Goal: Task Accomplishment & Management: Manage account settings

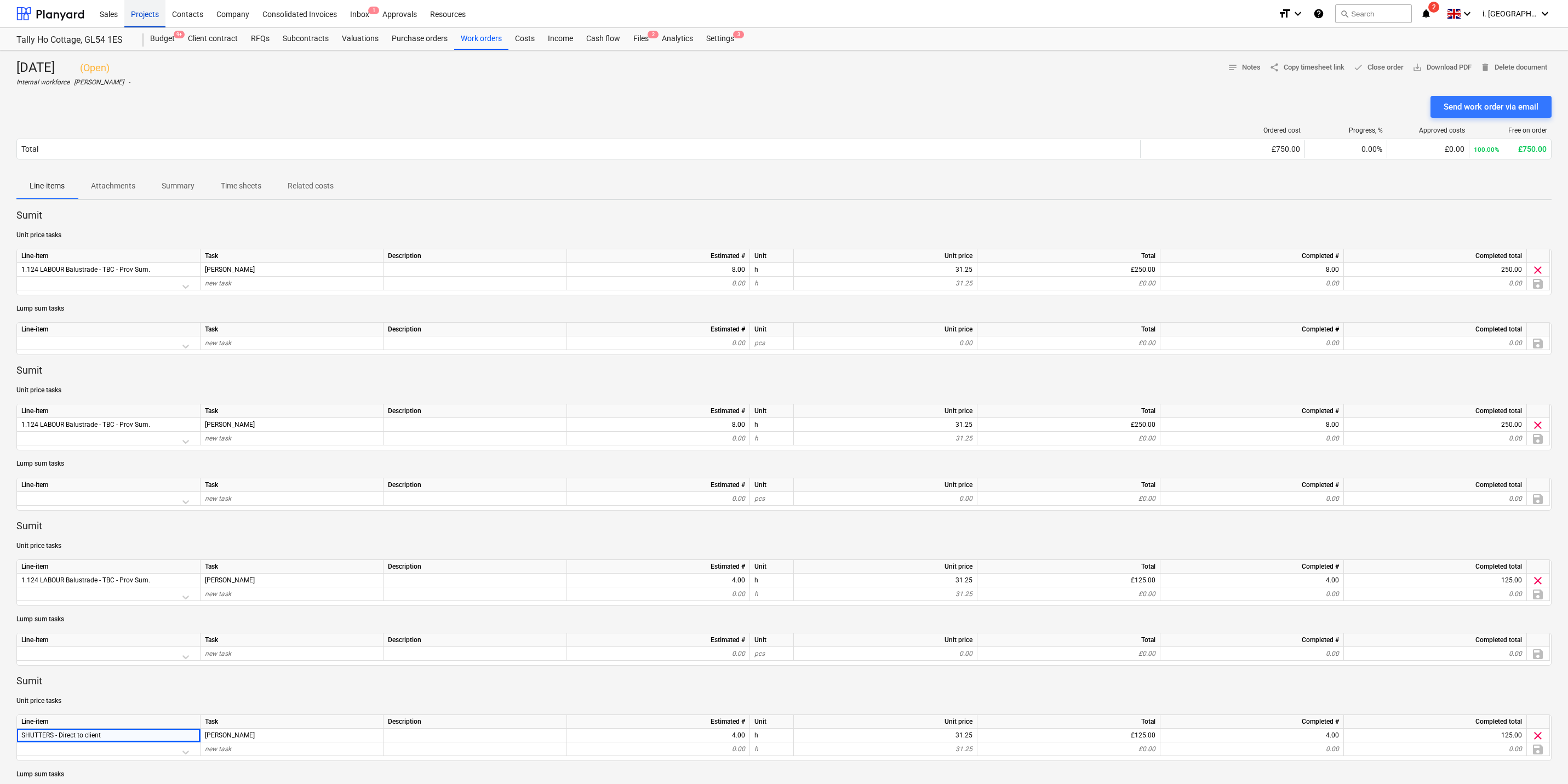
click at [137, 11] on div "Projects" at bounding box center [144, 13] width 41 height 28
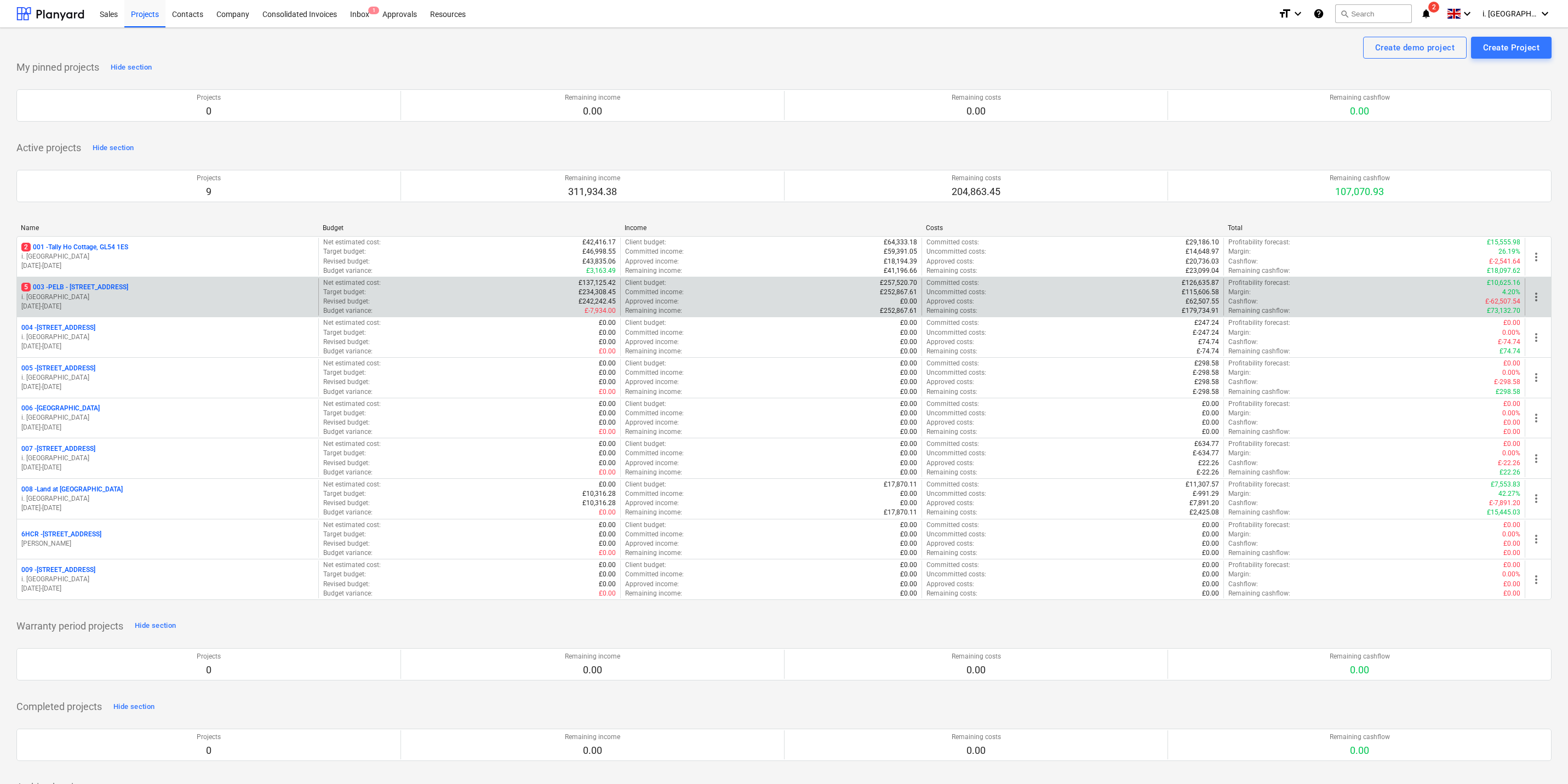
click at [135, 306] on p "01.09.2025 - 31.10.2025" at bounding box center [167, 306] width 292 height 9
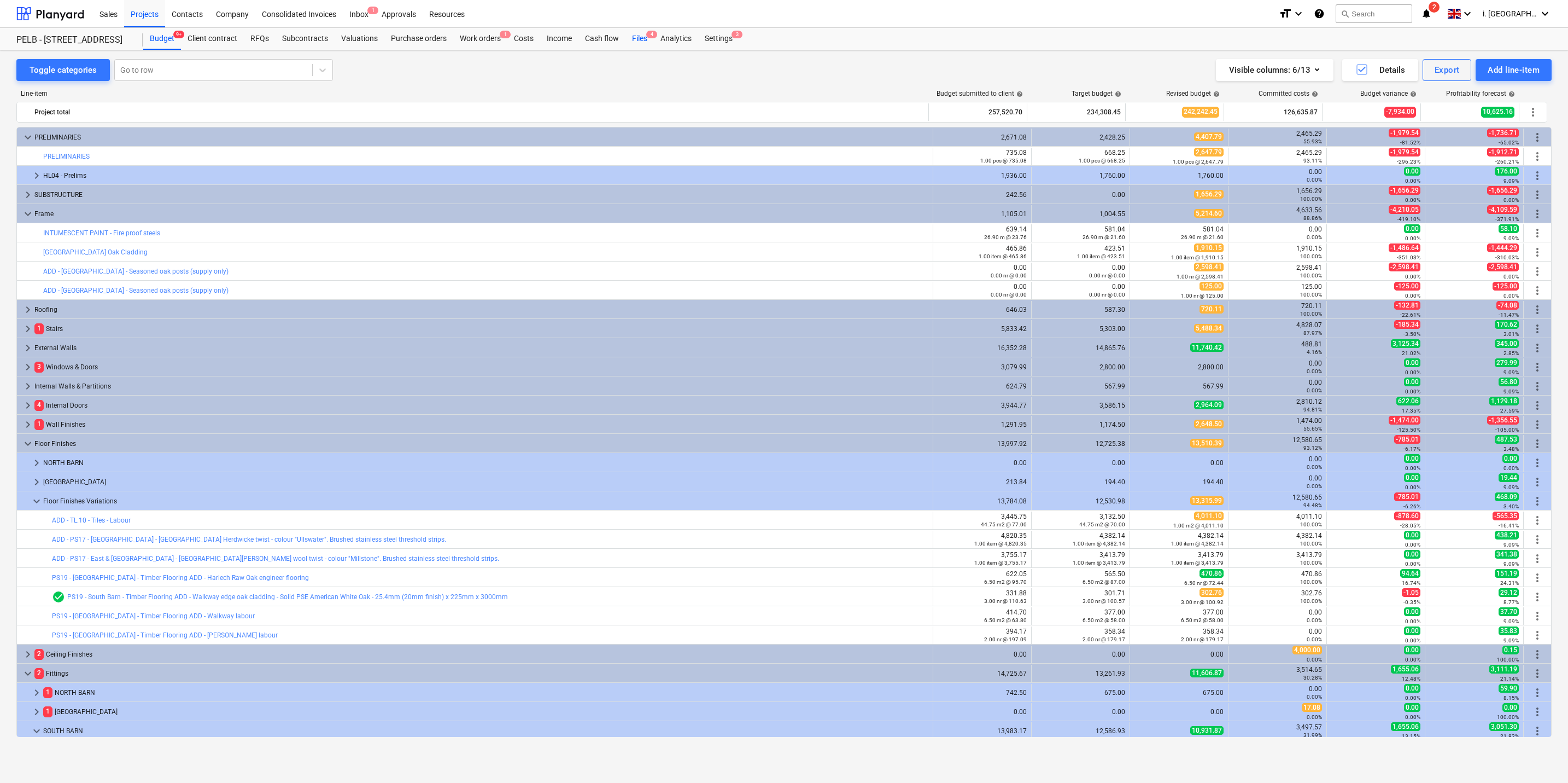
click at [647, 38] on span "4" at bounding box center [651, 34] width 11 height 7
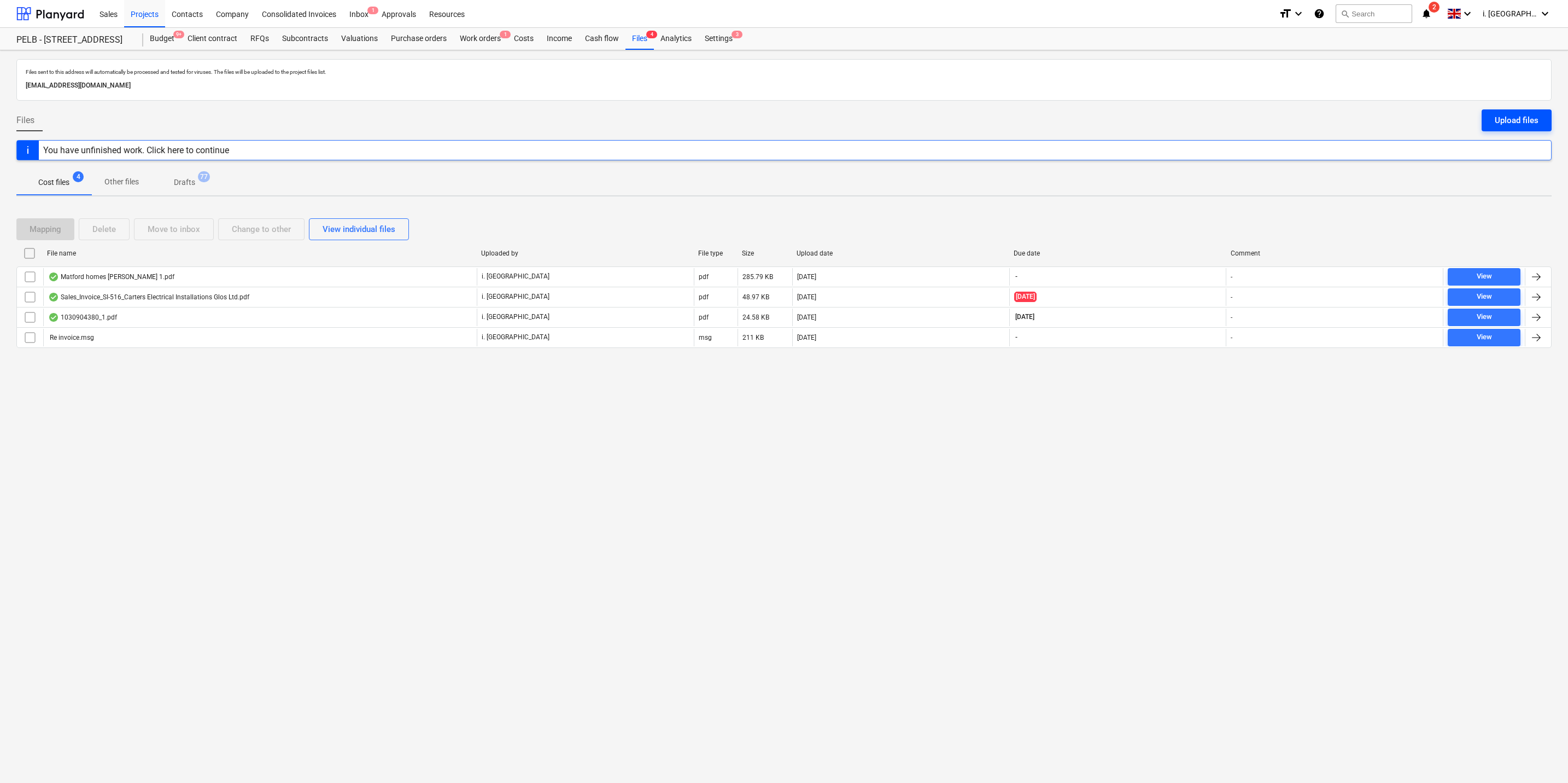
click at [785, 122] on div "Upload files" at bounding box center [1517, 120] width 44 height 14
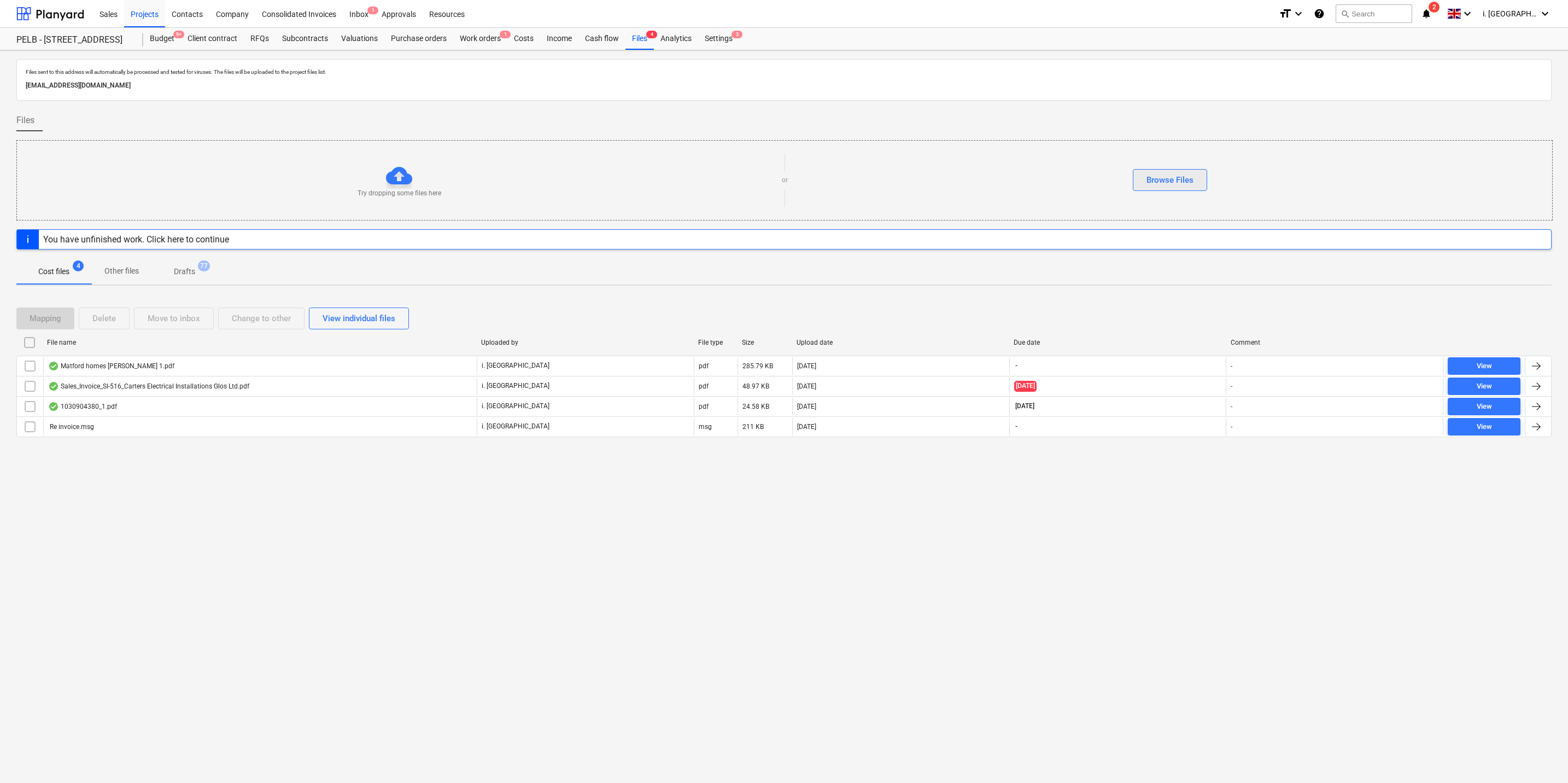
click at [785, 184] on div "Browse Files" at bounding box center [1170, 180] width 47 height 14
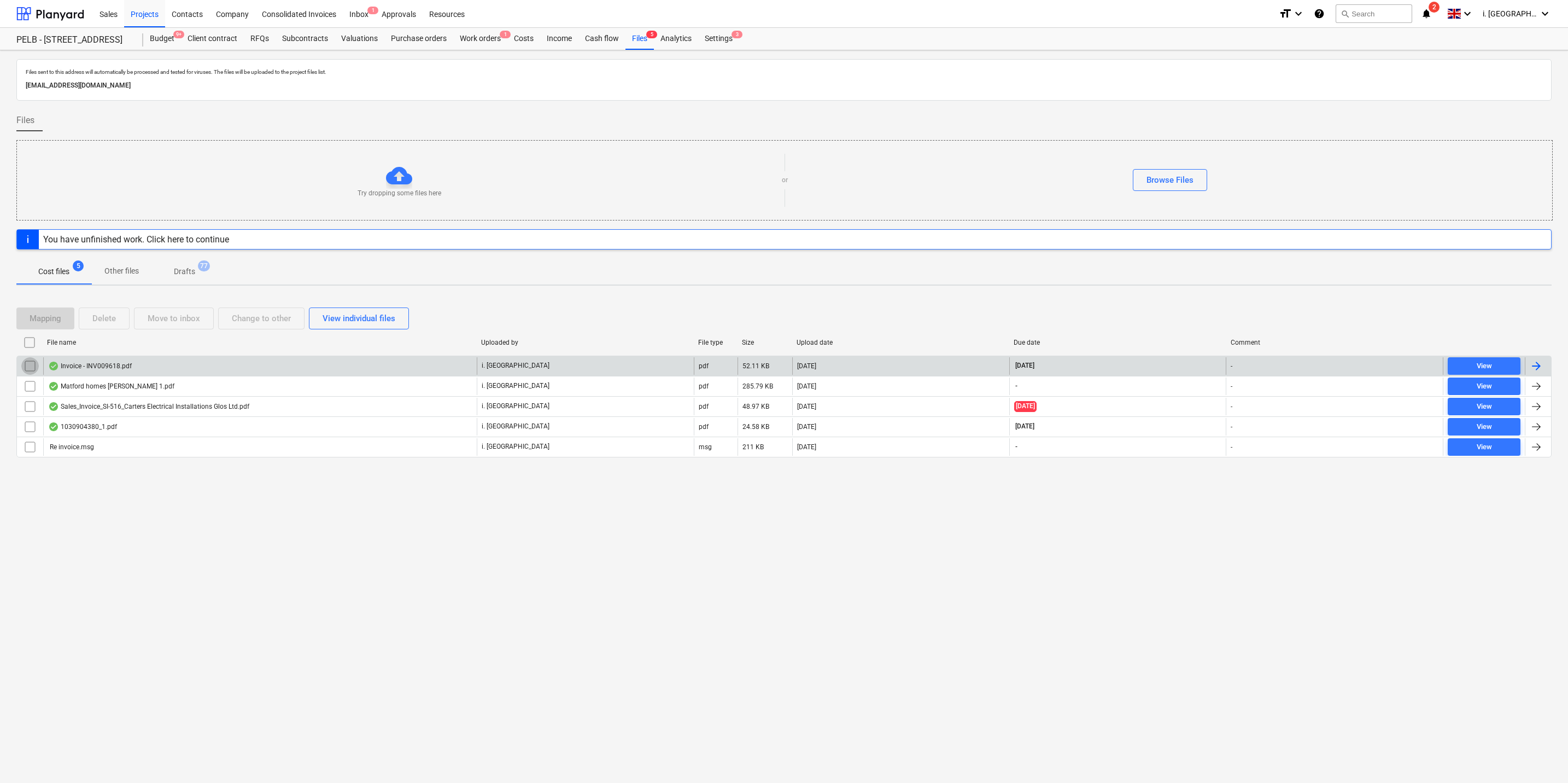
click at [31, 364] on input "checkbox" at bounding box center [30, 366] width 17 height 17
click at [191, 319] on div "Move to inbox" at bounding box center [174, 318] width 52 height 14
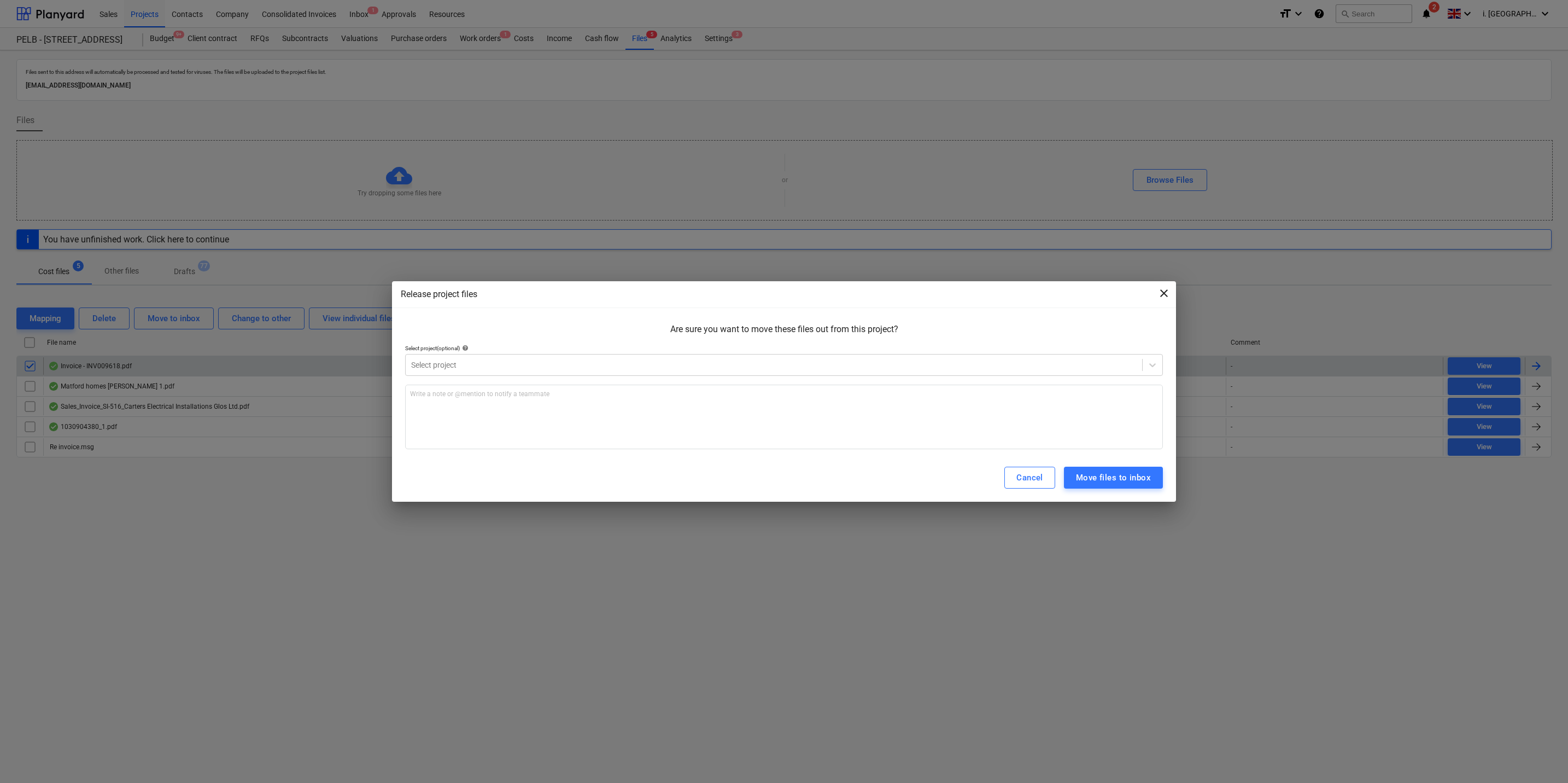
click at [785, 287] on span "close" at bounding box center [1164, 293] width 13 height 13
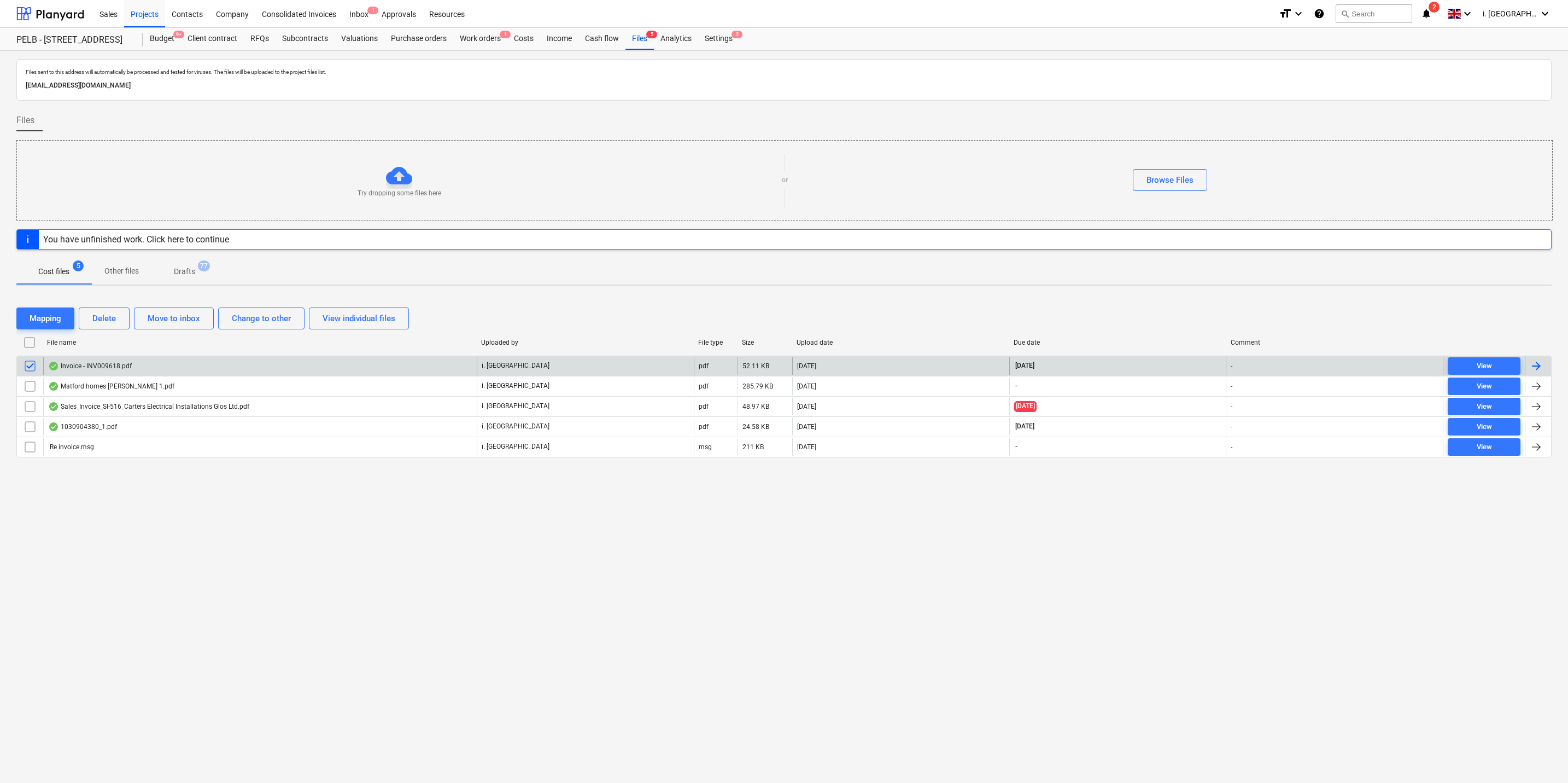
click at [120, 360] on div "Invoice - INV009618.pdf" at bounding box center [260, 366] width 433 height 17
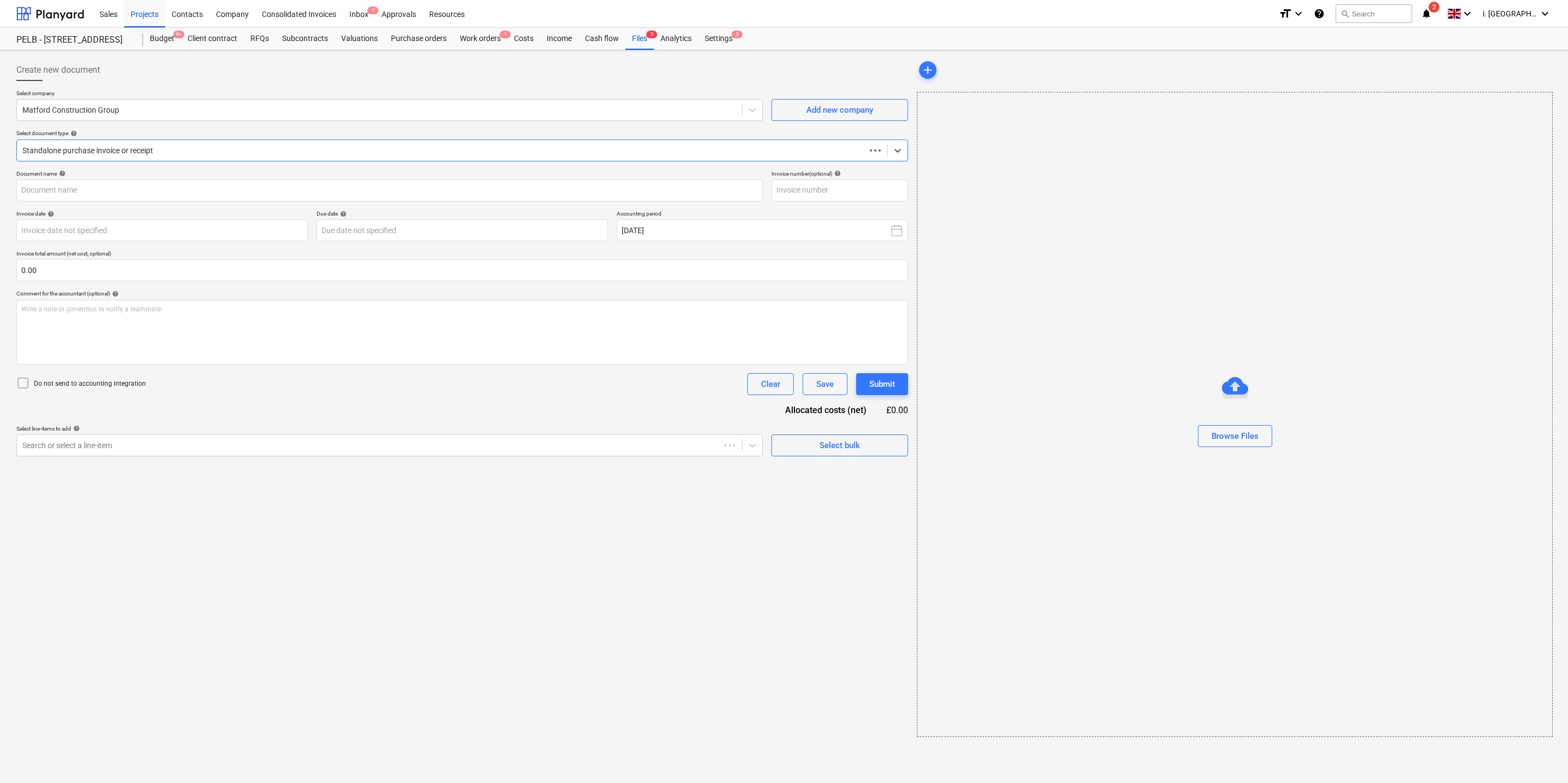
type input "INV009618"
type input "13 Oct 2025"
type input "12 Nov 2025"
click at [286, 107] on div at bounding box center [378, 110] width 712 height 11
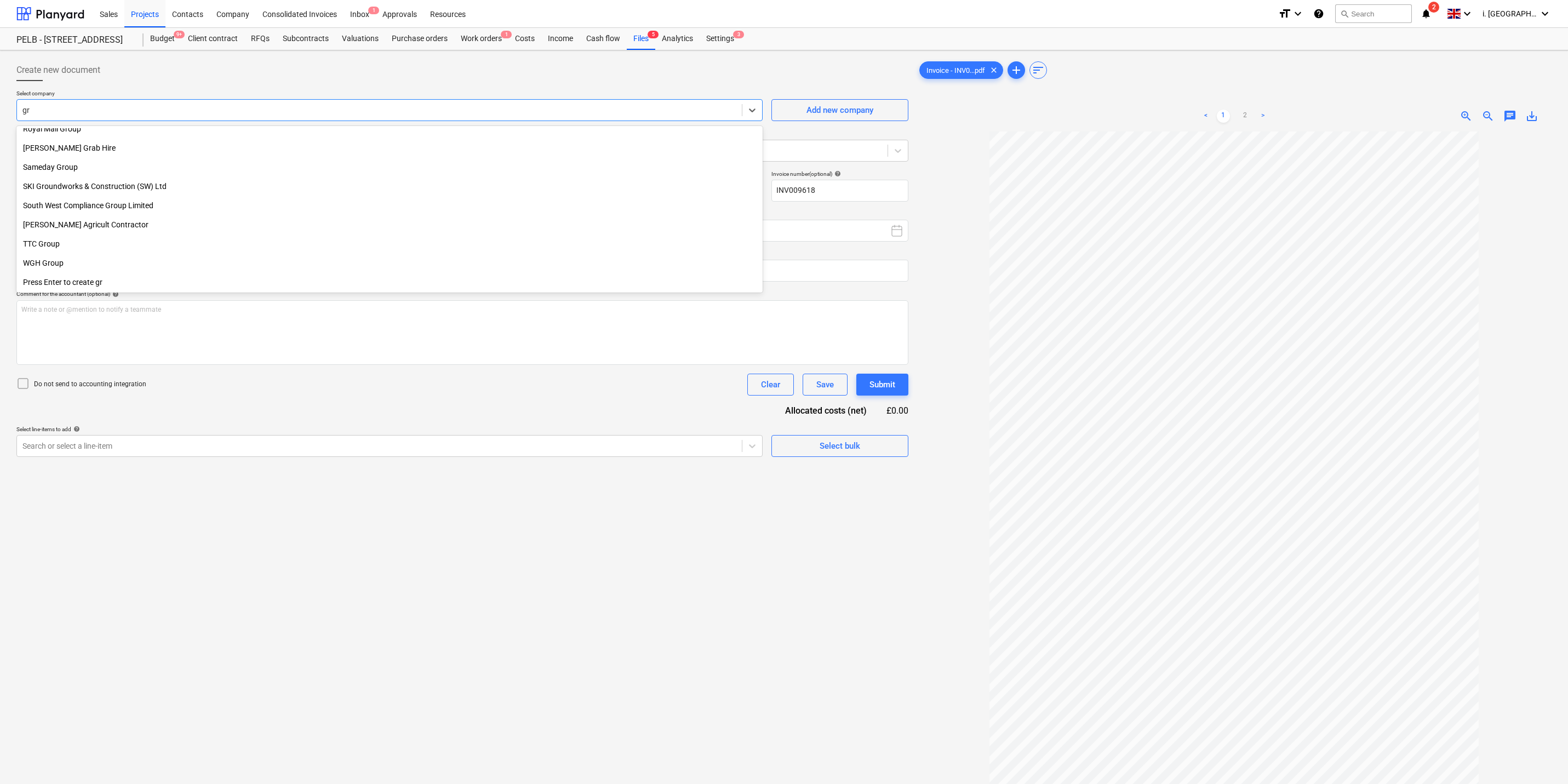
scroll to position [660, 0]
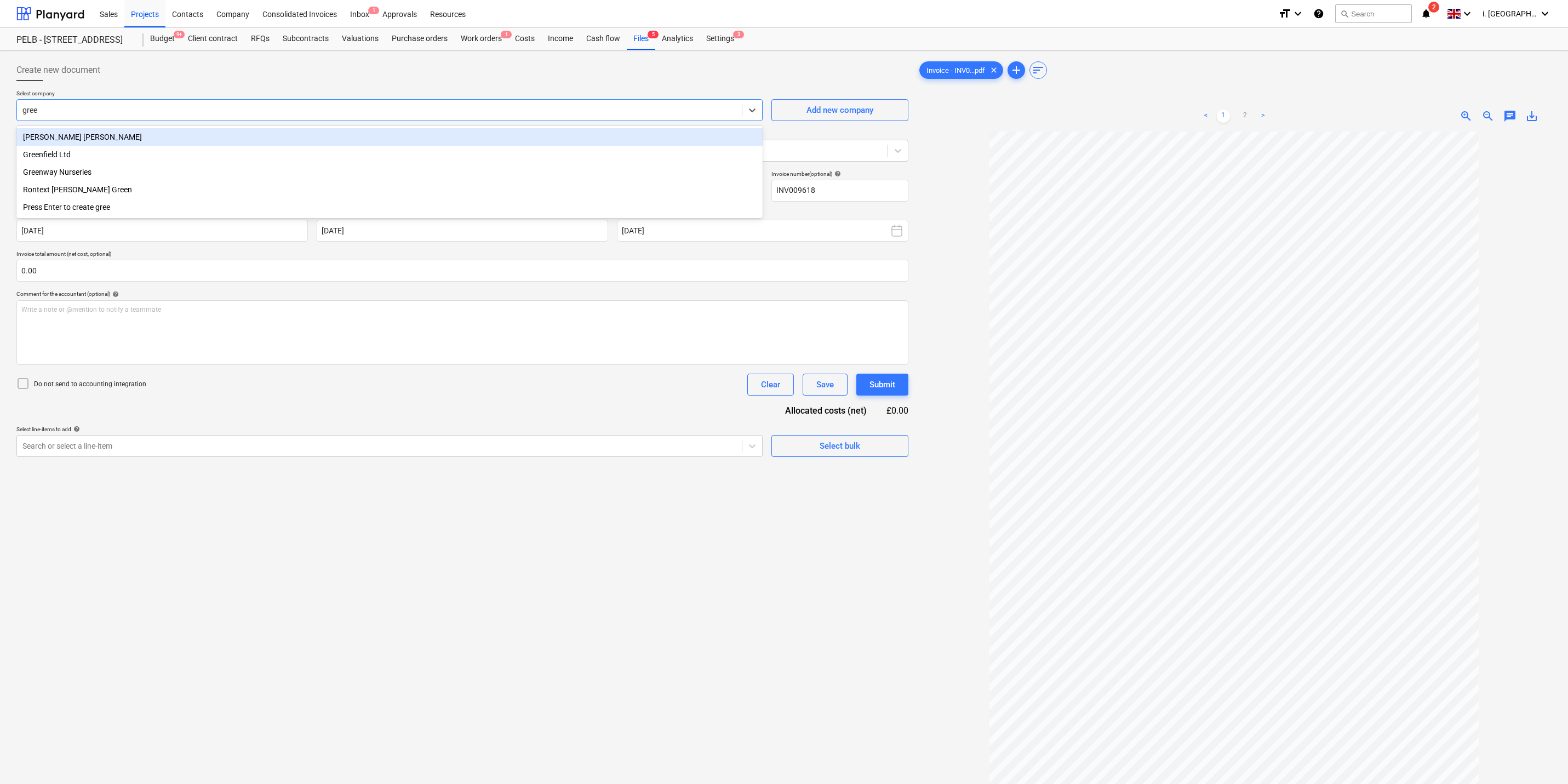
type input "green"
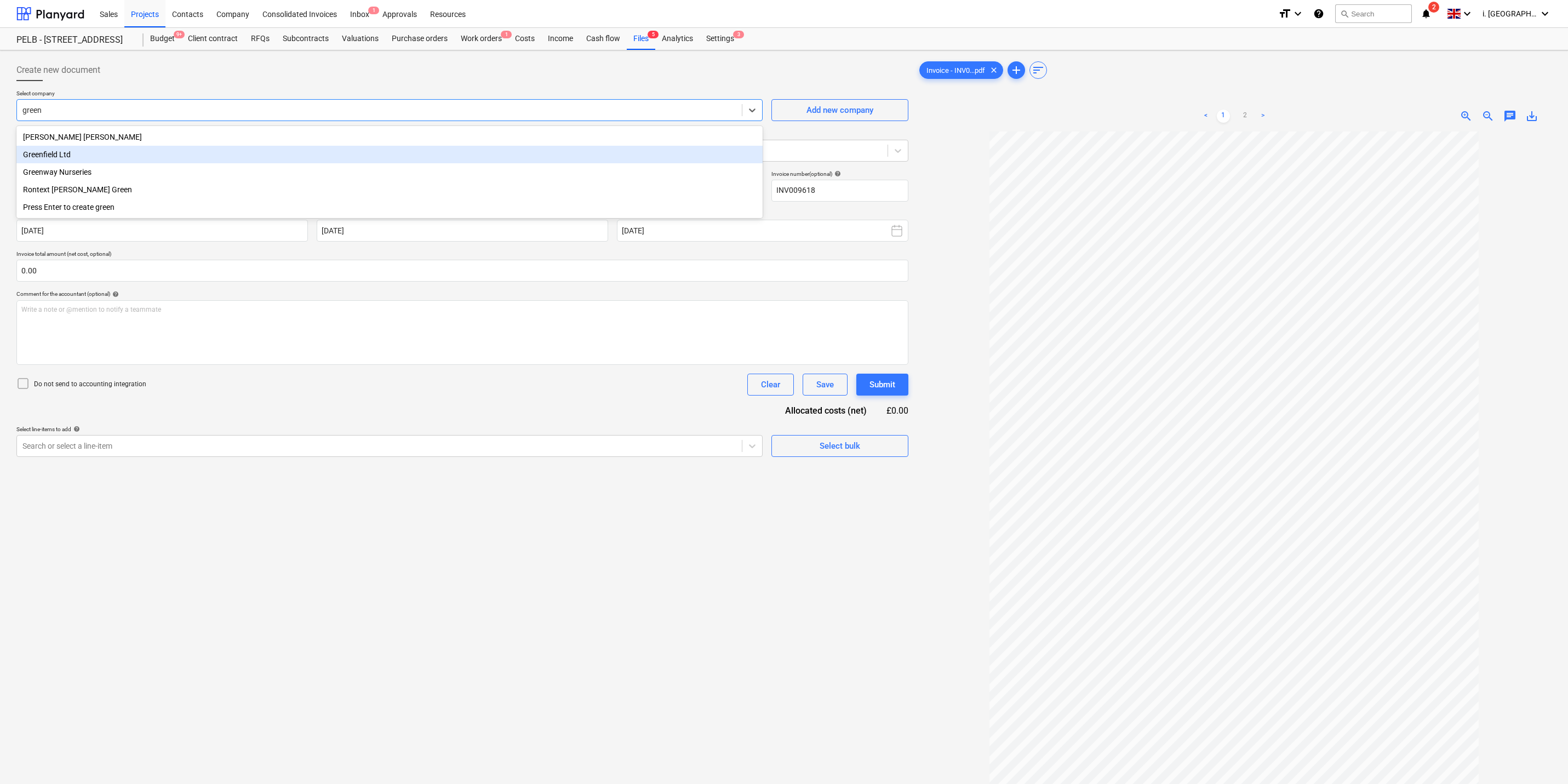
click at [278, 149] on div "Greenfield Ltd" at bounding box center [389, 154] width 746 height 17
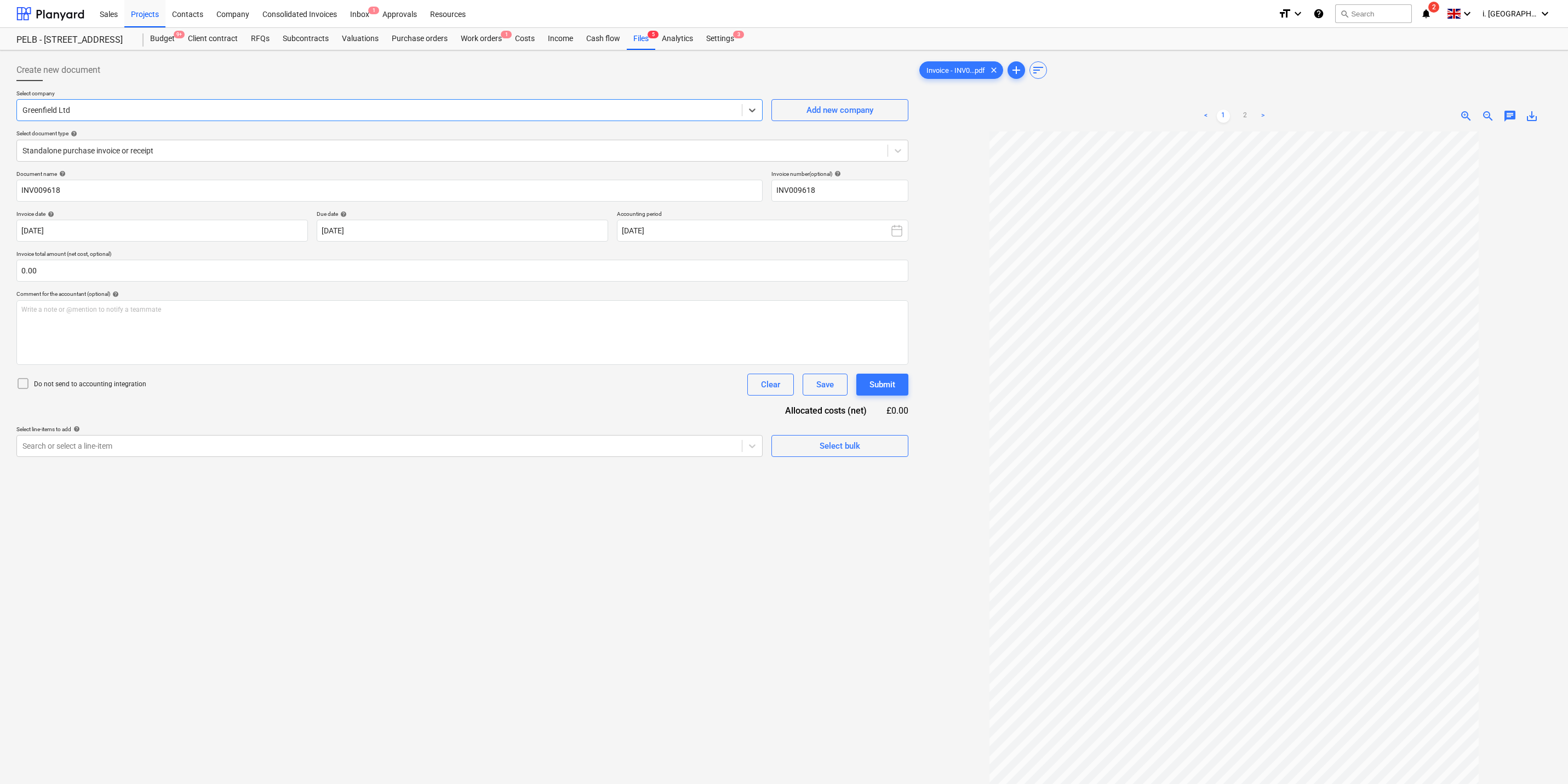
click at [307, 138] on p "Select document type help" at bounding box center [462, 135] width 892 height 9
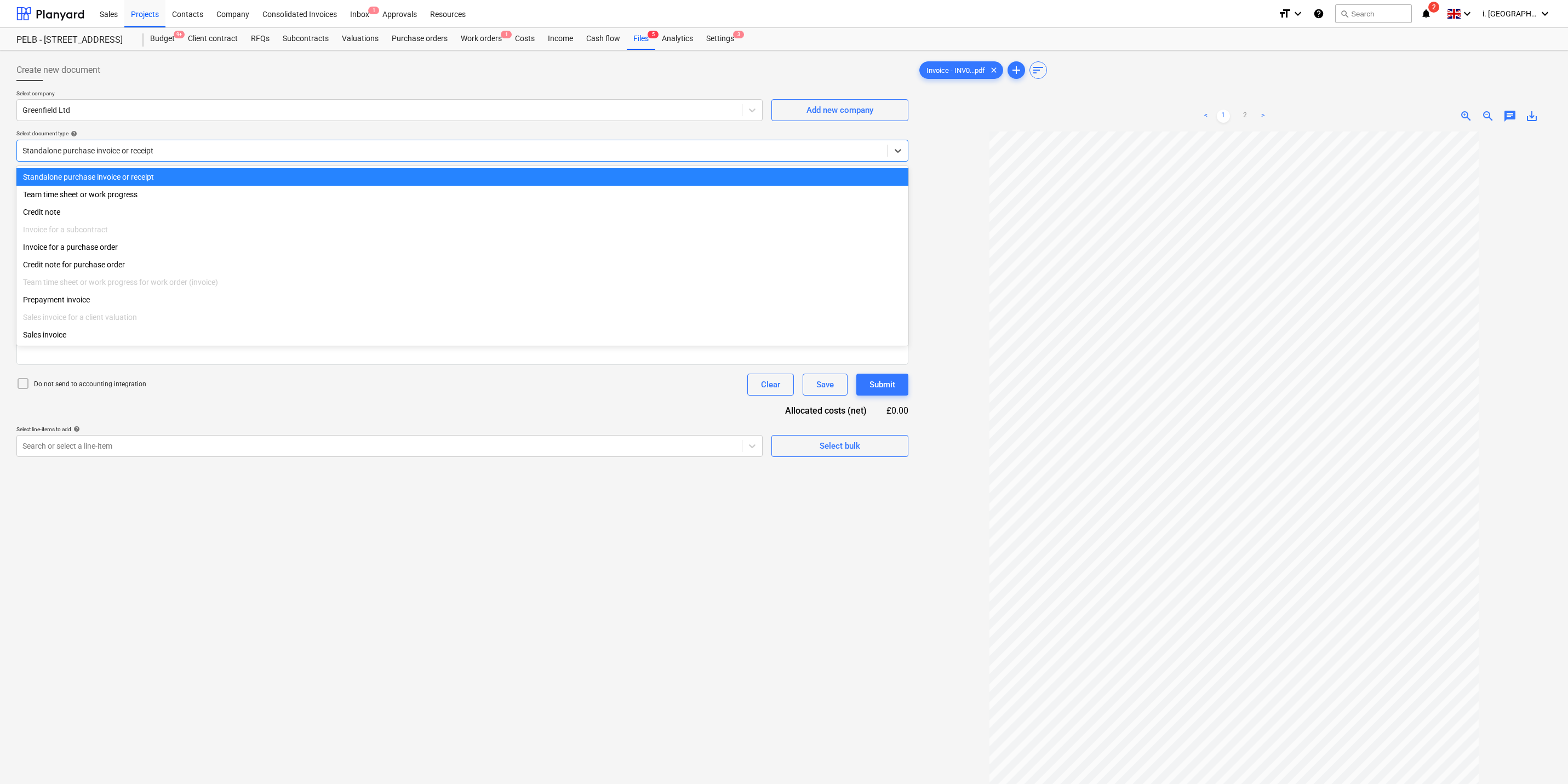
click at [306, 148] on div at bounding box center [452, 150] width 859 height 11
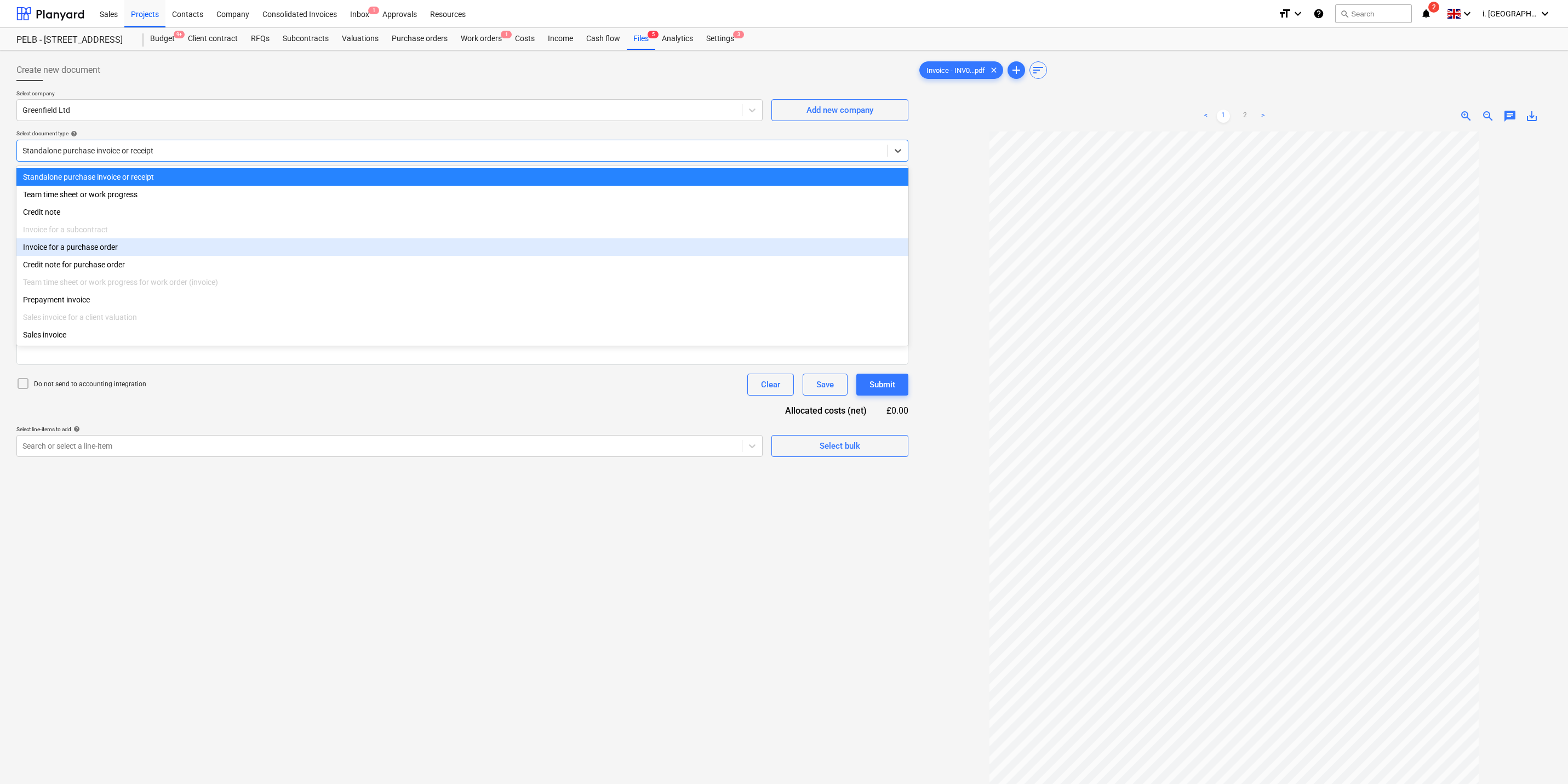
click at [267, 250] on div "Invoice for a purchase order" at bounding box center [462, 247] width 892 height 17
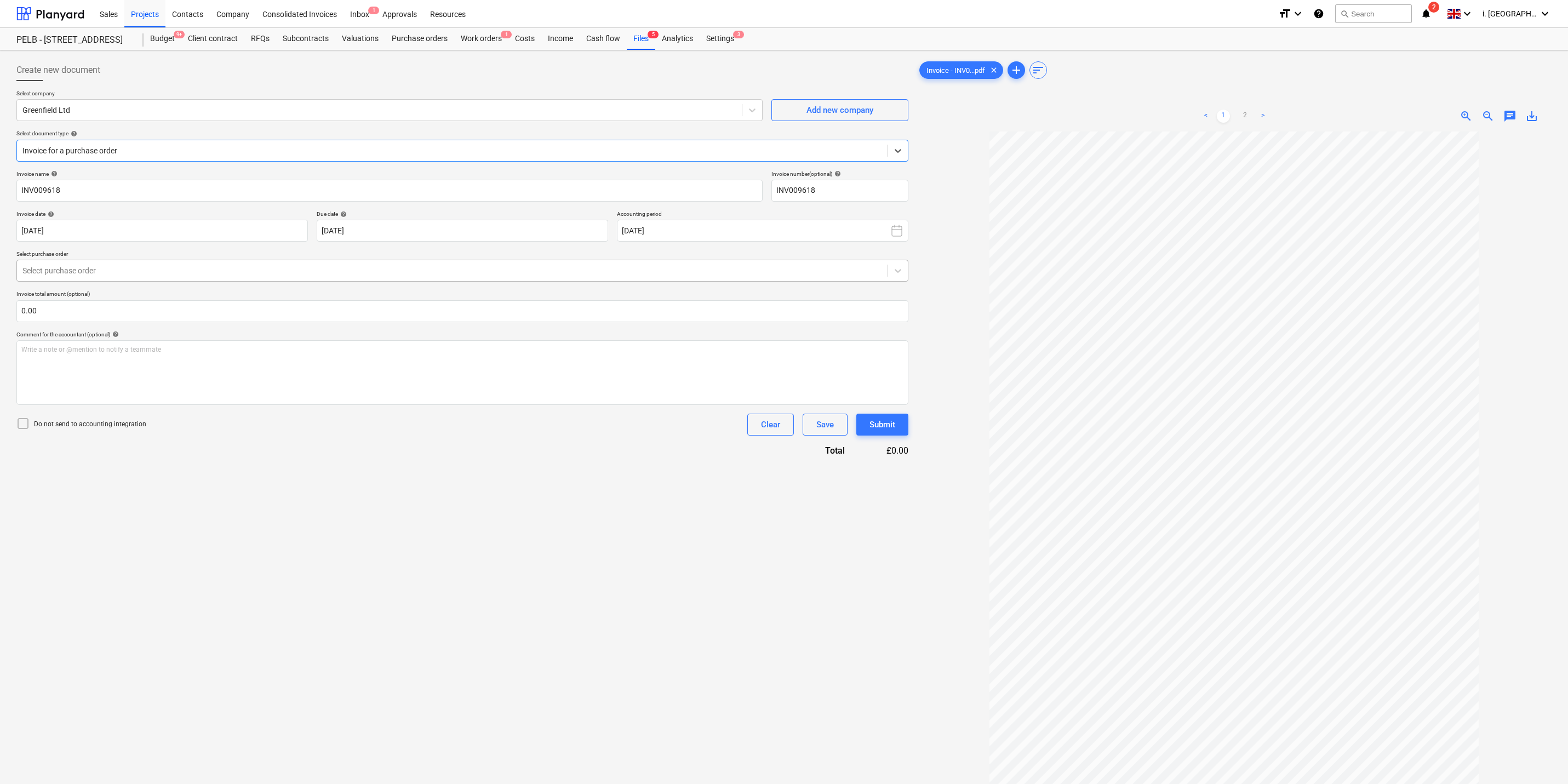
click at [237, 263] on div "Select purchase order" at bounding box center [452, 271] width 871 height 16
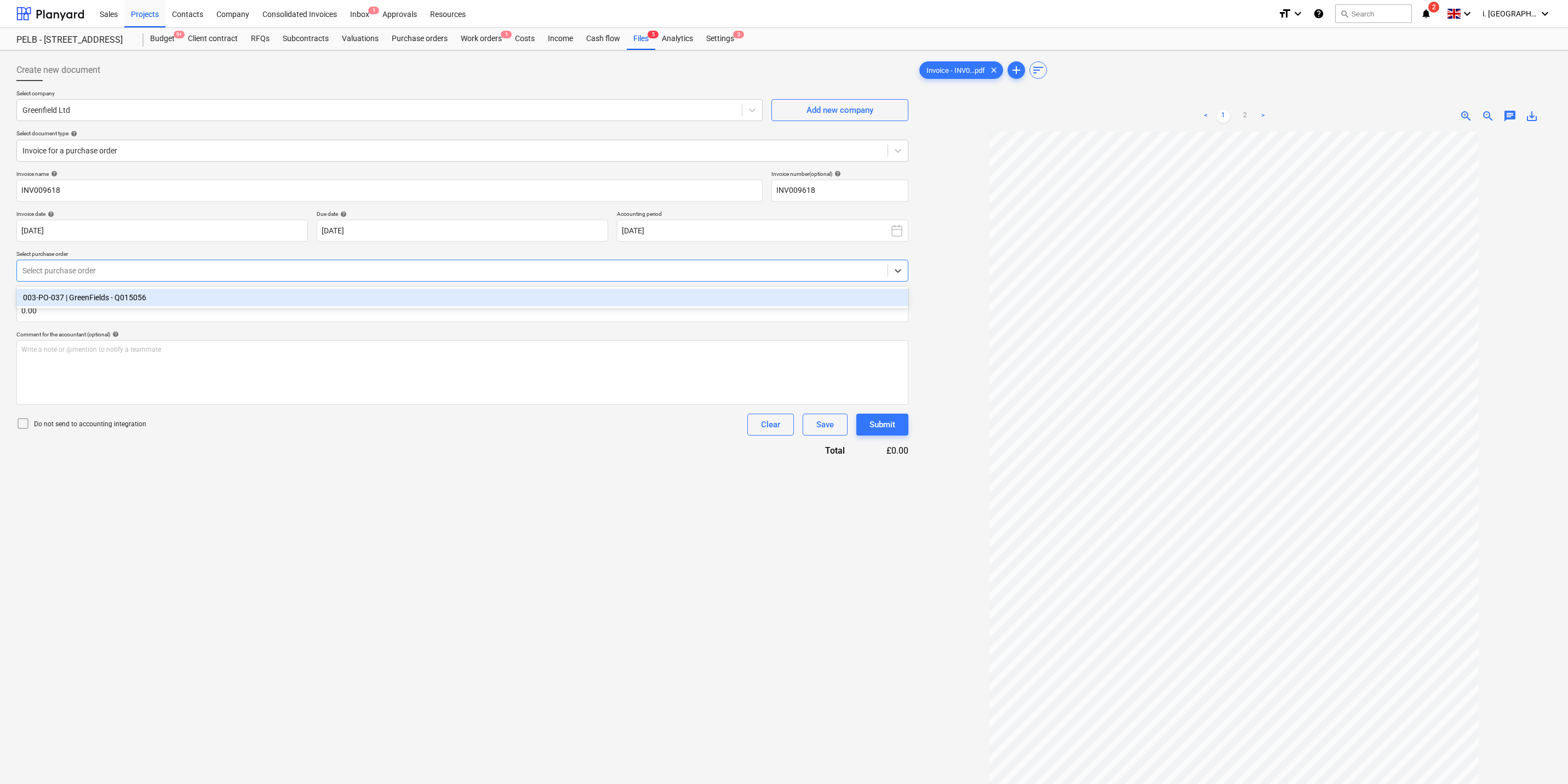
click at [235, 300] on div "003-PO-037 | GreenFields - Q015056" at bounding box center [462, 297] width 892 height 17
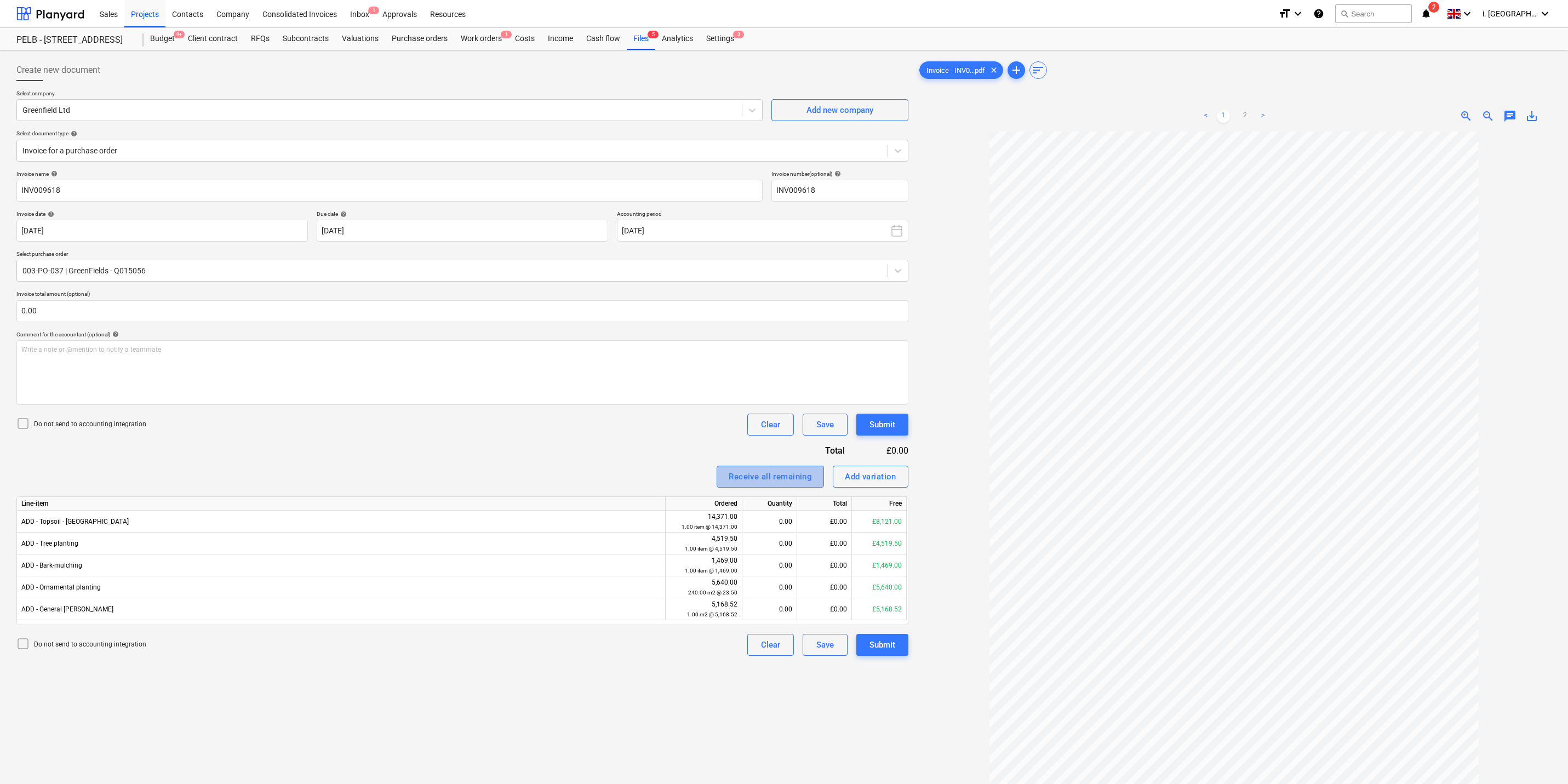
click at [771, 370] on div "Receive all remaining" at bounding box center [770, 476] width 83 height 14
click at [787, 370] on div "£8,121.00" at bounding box center [824, 521] width 55 height 22
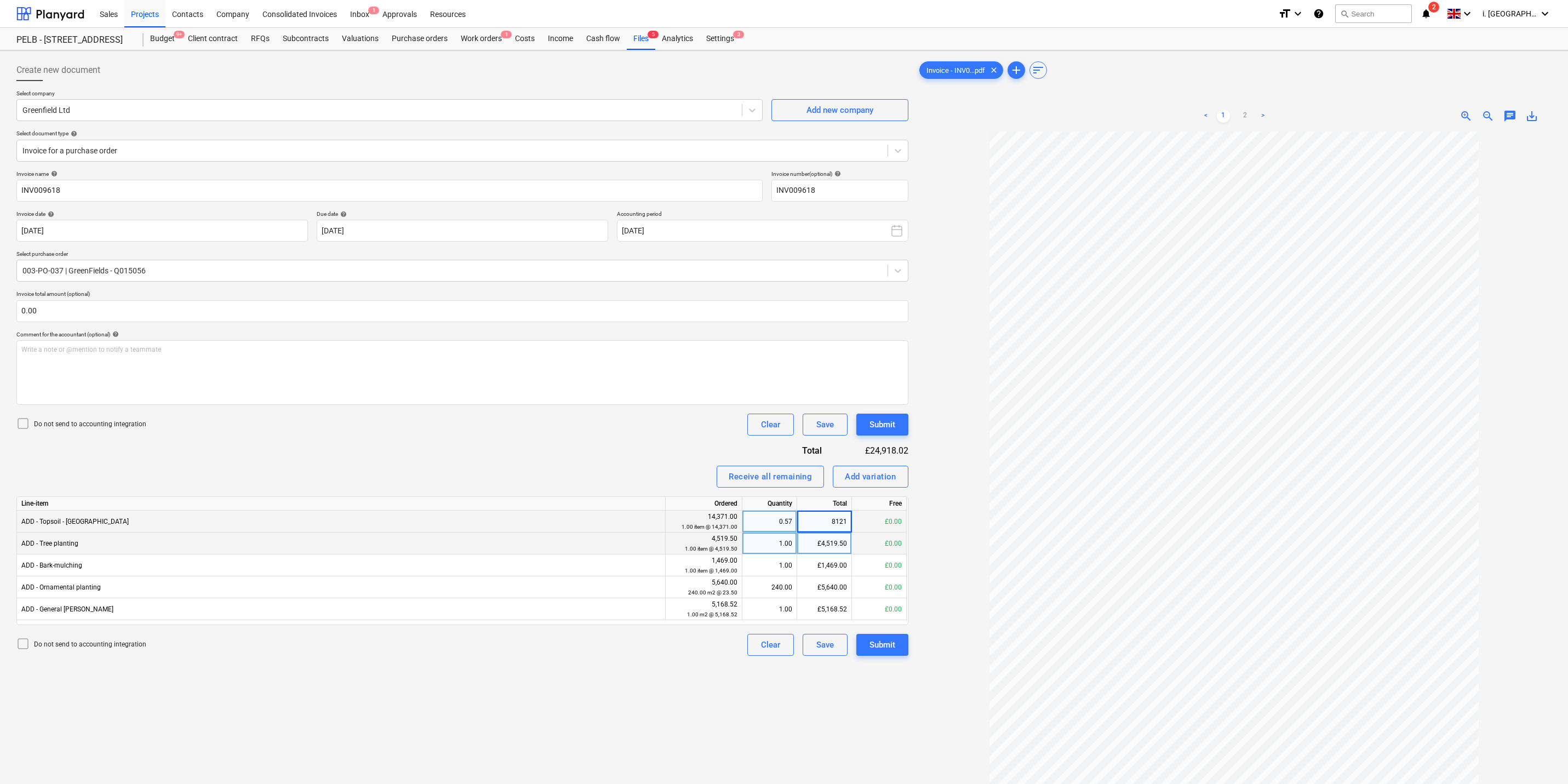
type input "0"
click at [787, 370] on div "£4,519.50" at bounding box center [824, 543] width 55 height 22
type input "0"
click at [787, 370] on div "£5,640.00" at bounding box center [824, 587] width 55 height 22
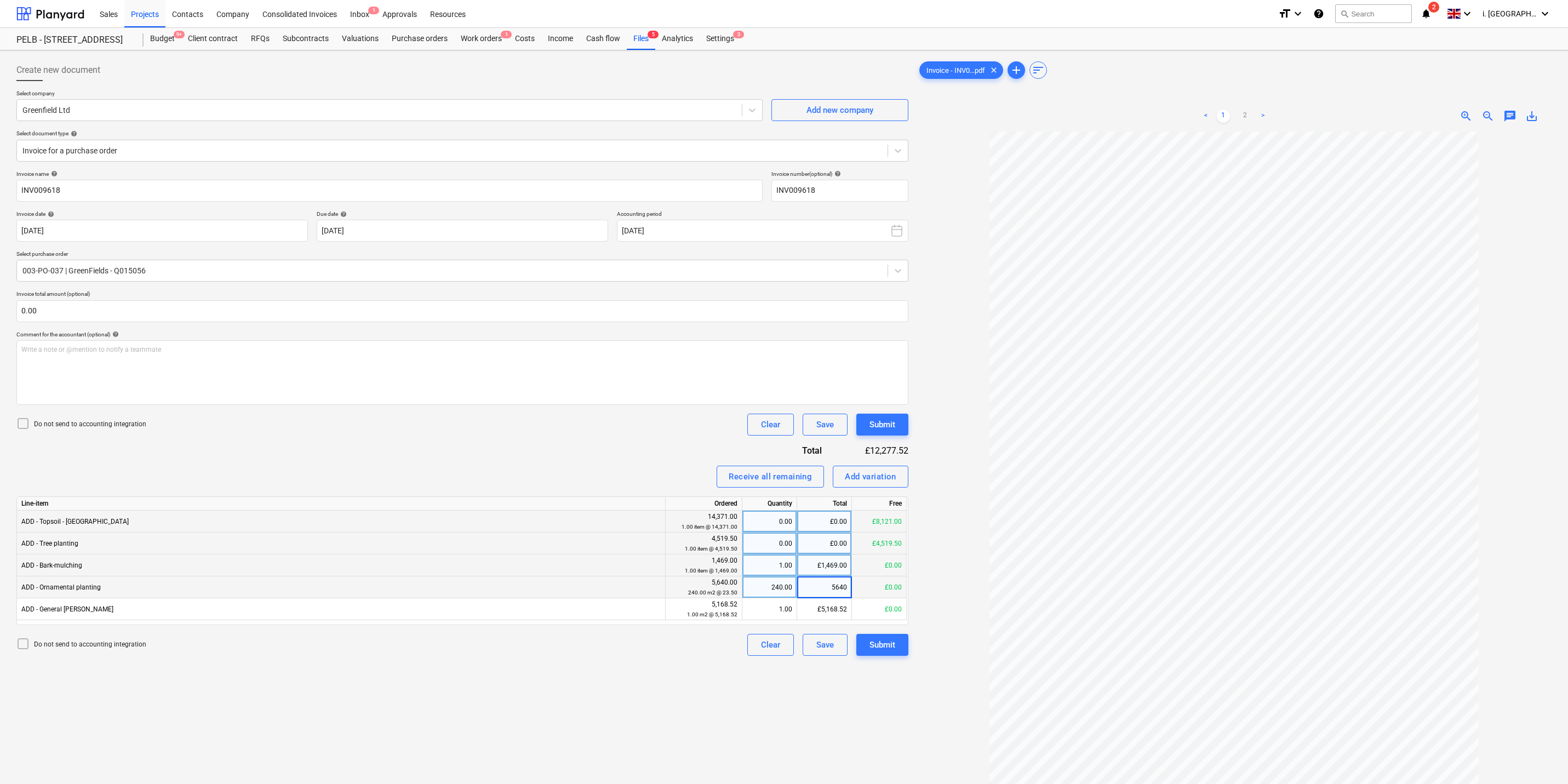
click at [787, 370] on div "£1,469.00" at bounding box center [824, 565] width 55 height 22
type input "0"
click at [787, 370] on div "£5,168.52" at bounding box center [824, 608] width 55 height 22
type input "3960.45"
click at [787, 370] on div "£5,640.00" at bounding box center [824, 587] width 55 height 22
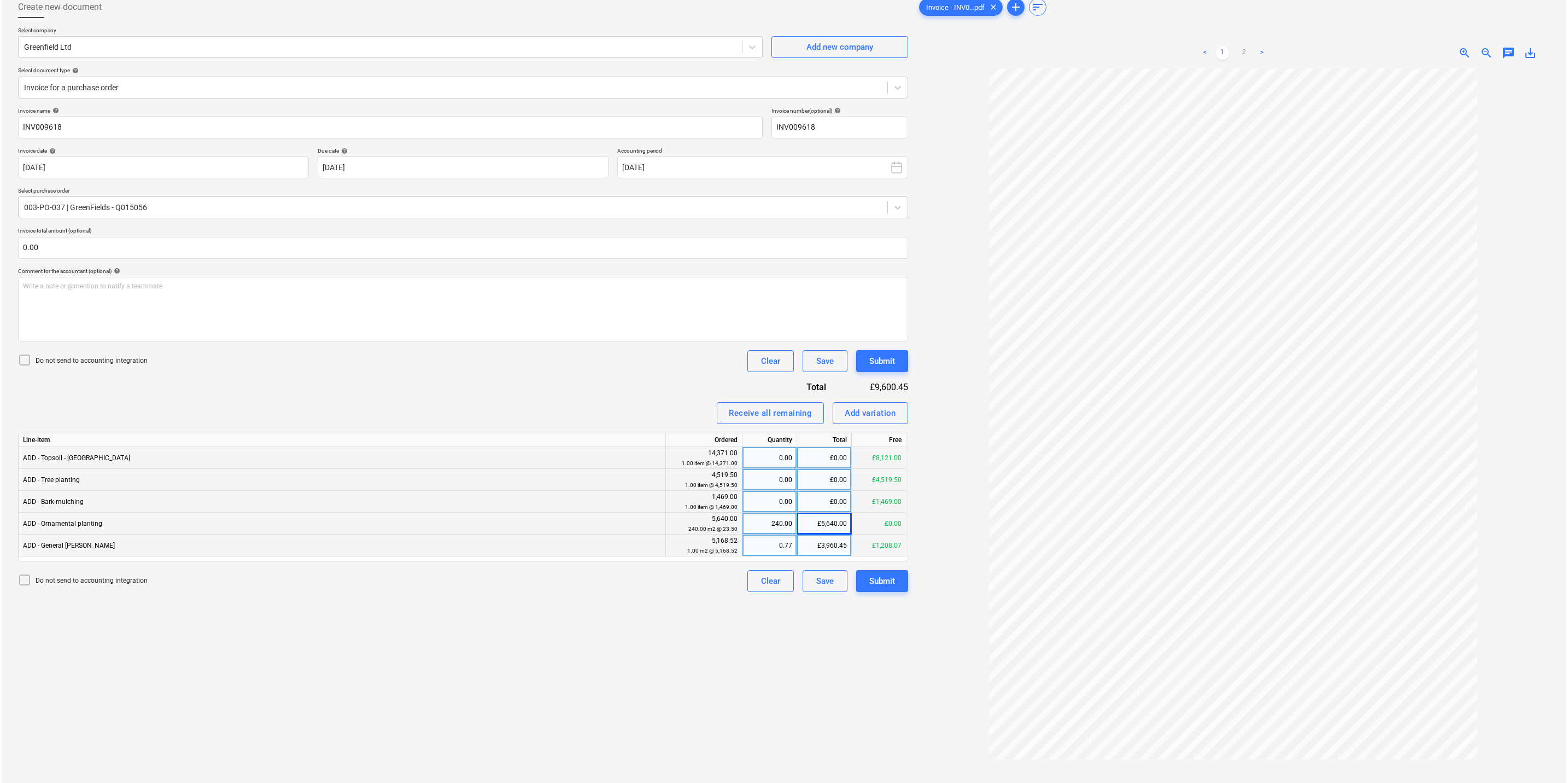
scroll to position [110, 0]
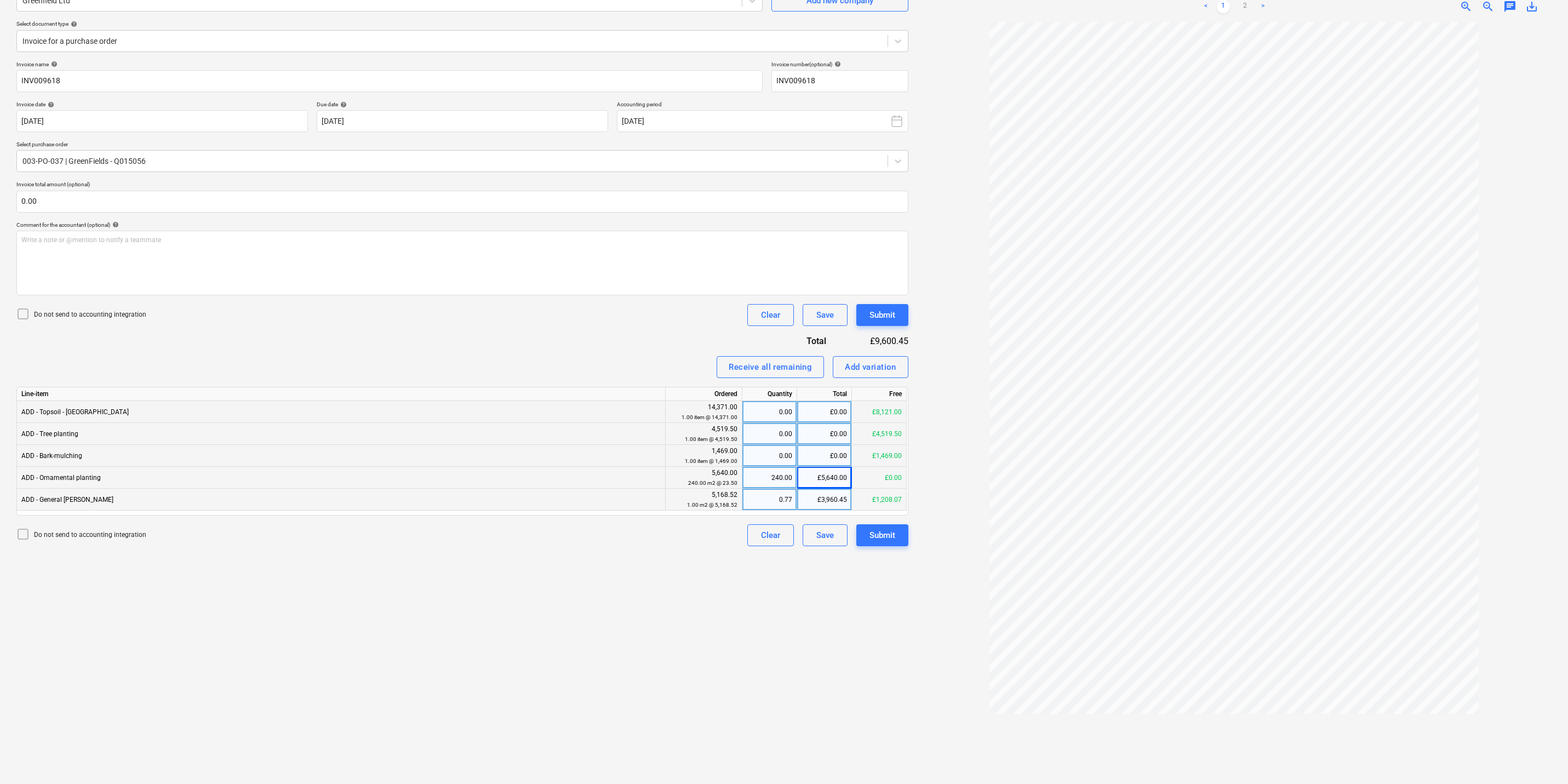
click at [781, 370] on div "240.00" at bounding box center [769, 478] width 46 height 22
type input "1"
click at [787, 370] on div "£5,640.00" at bounding box center [824, 478] width 55 height 22
click at [774, 370] on div "1.00" at bounding box center [769, 478] width 46 height 22
type input "240"
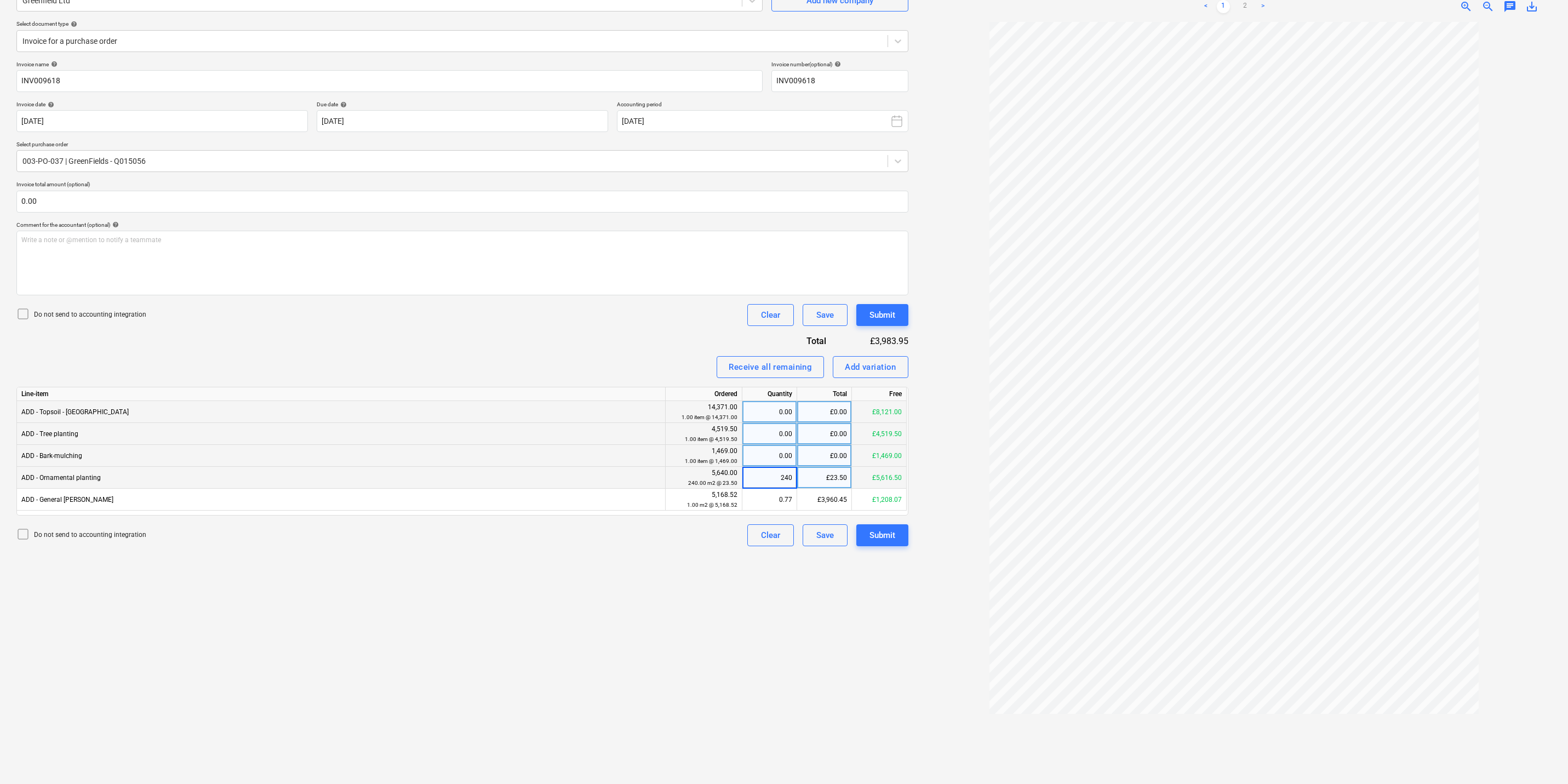
click at [787, 370] on div "£23.50" at bounding box center [824, 478] width 55 height 22
click at [787, 370] on div "Submit" at bounding box center [882, 535] width 25 height 14
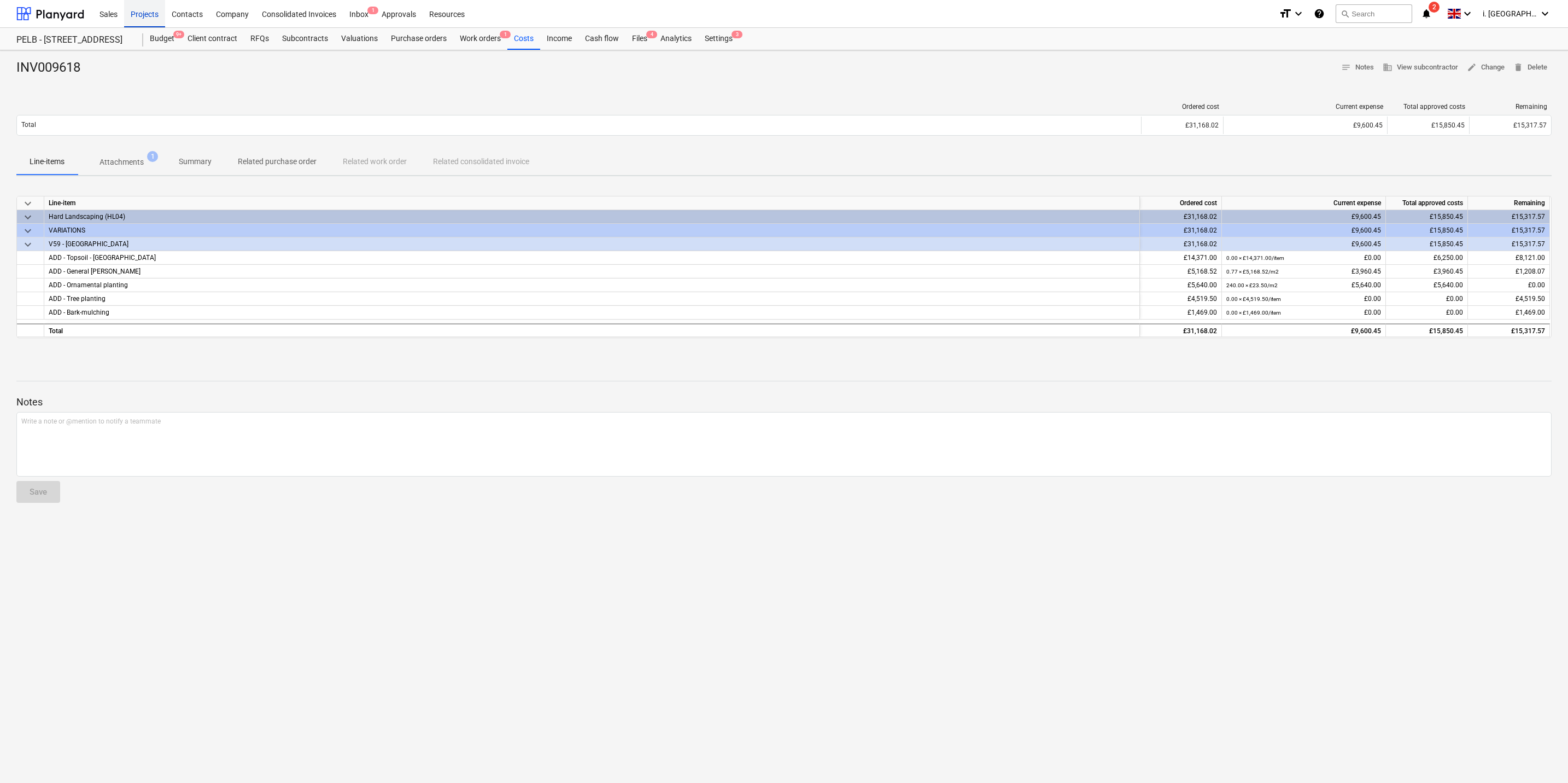
click at [138, 16] on div "Projects" at bounding box center [144, 13] width 41 height 28
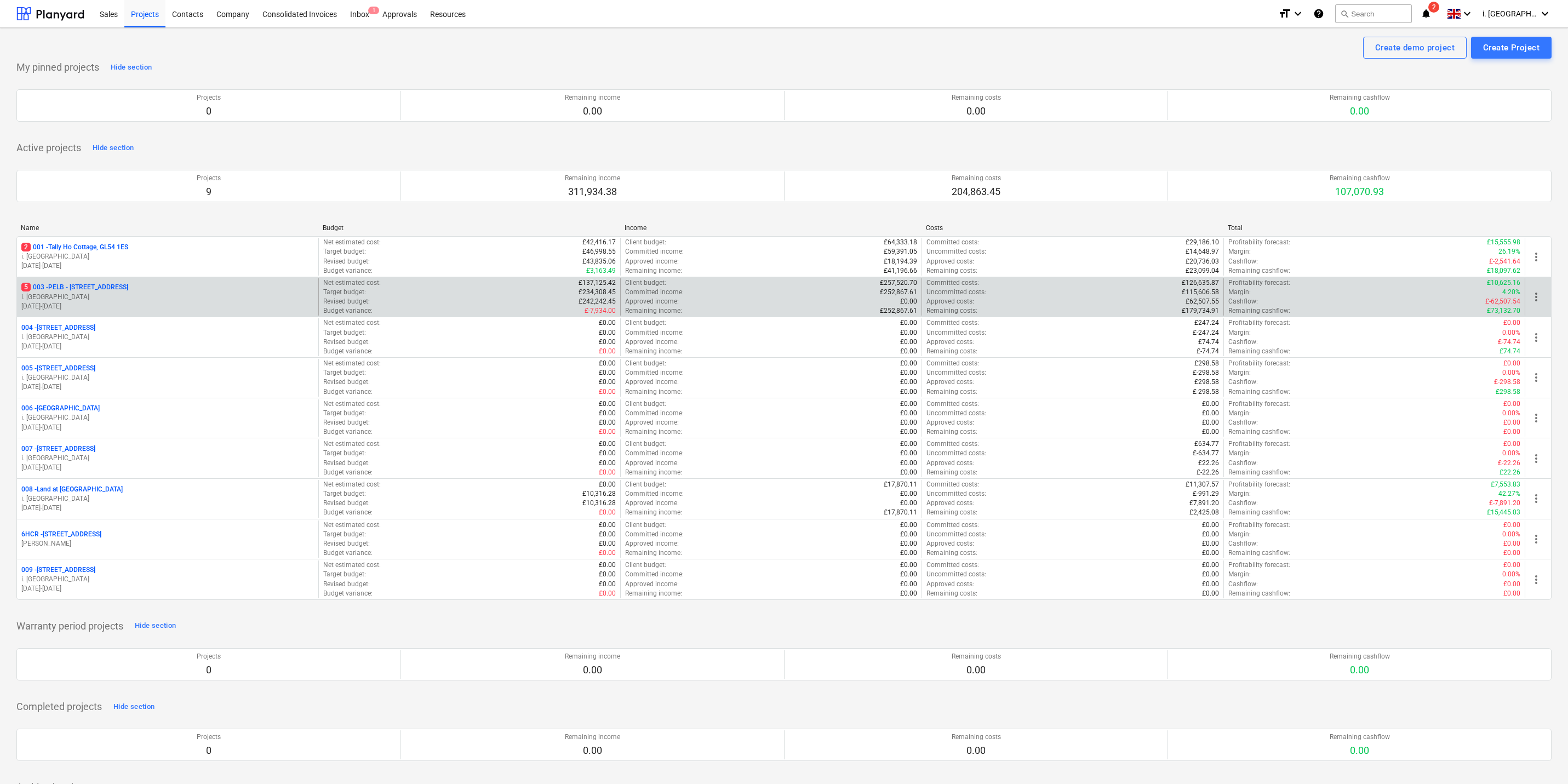
click at [196, 292] on div "5 003 - PELB - Castle lane, Moreton Valence, GL2 7NE" at bounding box center [167, 287] width 292 height 9
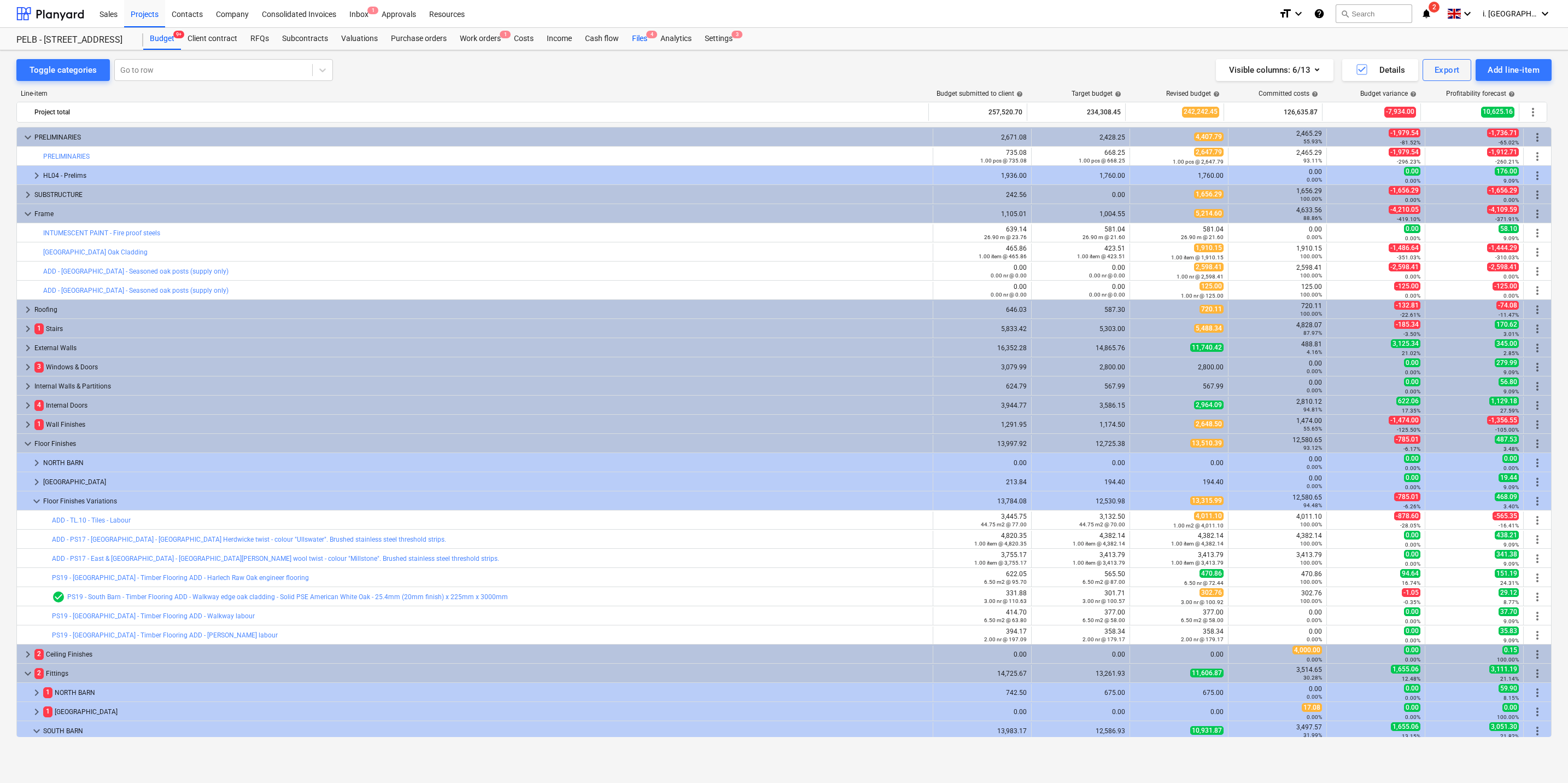
click at [643, 37] on div "Files 4" at bounding box center [640, 38] width 28 height 22
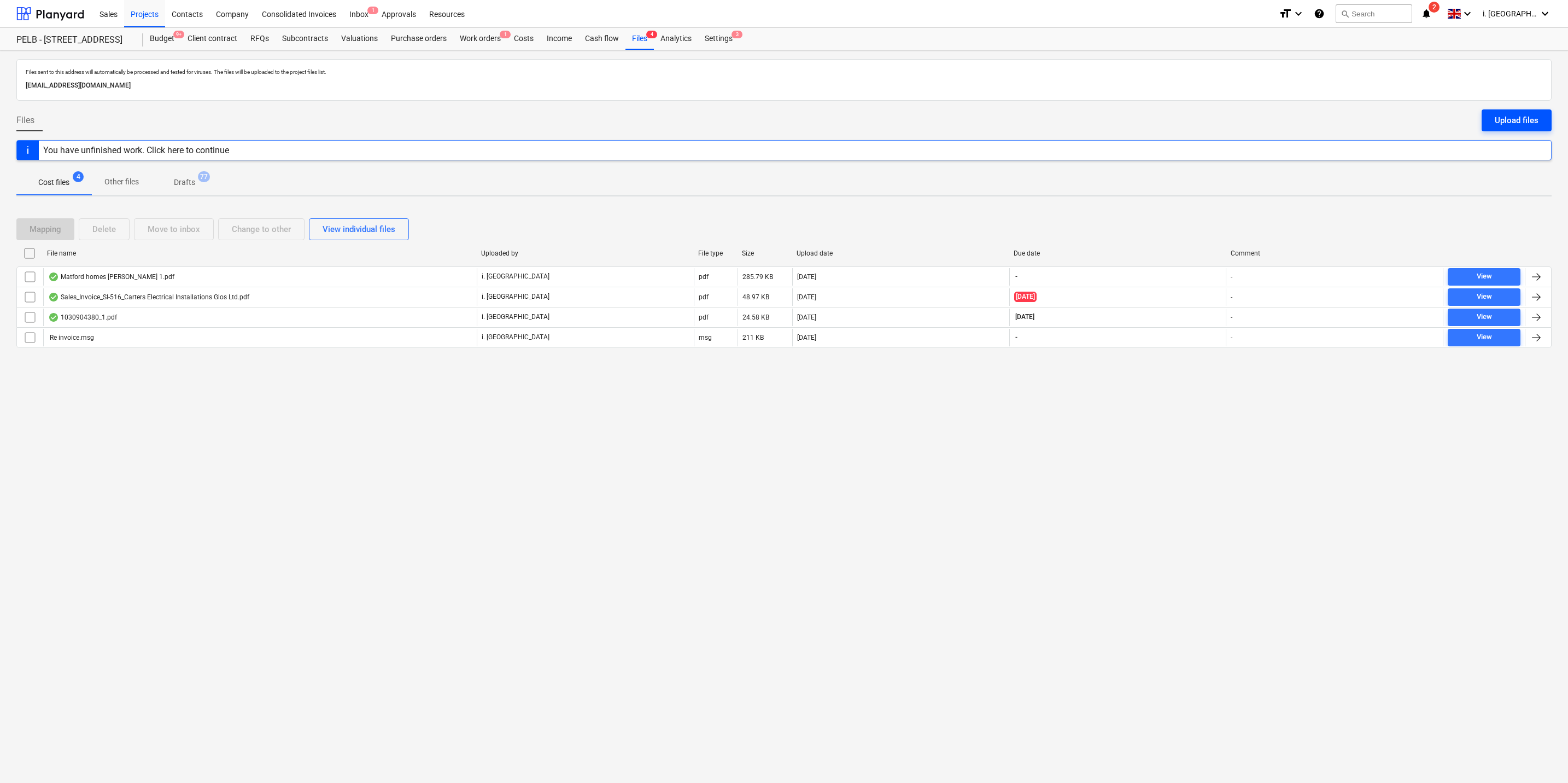
click at [785, 120] on div "Upload files" at bounding box center [1517, 120] width 44 height 14
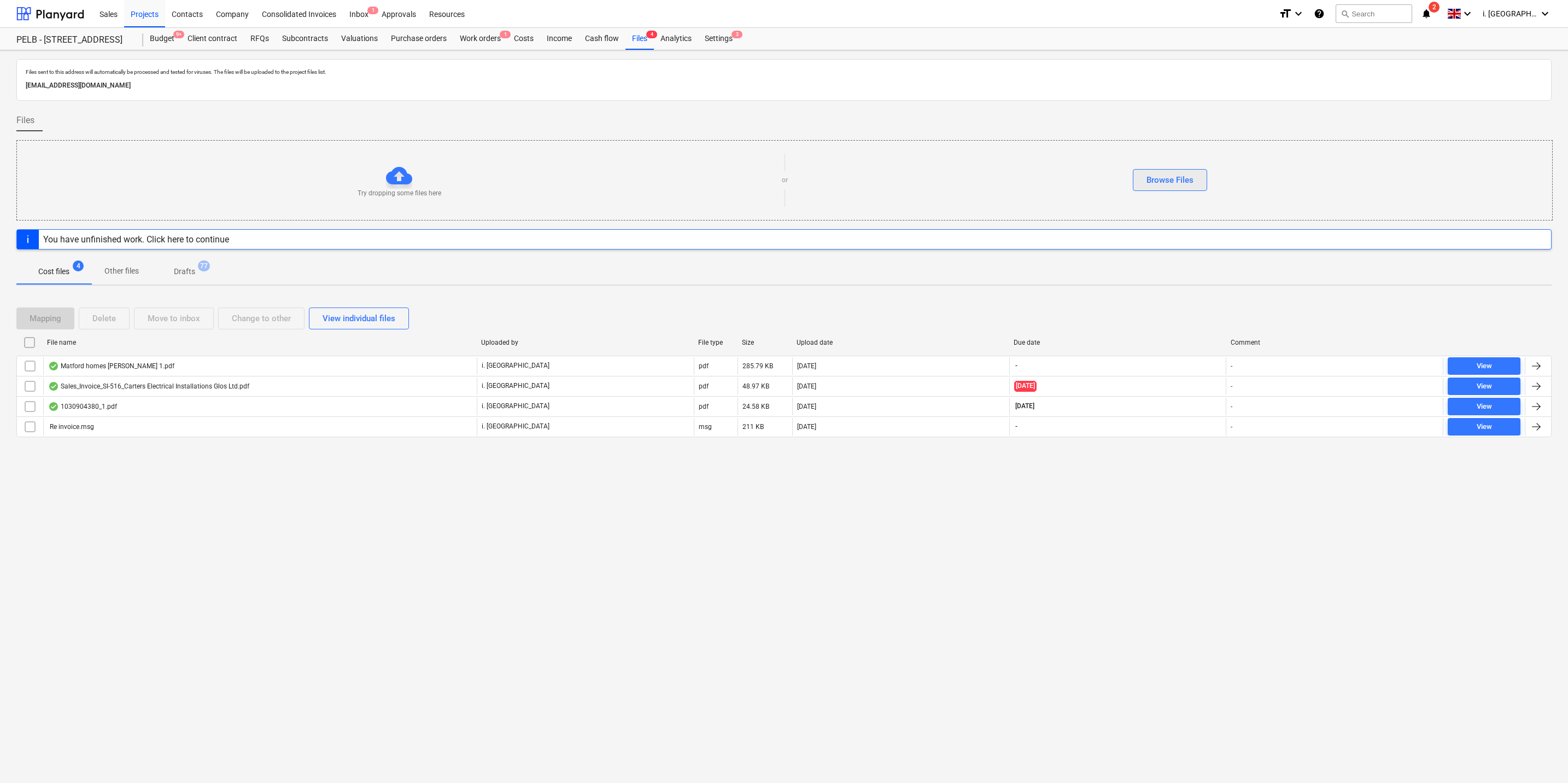
click at [785, 182] on div "Browse Files" at bounding box center [1170, 180] width 47 height 14
click at [251, 234] on div "You have unfinished work. Click here to continue" at bounding box center [784, 239] width 1535 height 20
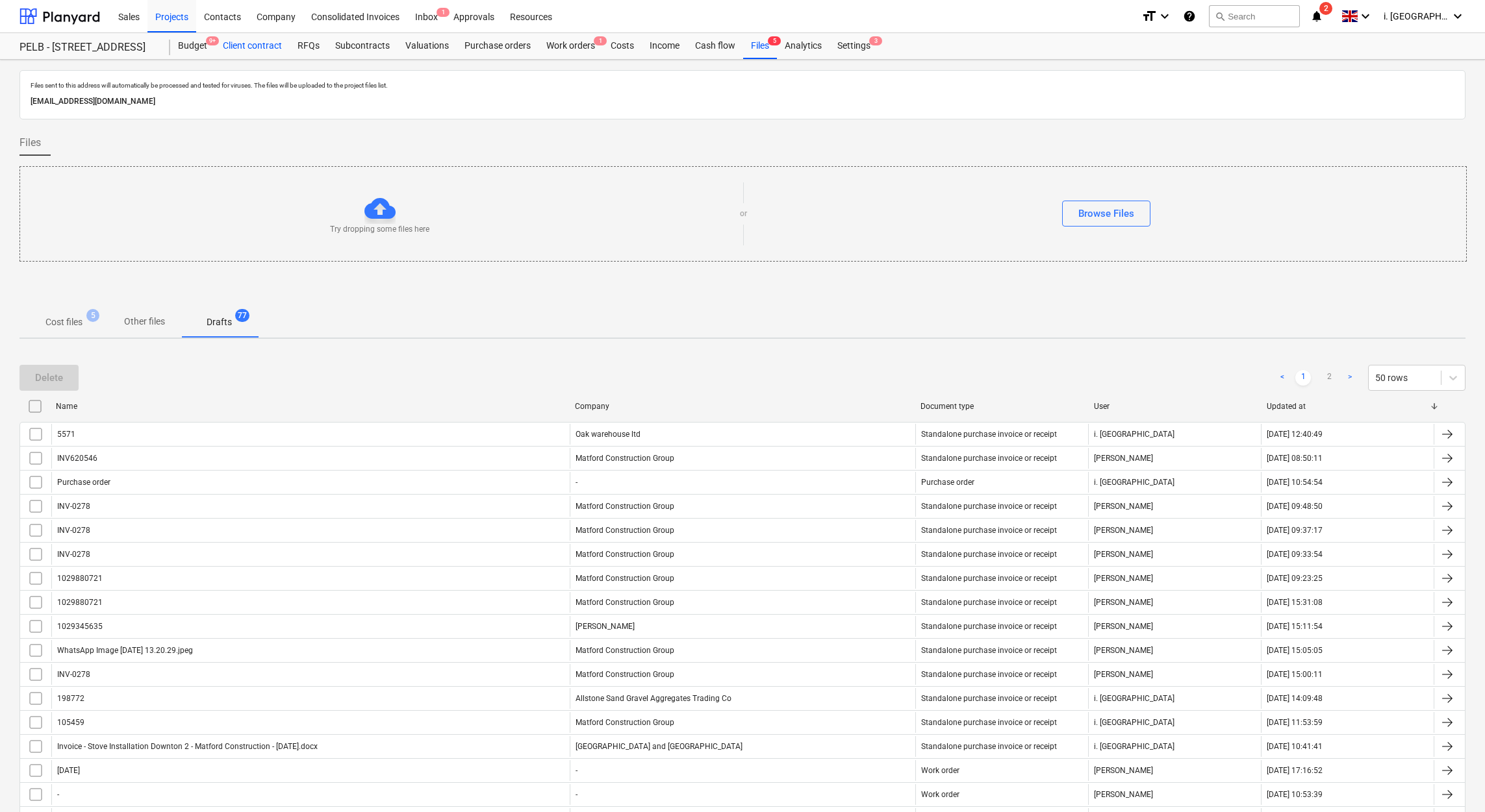
click at [254, 53] on div "Client contract" at bounding box center [253, 45] width 74 height 26
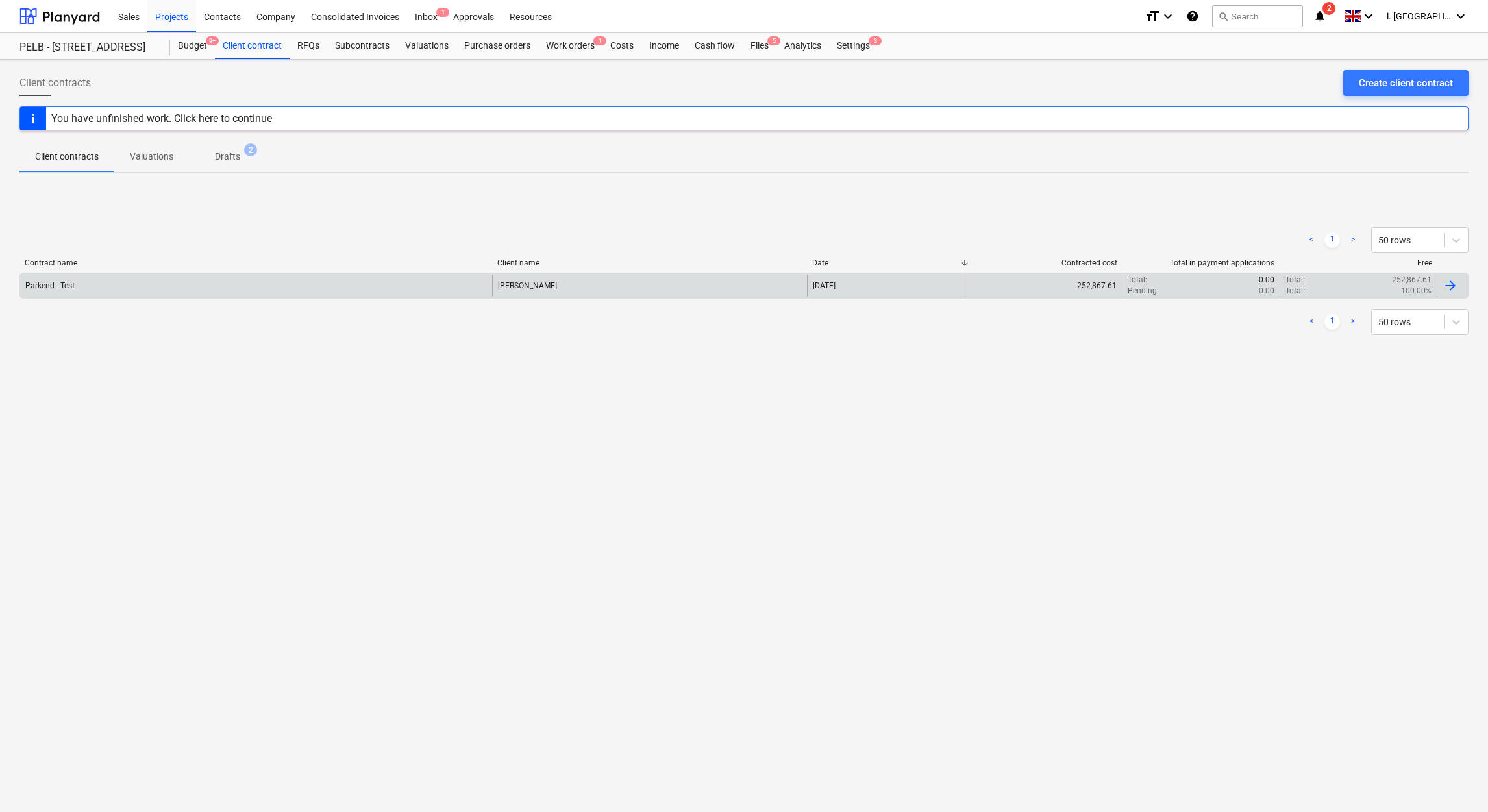
click at [128, 290] on div "Parkend - Test" at bounding box center [256, 285] width 472 height 22
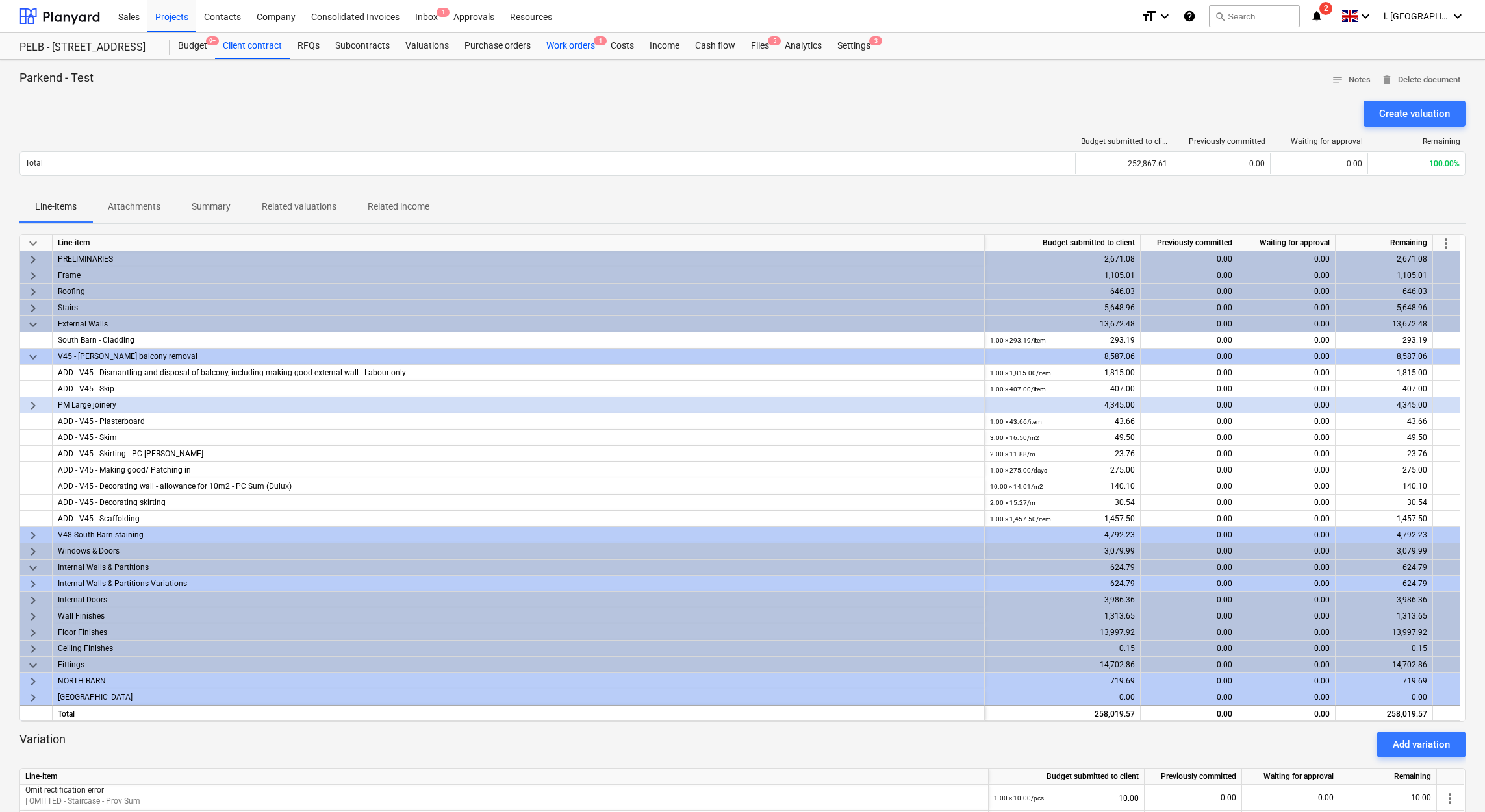
click at [556, 50] on div "Work orders 1" at bounding box center [571, 45] width 65 height 26
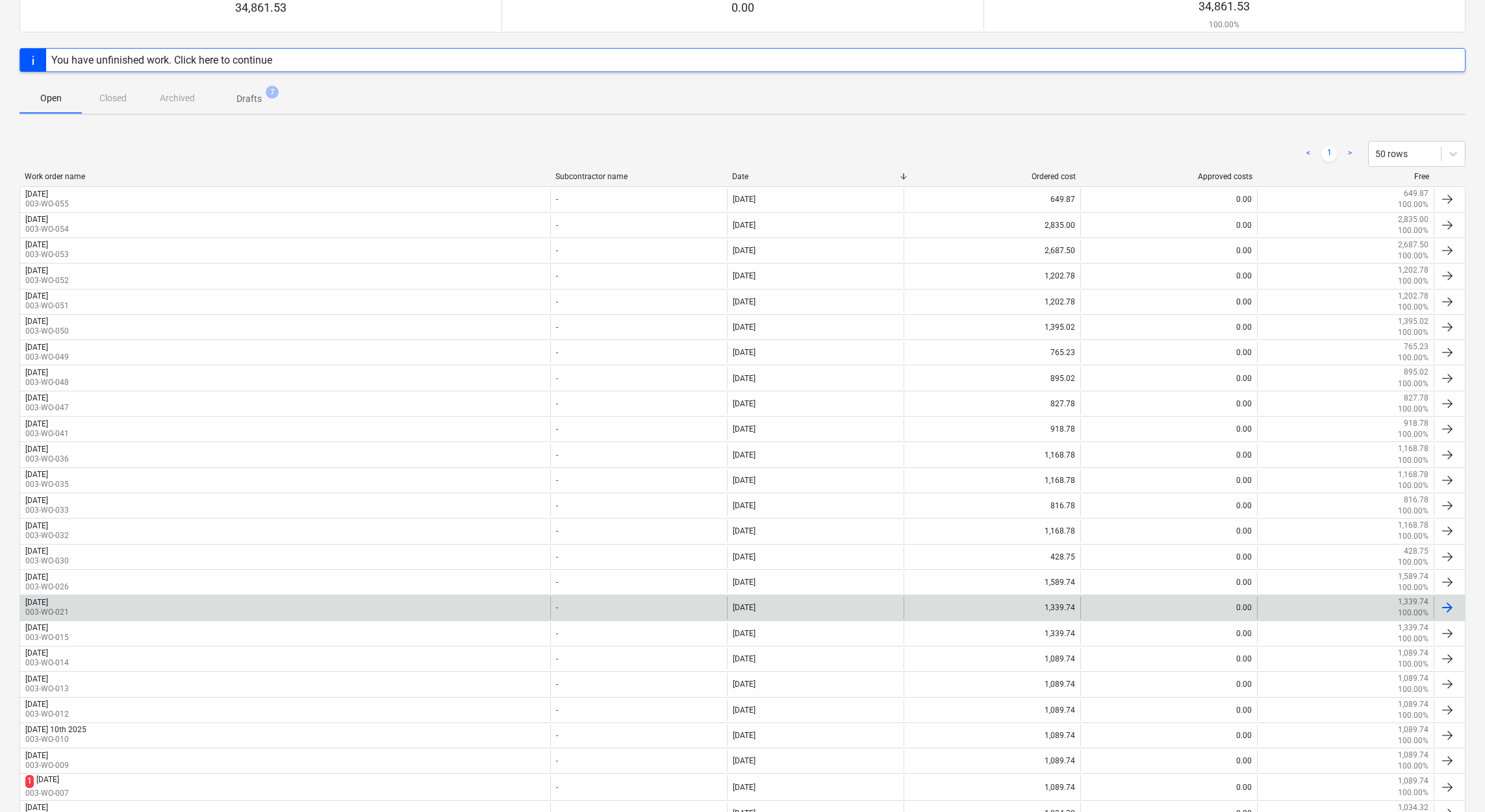
scroll to position [335, 0]
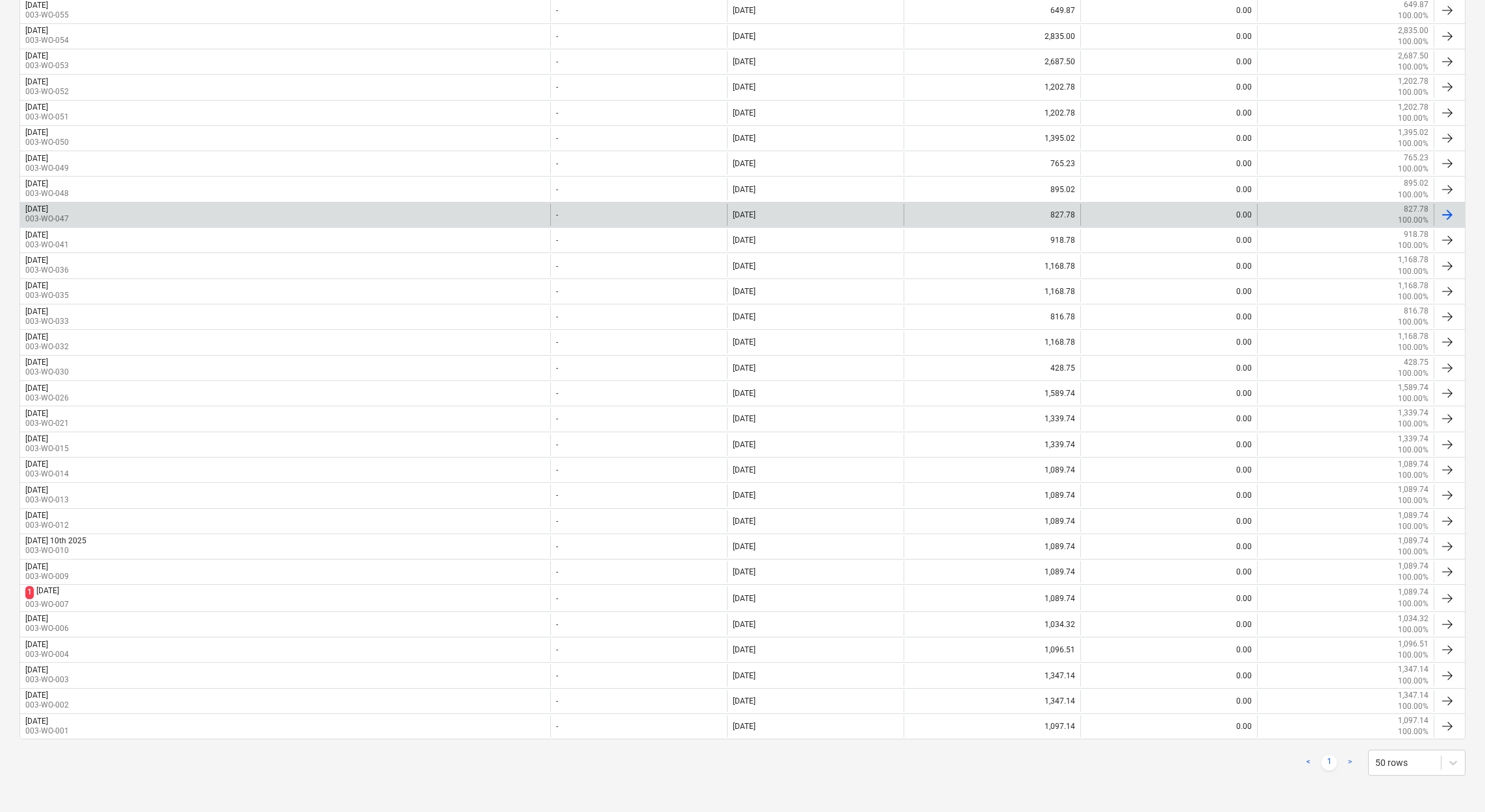
click at [48, 210] on div "Wednesday 1st Oct 2025" at bounding box center [37, 209] width 23 height 9
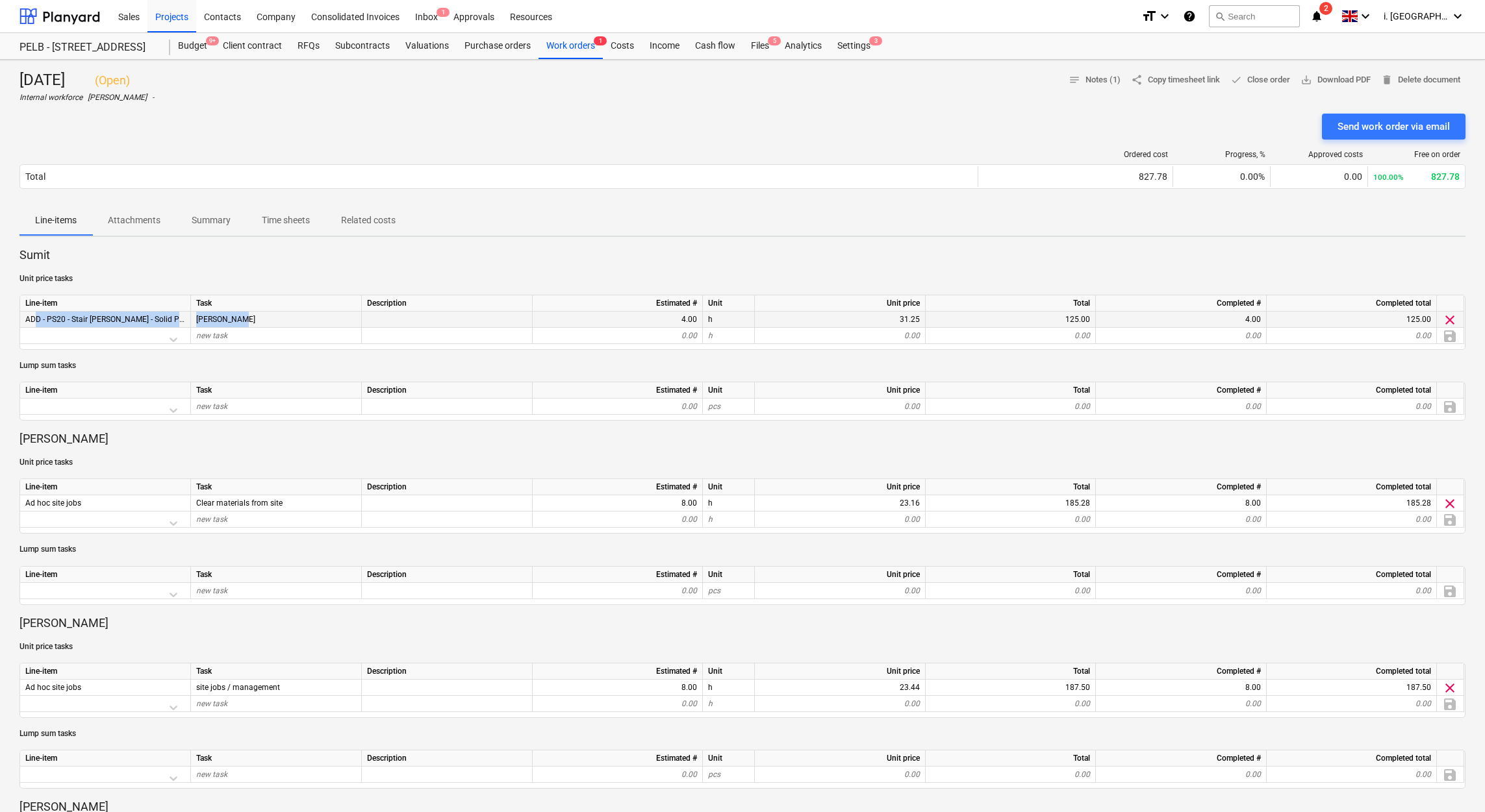
drag, startPoint x: 29, startPoint y: 315, endPoint x: 251, endPoint y: 320, distance: 222.1
click at [0, 0] on div "ADD - PS20 - Stair stringer - Solid PSE American White Oak - 25.4mm (20mm finis…" at bounding box center [0, 0] width 0 height 0
click at [255, 320] on div "Matt STAIRS" at bounding box center [276, 320] width 171 height 16
click at [258, 314] on div "Matt STAIRS" at bounding box center [276, 320] width 171 height 16
drag, startPoint x: 1482, startPoint y: 274, endPoint x: 1488, endPoint y: 329, distance: 55.3
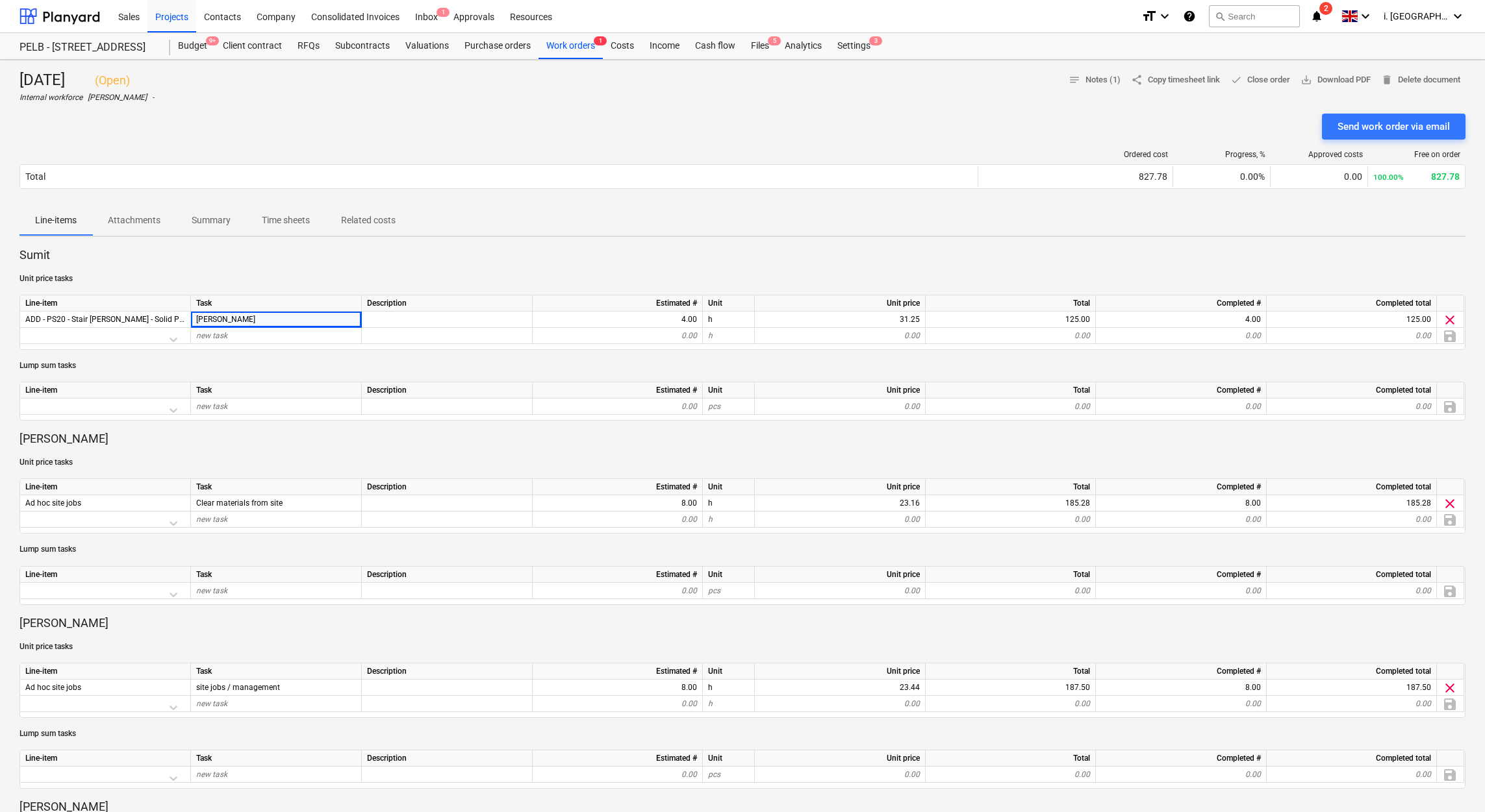
click at [933, 330] on html "Sales Projects Contacts Company Consolidated Invoices Inbox 1 Approvals Resourc…" at bounding box center [742, 406] width 1485 height 812
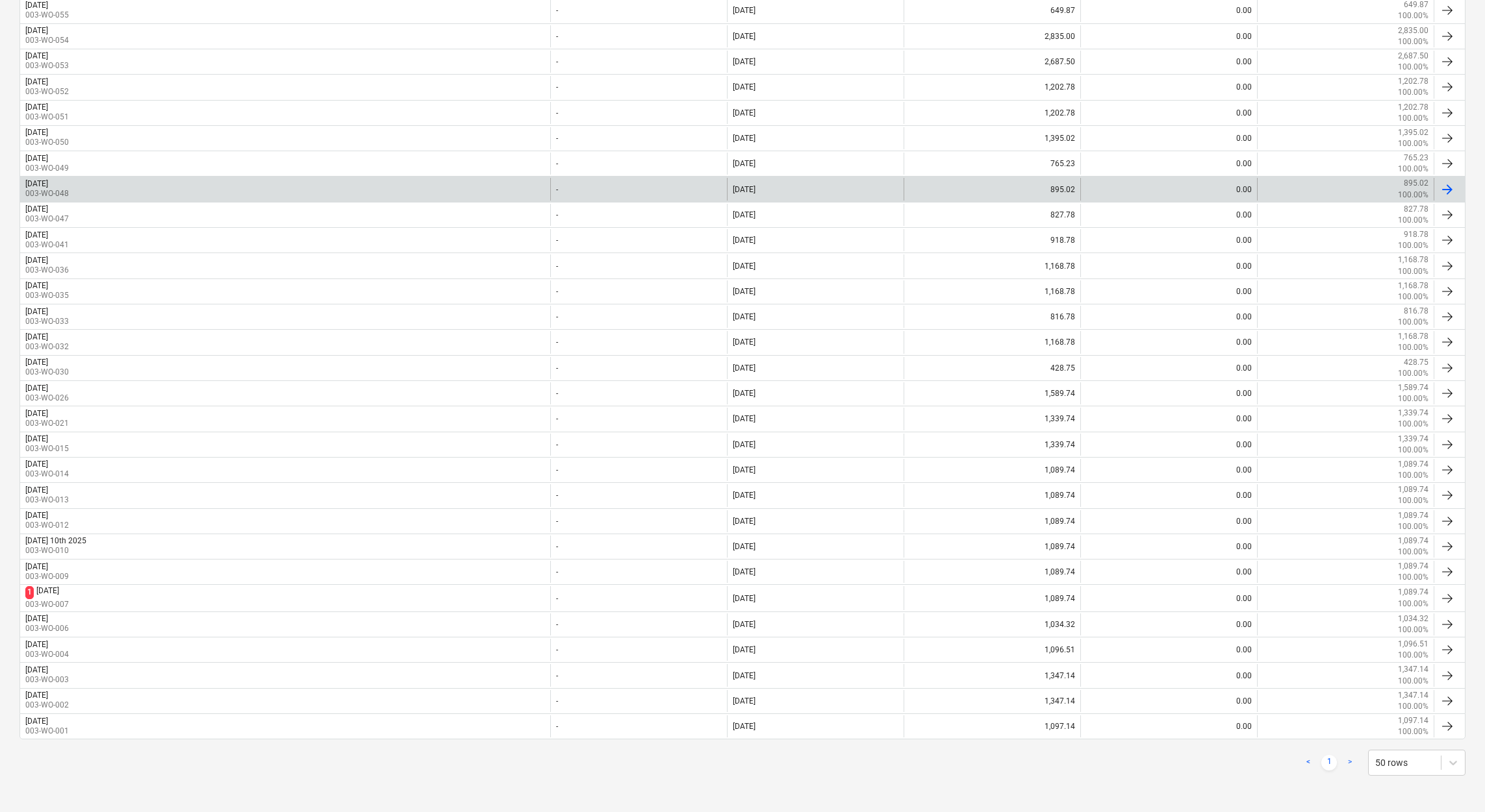
click at [121, 191] on div "Thursday 2nd Oct 2025 003-WO-048" at bounding box center [285, 189] width 530 height 22
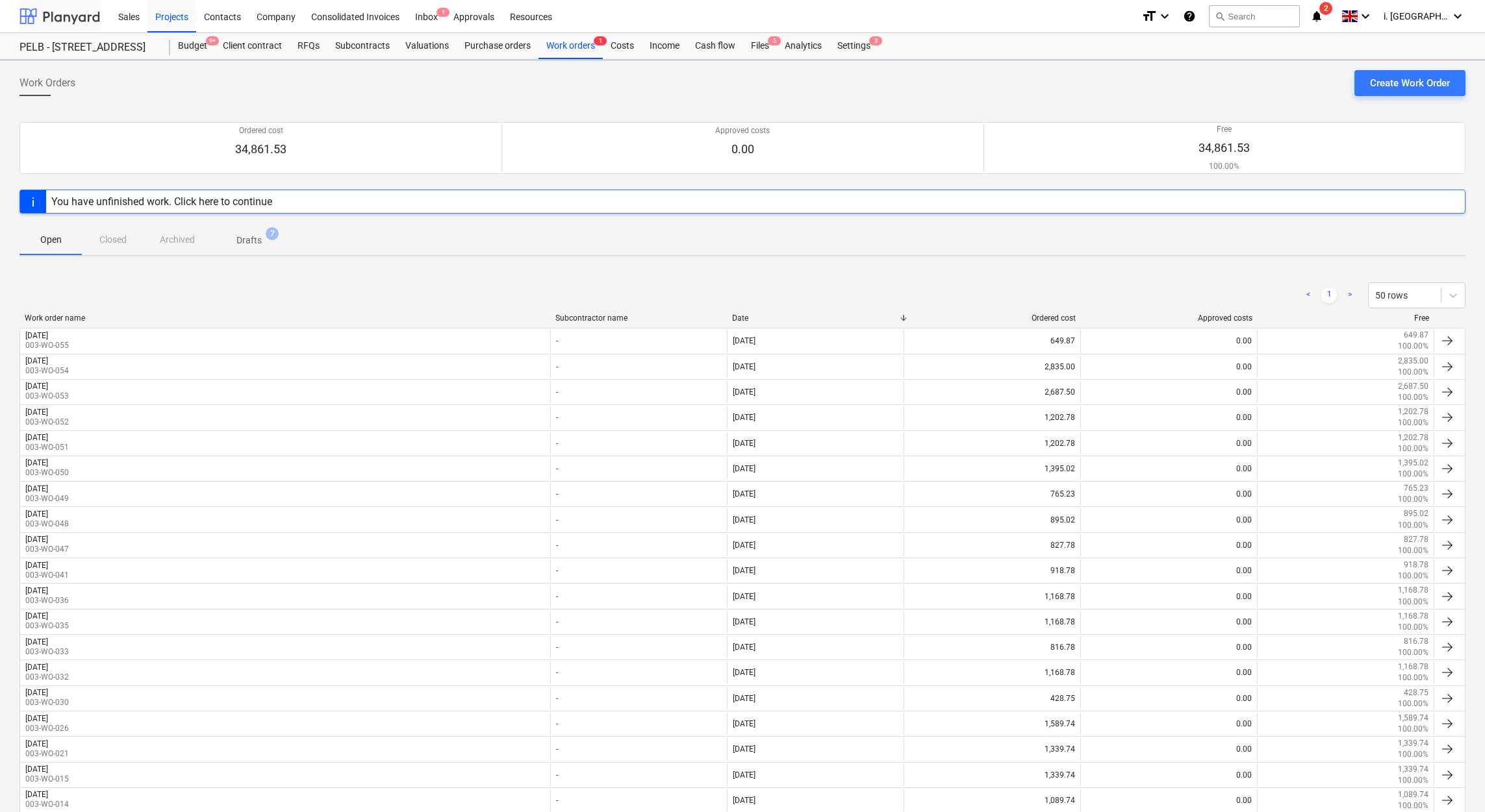
scroll to position [335, 0]
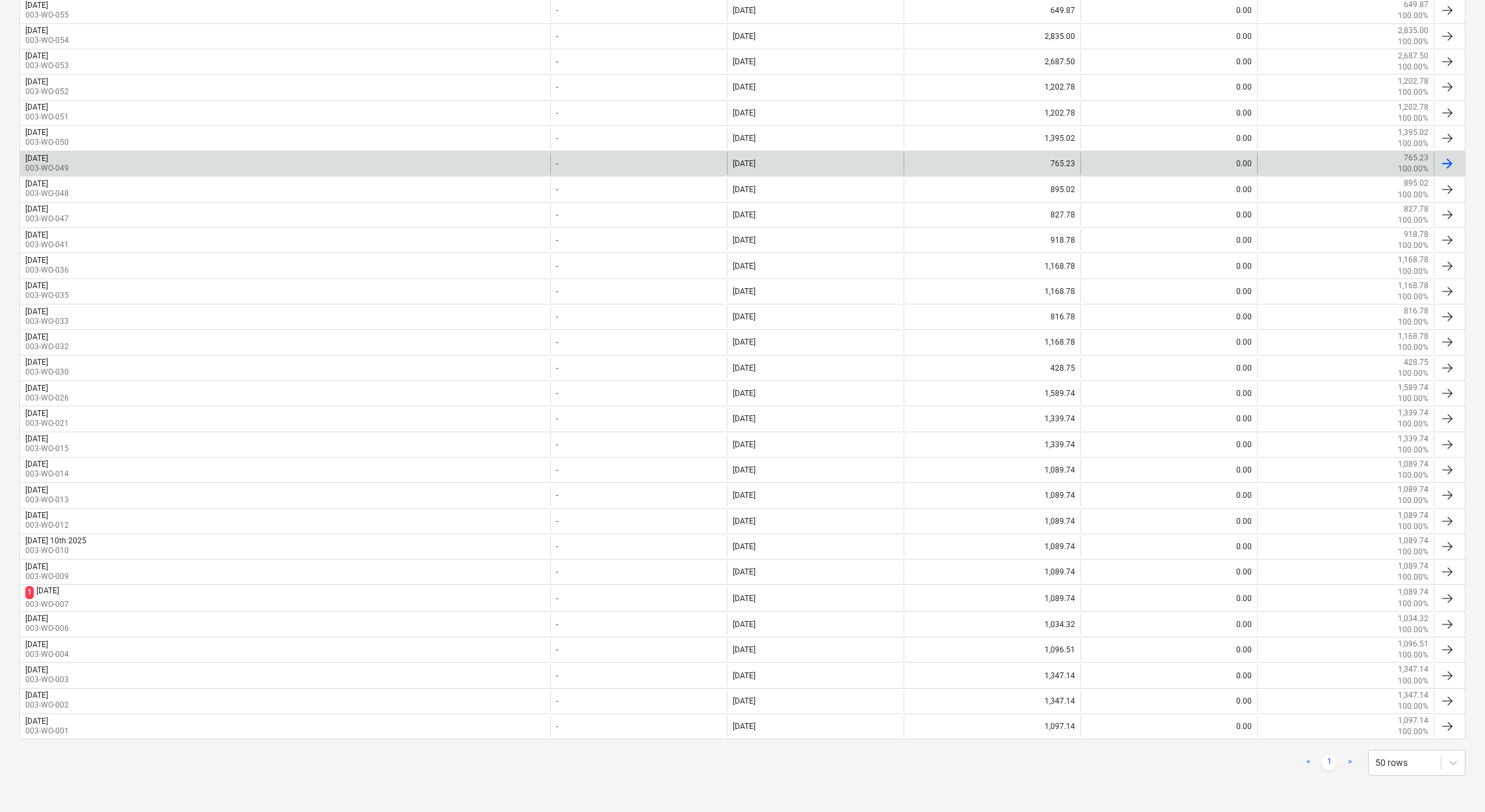
click at [126, 162] on div "Friday 3rd Oct 2025 003-WO-049" at bounding box center [285, 163] width 530 height 22
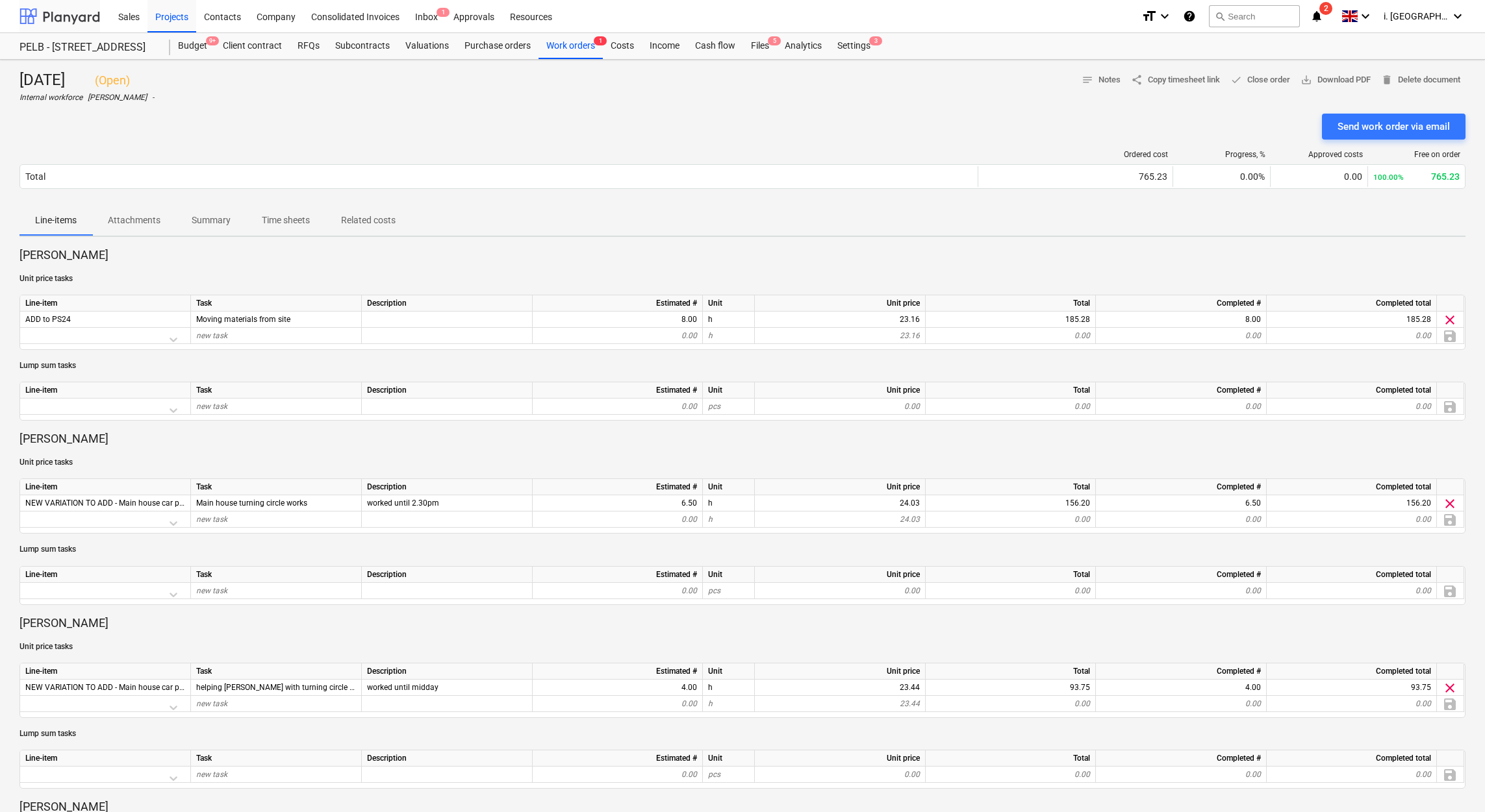
scroll to position [335, 0]
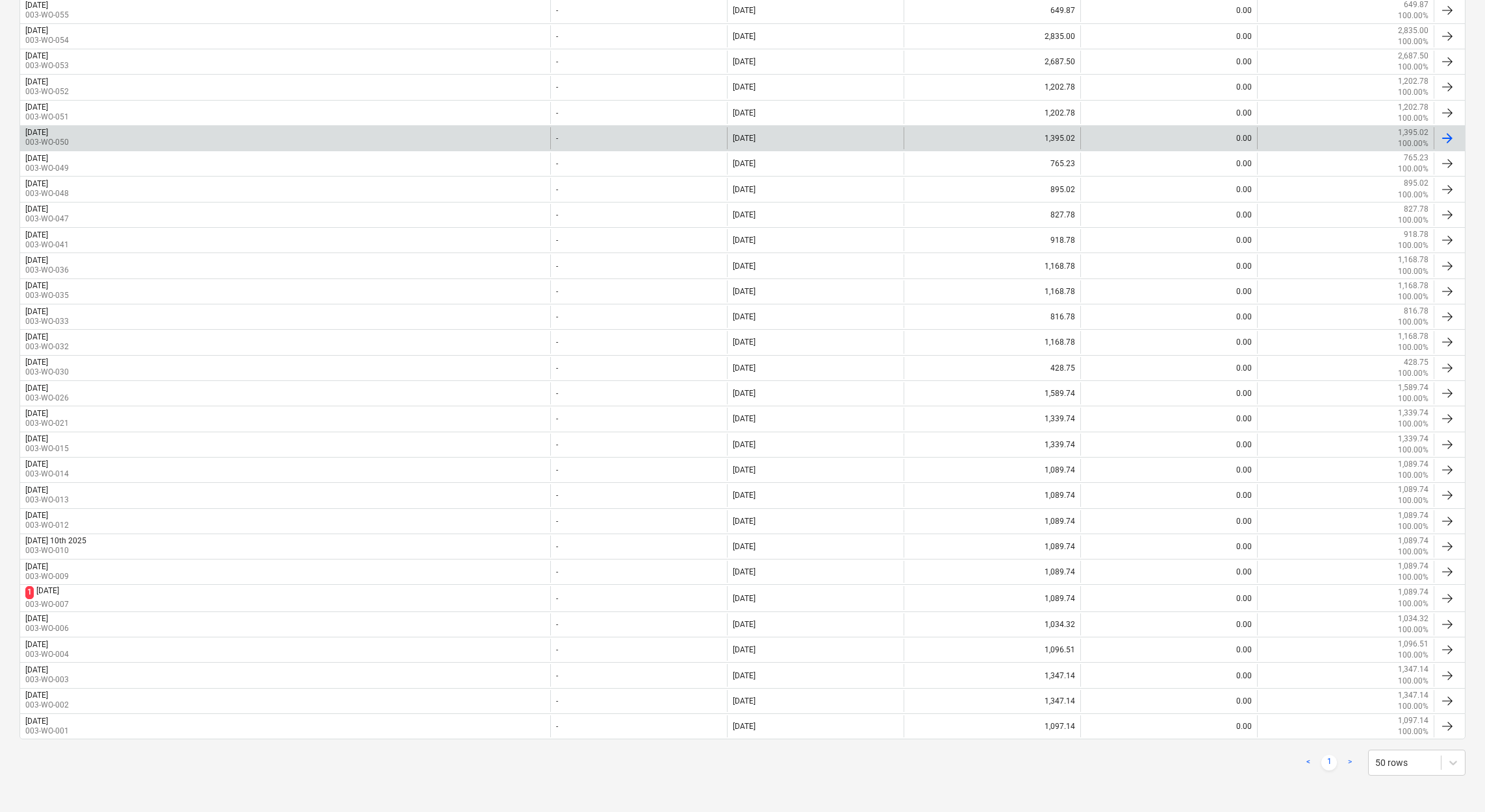
click at [48, 128] on div "Monday 6th Oct 2025" at bounding box center [37, 132] width 23 height 9
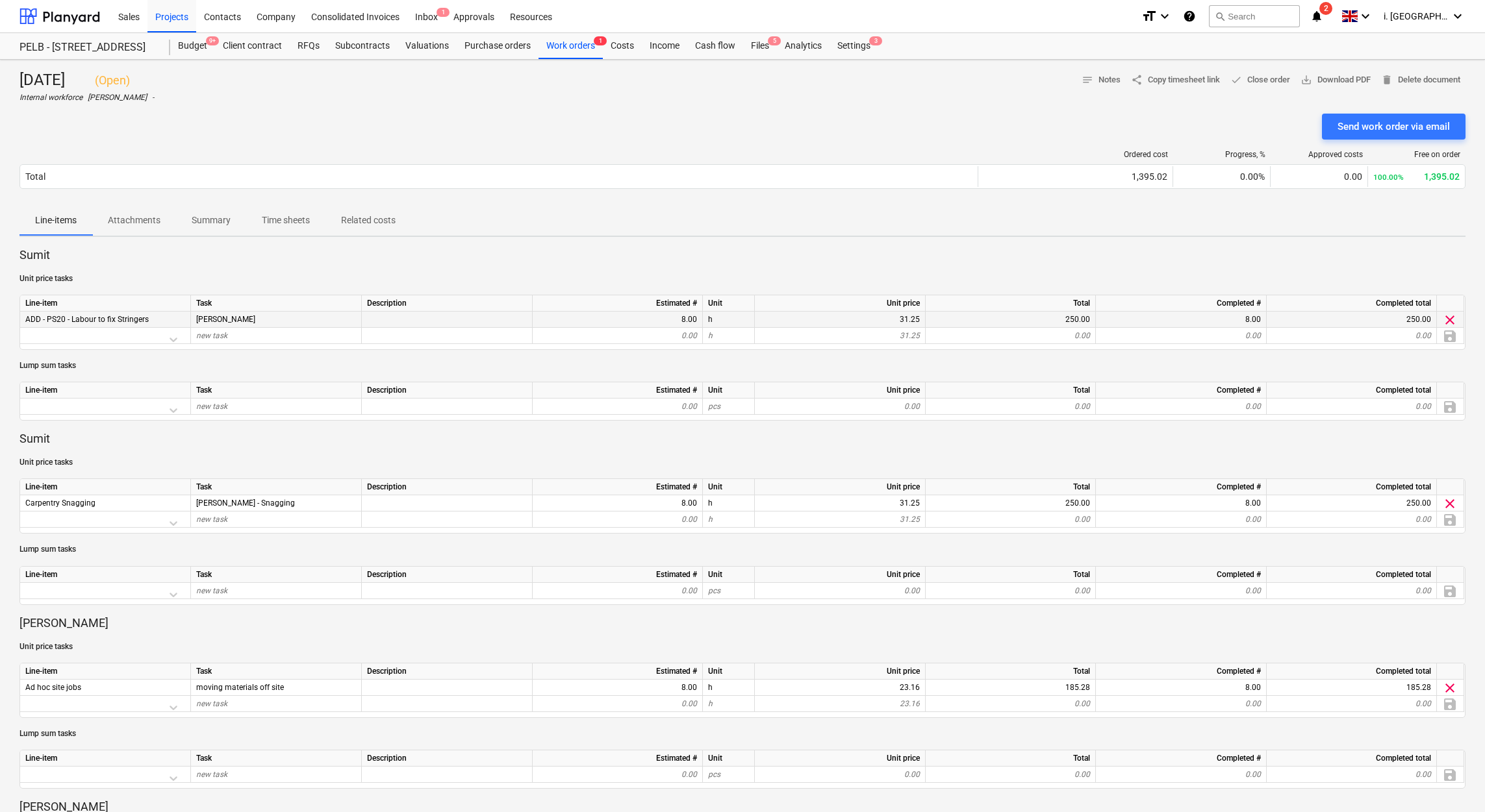
click at [143, 317] on span "ADD - PS20 - Labour to fix Stringers" at bounding box center [87, 319] width 123 height 9
drag, startPoint x: 155, startPoint y: 320, endPoint x: 21, endPoint y: 314, distance: 134.1
click at [21, 314] on div "ADD - PS20 - Labour to fix Stringers" at bounding box center [105, 320] width 171 height 16
copy span "ADD - PS20 - Labour to fix Stringers"
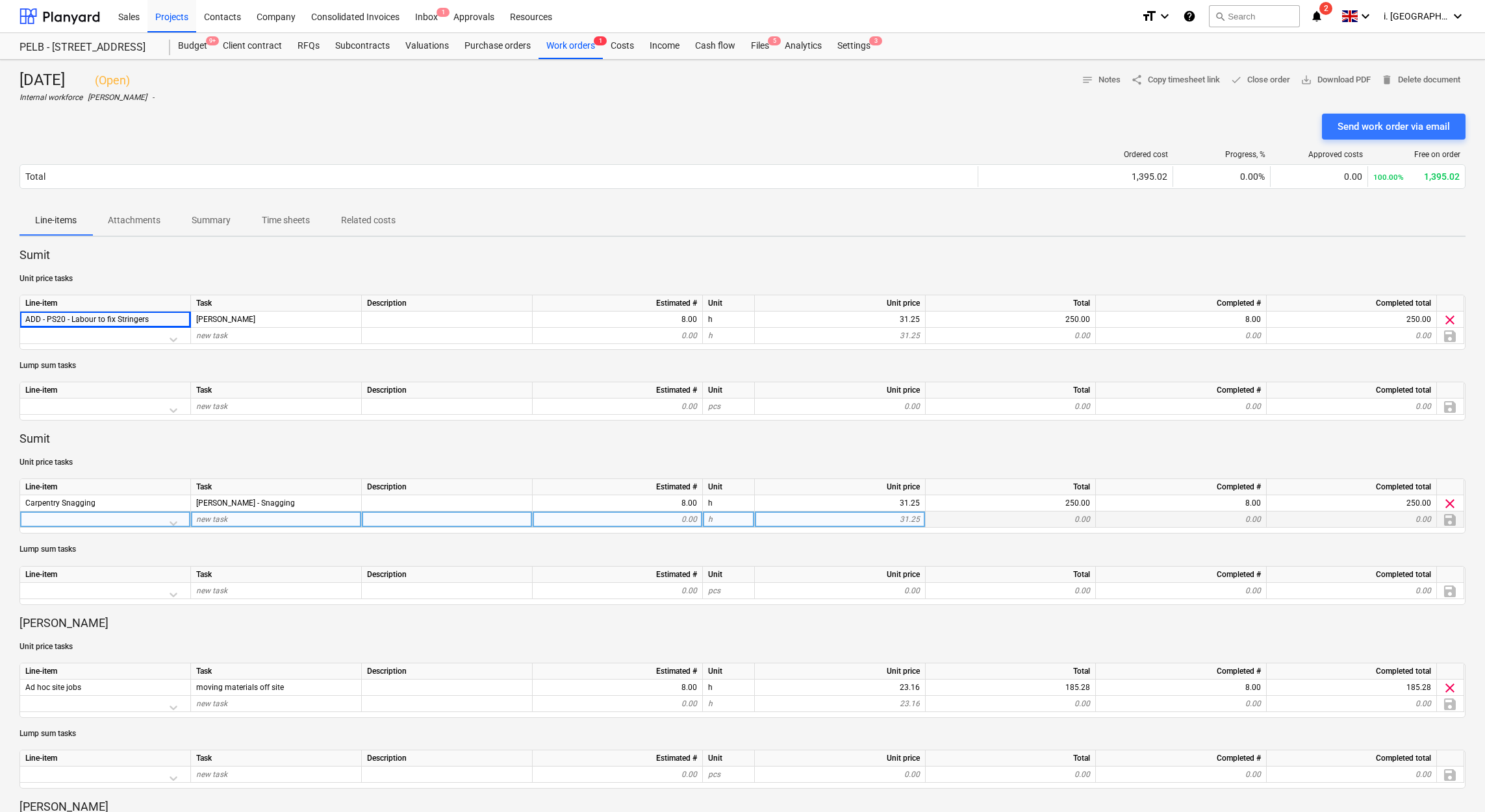
drag, startPoint x: 378, startPoint y: 526, endPoint x: 323, endPoint y: 521, distance: 55.2
click at [377, 438] on div at bounding box center [447, 520] width 171 height 16
drag, startPoint x: 298, startPoint y: 504, endPoint x: 213, endPoint y: 503, distance: 85.0
click at [213, 438] on div "Ellis - Snagging" at bounding box center [276, 503] width 171 height 16
drag, startPoint x: 264, startPoint y: 502, endPoint x: 186, endPoint y: 502, distance: 78.0
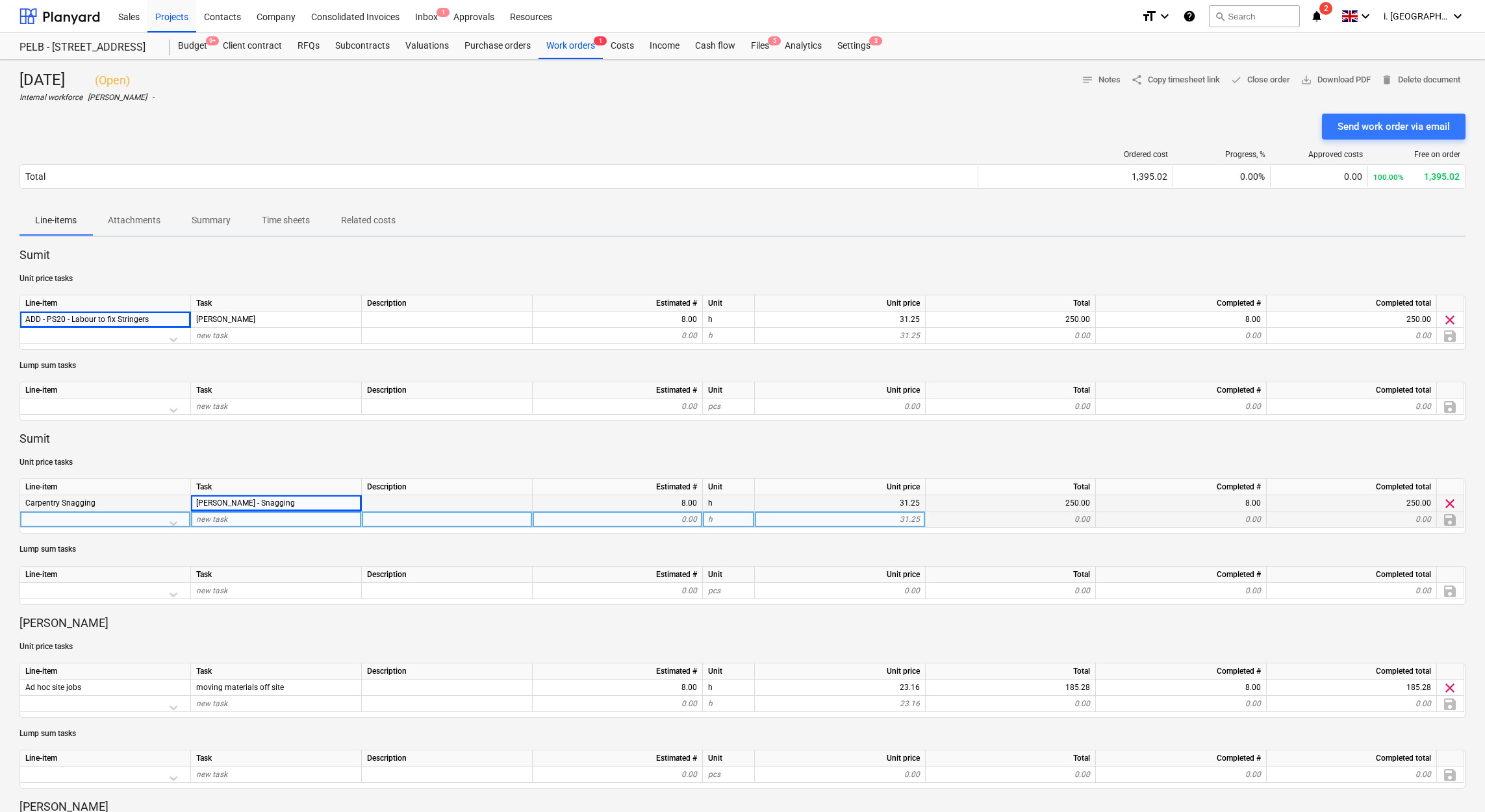
click at [0, 0] on div "Carpentry Snagging Ellis - Snagging 8.00 h 31.25 250.00 8.00 250.00 clear" at bounding box center [0, 0] width 0 height 0
copy div "Ellis - Snagging"
click at [158, 322] on div "ADD - PS20 - Labour to fix Stringers" at bounding box center [105, 320] width 171 height 16
drag, startPoint x: 11, startPoint y: 1, endPoint x: 368, endPoint y: 137, distance: 382.0
click at [493, 150] on div at bounding box center [499, 154] width 959 height 9
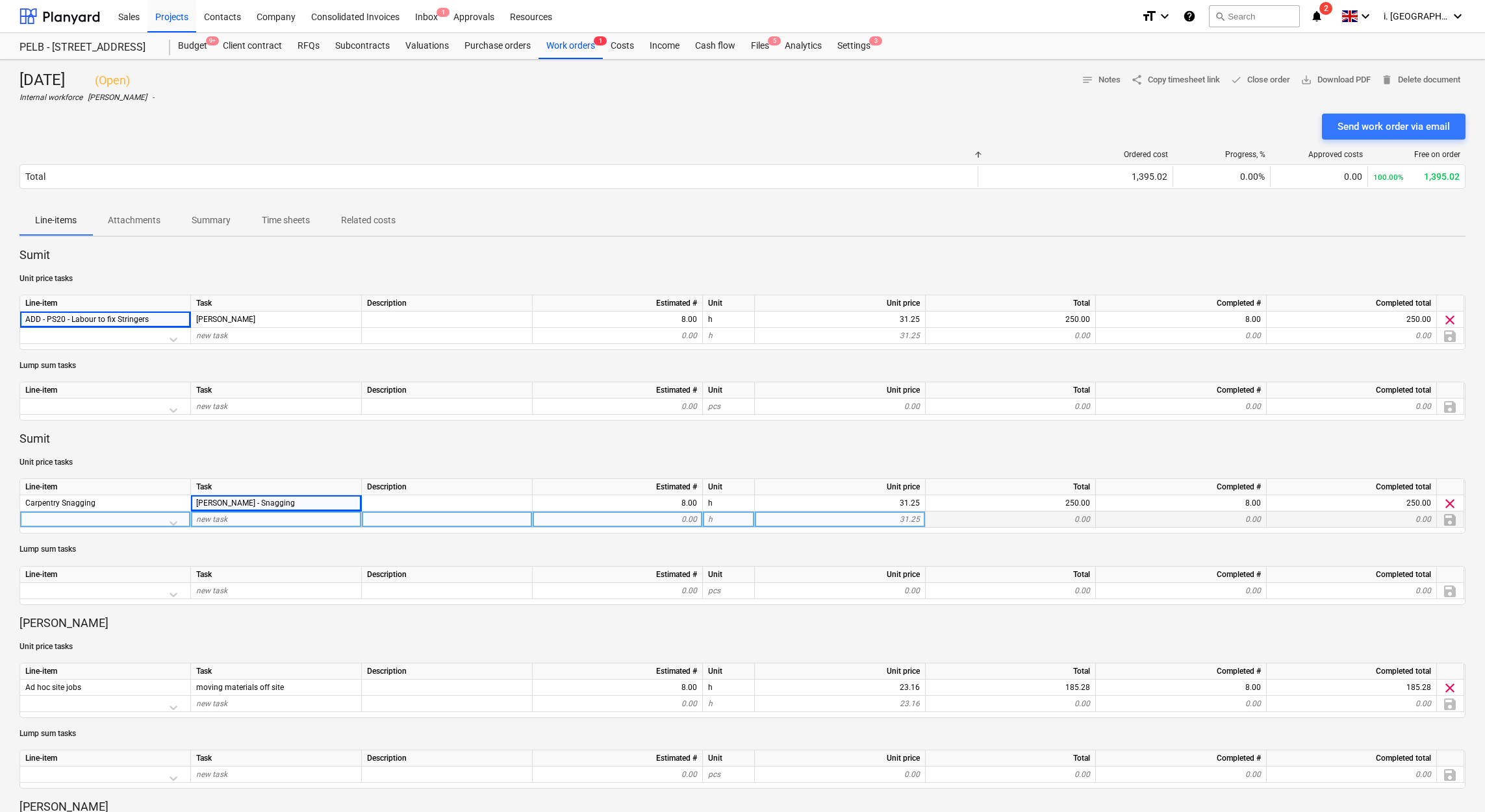
scroll to position [335, 0]
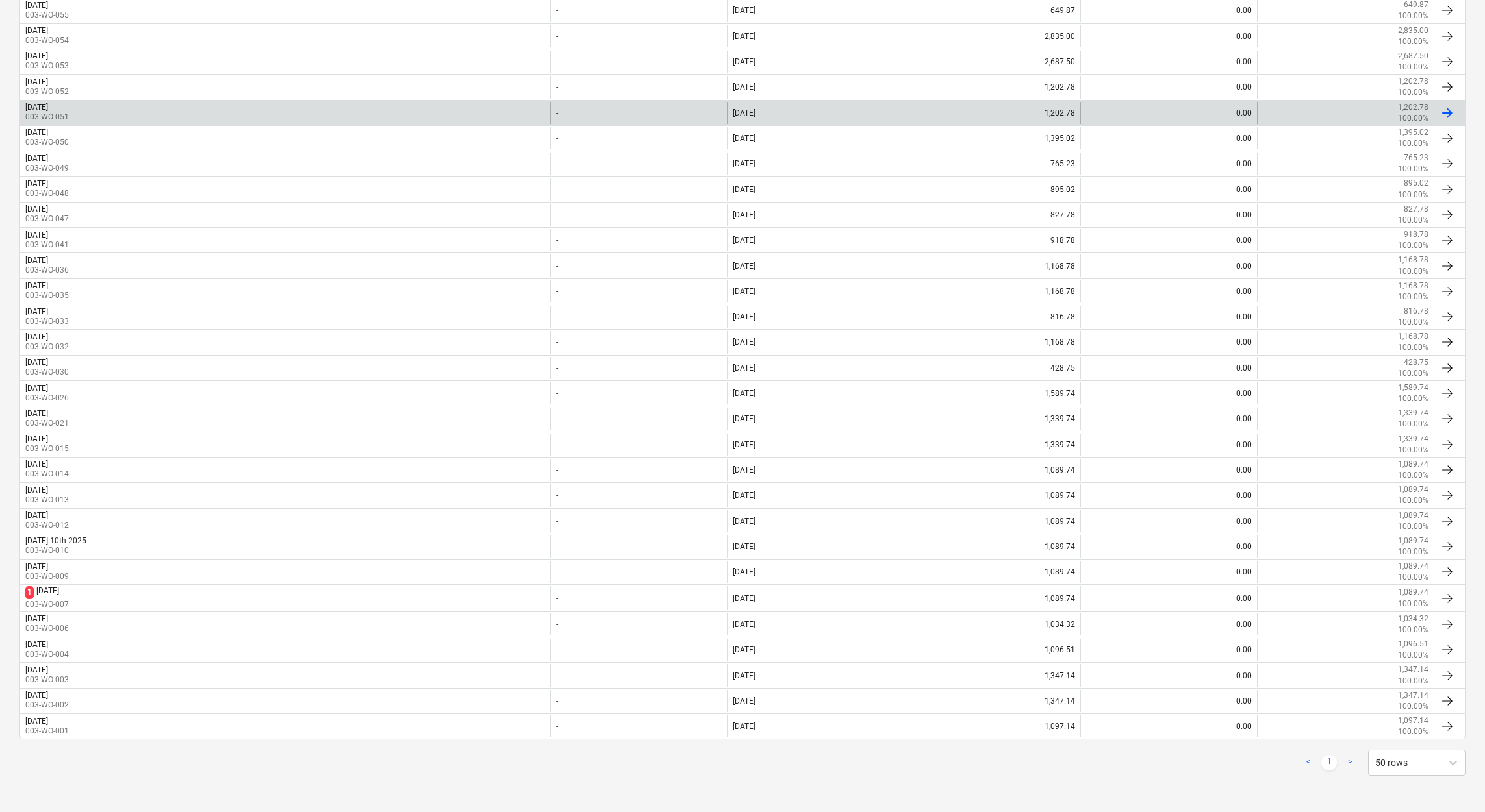
click at [69, 115] on p "003-WO-051" at bounding box center [47, 117] width 43 height 11
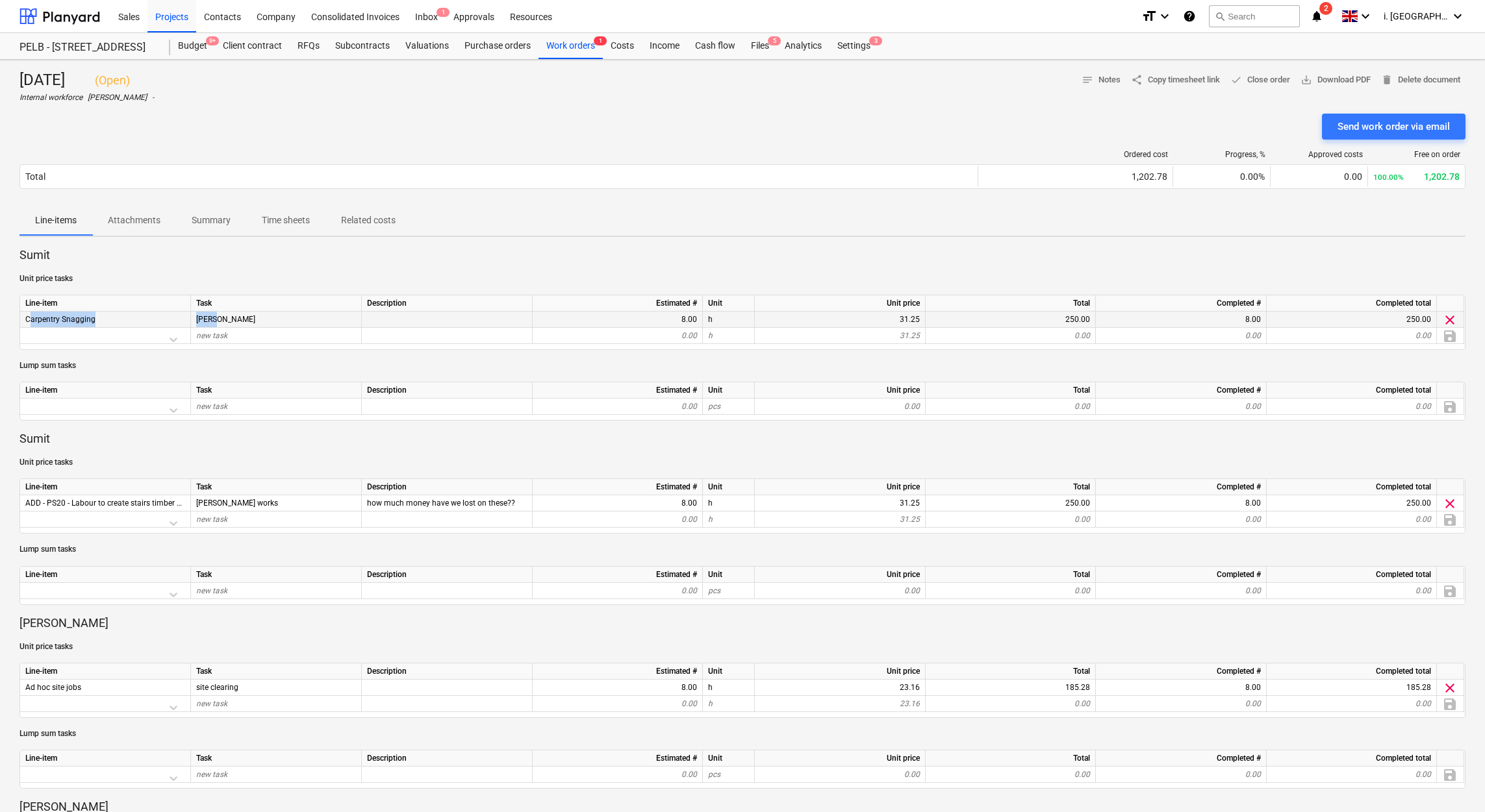
drag, startPoint x: 284, startPoint y: 320, endPoint x: 20, endPoint y: 320, distance: 264.0
click at [0, 0] on div "Carpentry Snagging Ellis 8.00 h 31.25 250.00 8.00 250.00 clear" at bounding box center [0, 0] width 0 height 0
copy div "Carpentry Snagging Ellis"
drag, startPoint x: 200, startPoint y: 381, endPoint x: 231, endPoint y: 440, distance: 66.6
click at [200, 381] on div "Sumit Unit price tasks Line-item Task Description Estimated # Unit Unit price T…" at bounding box center [742, 793] width 1446 height 1093
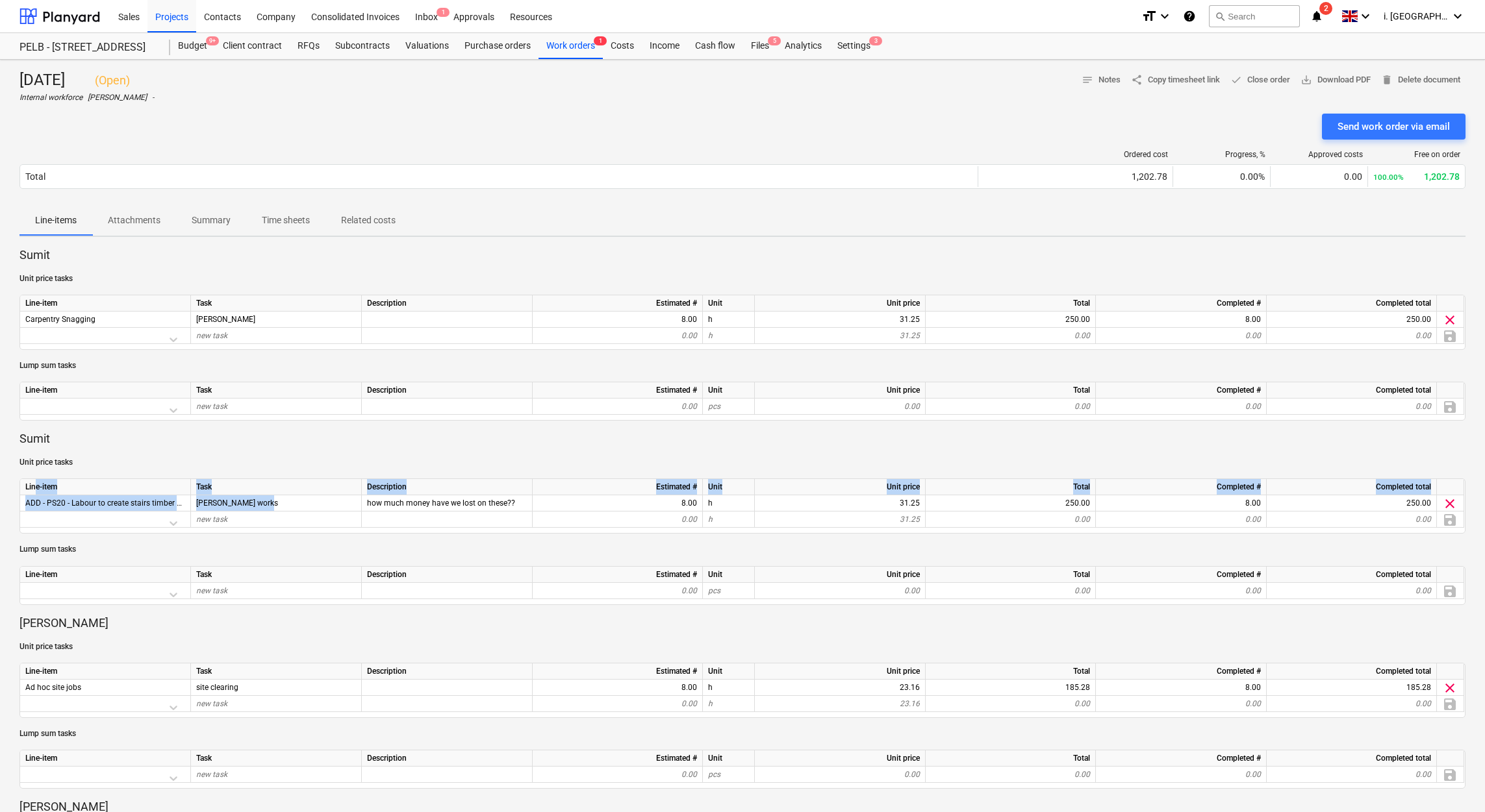
drag, startPoint x: 303, startPoint y: 503, endPoint x: 34, endPoint y: 496, distance: 269.1
click at [34, 438] on div "Line-item Task Description Estimated # Unit Unit price Total Completed # Comple…" at bounding box center [742, 506] width 1446 height 55
click at [467, 438] on p "Lump sum tasks" at bounding box center [742, 549] width 1446 height 11
drag, startPoint x: 522, startPoint y: 507, endPoint x: 23, endPoint y: 502, distance: 499.0
click at [0, 0] on div "ADD - PS20 - Labour to create stairs timber subframe matt - Stair works how muc…" at bounding box center [0, 0] width 0 height 0
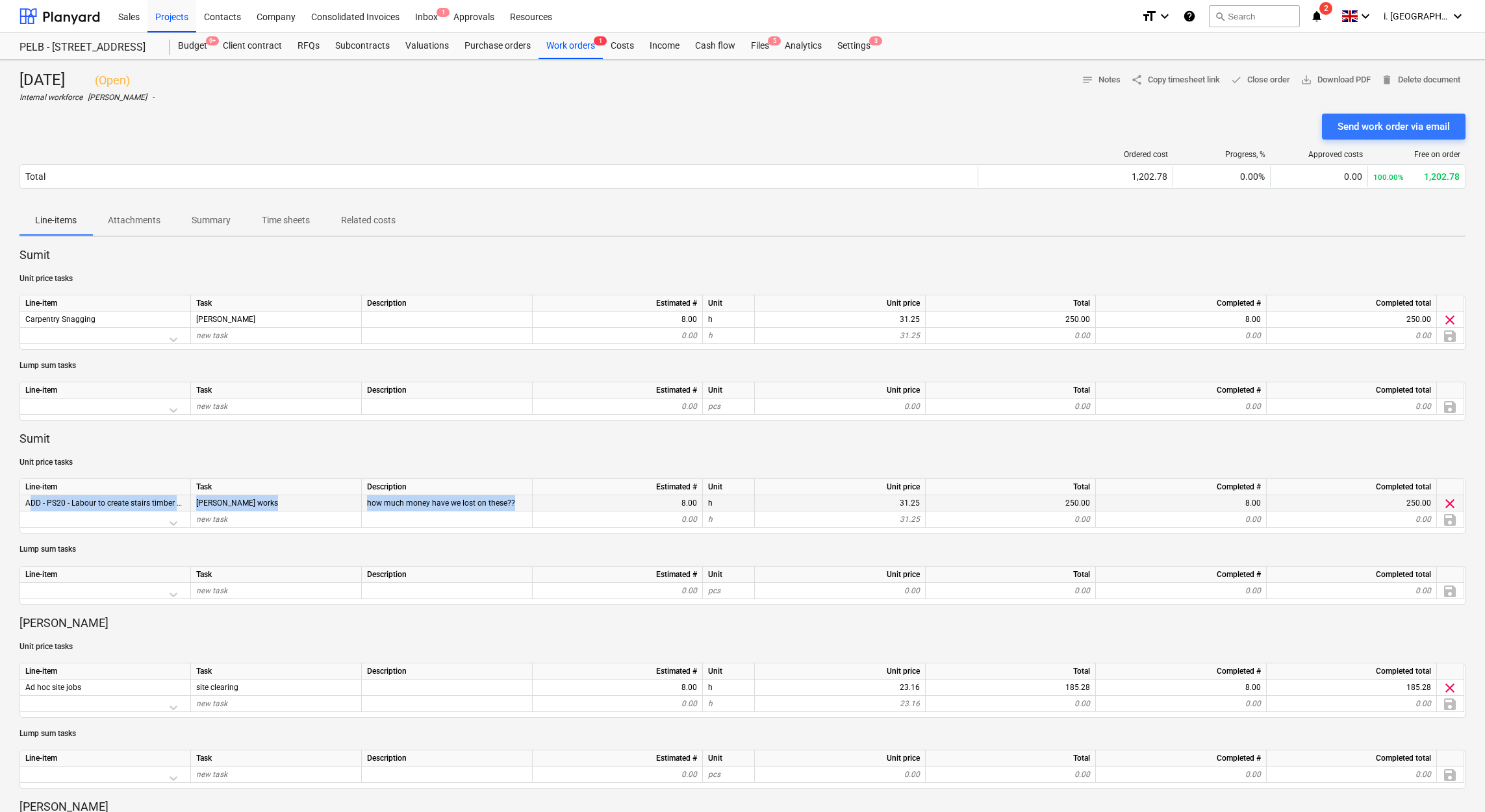
copy div "ADD - PS20 - Labour to create stairs timber subframe matt - Stair works how muc…"
drag, startPoint x: 18, startPoint y: 79, endPoint x: 179, endPoint y: 81, distance: 161.0
click at [179, 81] on div "Tuesday 7th Oct 2025 ( Open ) Internal workforce Harry Ford - notes Notes share…" at bounding box center [742, 795] width 1485 height 1473
copy div "Tuesday 7th Oct 2025 ("
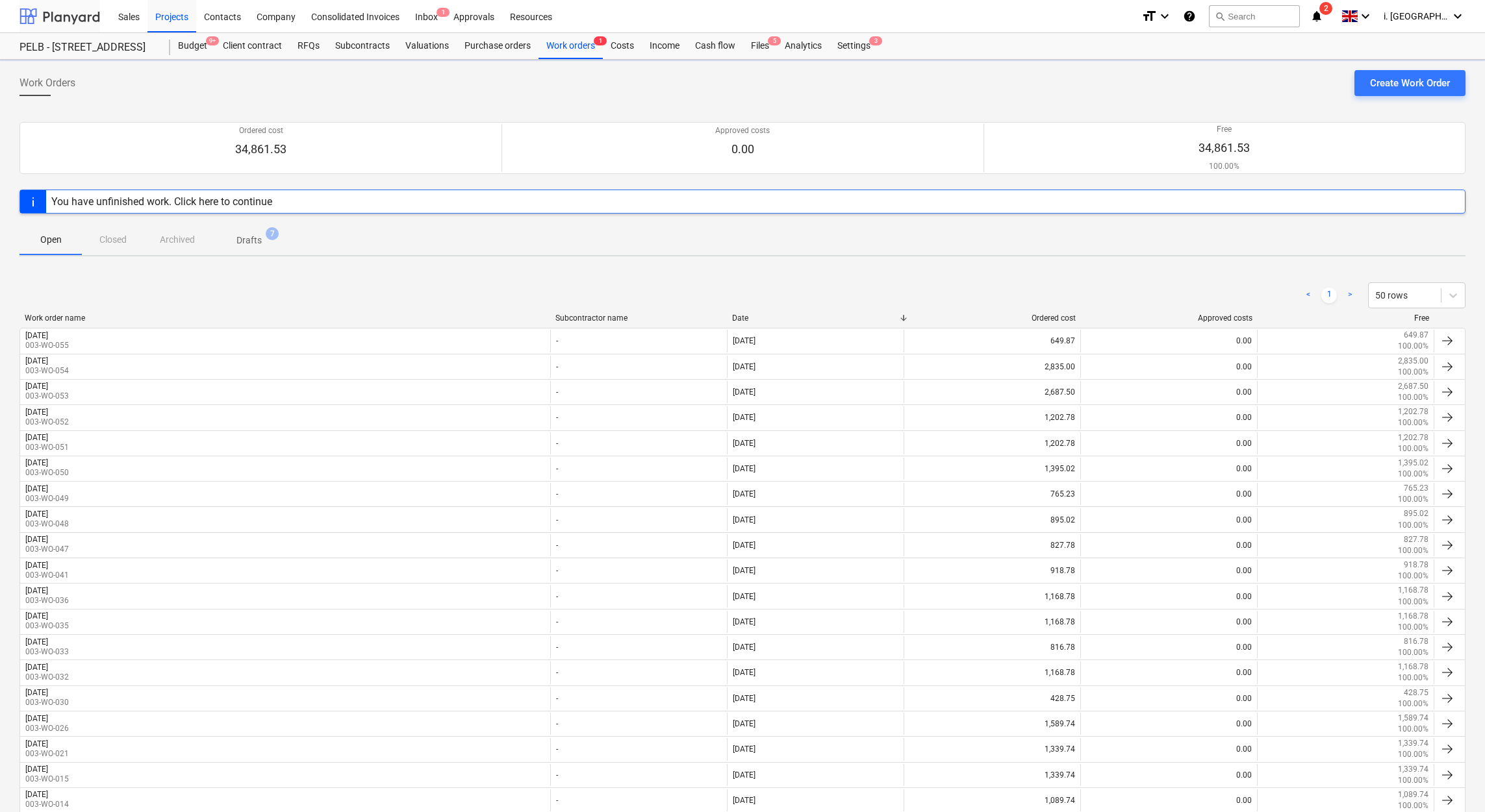
scroll to position [335, 0]
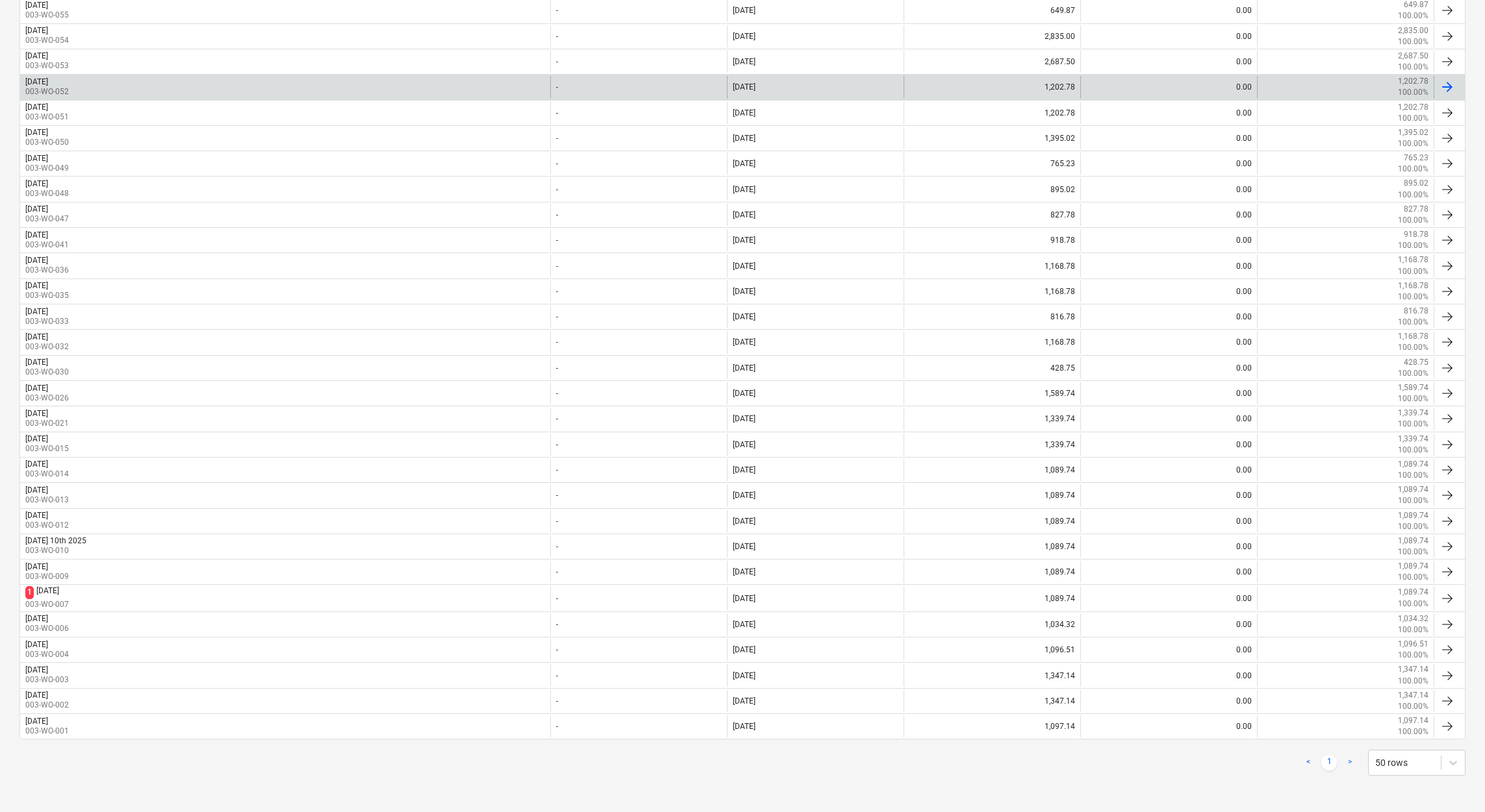
click at [69, 87] on p "003-WO-052" at bounding box center [47, 91] width 43 height 11
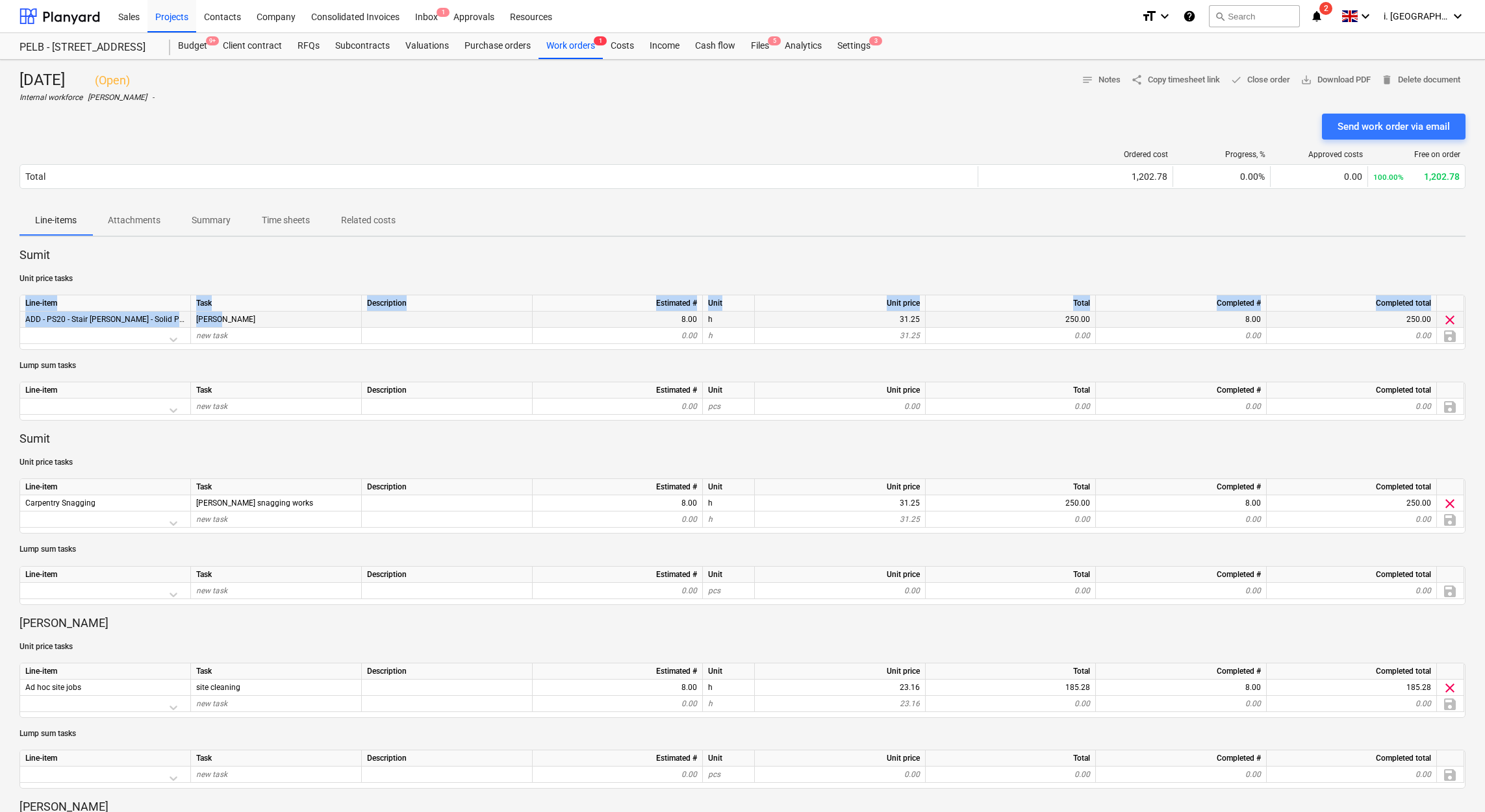
drag, startPoint x: 12, startPoint y: 315, endPoint x: 217, endPoint y: 315, distance: 205.0
click at [217, 315] on div "Wednesday 8th Oct 2025 ( Open ) Internal workforce Harry Ford - notes Notes sha…" at bounding box center [742, 795] width 1485 height 1473
drag, startPoint x: 217, startPoint y: 315, endPoint x: 114, endPoint y: 355, distance: 110.5
click at [217, 315] on span "matt stairs" at bounding box center [225, 319] width 59 height 9
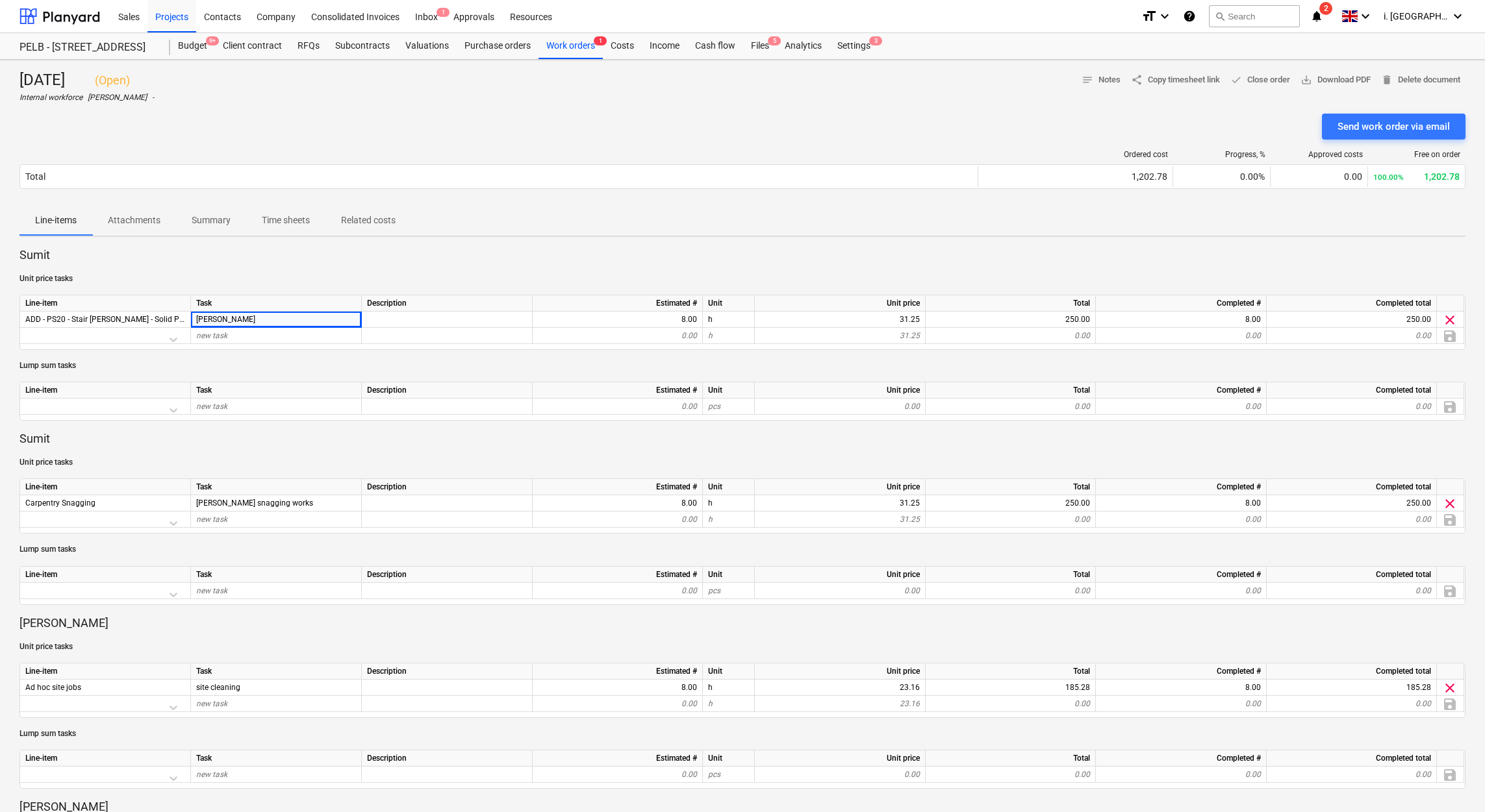
click at [104, 356] on div "Sumit Unit price tasks Line-item Task Description Estimated # Unit Unit price T…" at bounding box center [742, 793] width 1446 height 1093
drag, startPoint x: 27, startPoint y: 320, endPoint x: 252, endPoint y: 318, distance: 225.0
click at [0, 0] on div "ADD - PS20 - Stair stringer - Solid PSE American White Oak - 25.4mm (20mm finis…" at bounding box center [0, 0] width 0 height 0
copy div "ADD - PS20 - Stair stringer - Solid PSE American White Oak - 25.4mm (20mm finis…"
drag, startPoint x: 169, startPoint y: 470, endPoint x: 162, endPoint y: 470, distance: 7.0
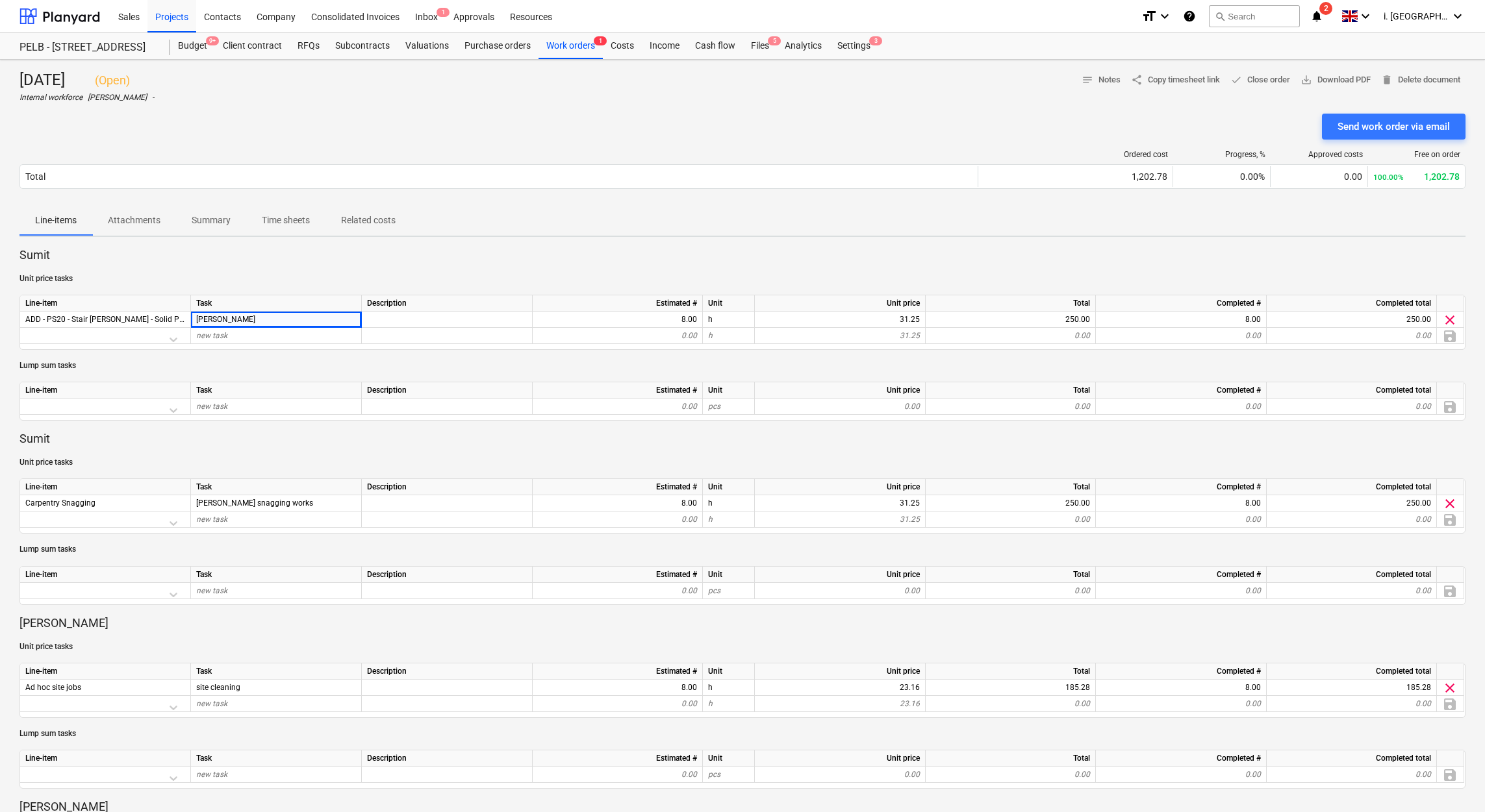
click at [167, 438] on div "Sumit Unit price tasks Line-item Task Description Estimated # Unit Unit price T…" at bounding box center [742, 793] width 1446 height 1093
drag, startPoint x: 20, startPoint y: 501, endPoint x: 297, endPoint y: 502, distance: 277.0
click at [0, 0] on div "Carpentry Snagging ellis snagging works 8.00 h 31.25 250.00 8.00 250.00 clear" at bounding box center [0, 0] width 0 height 0
copy div "Carpentry Snagging ellis snagging works"
drag, startPoint x: 15, startPoint y: 78, endPoint x: 191, endPoint y: 78, distance: 176.0
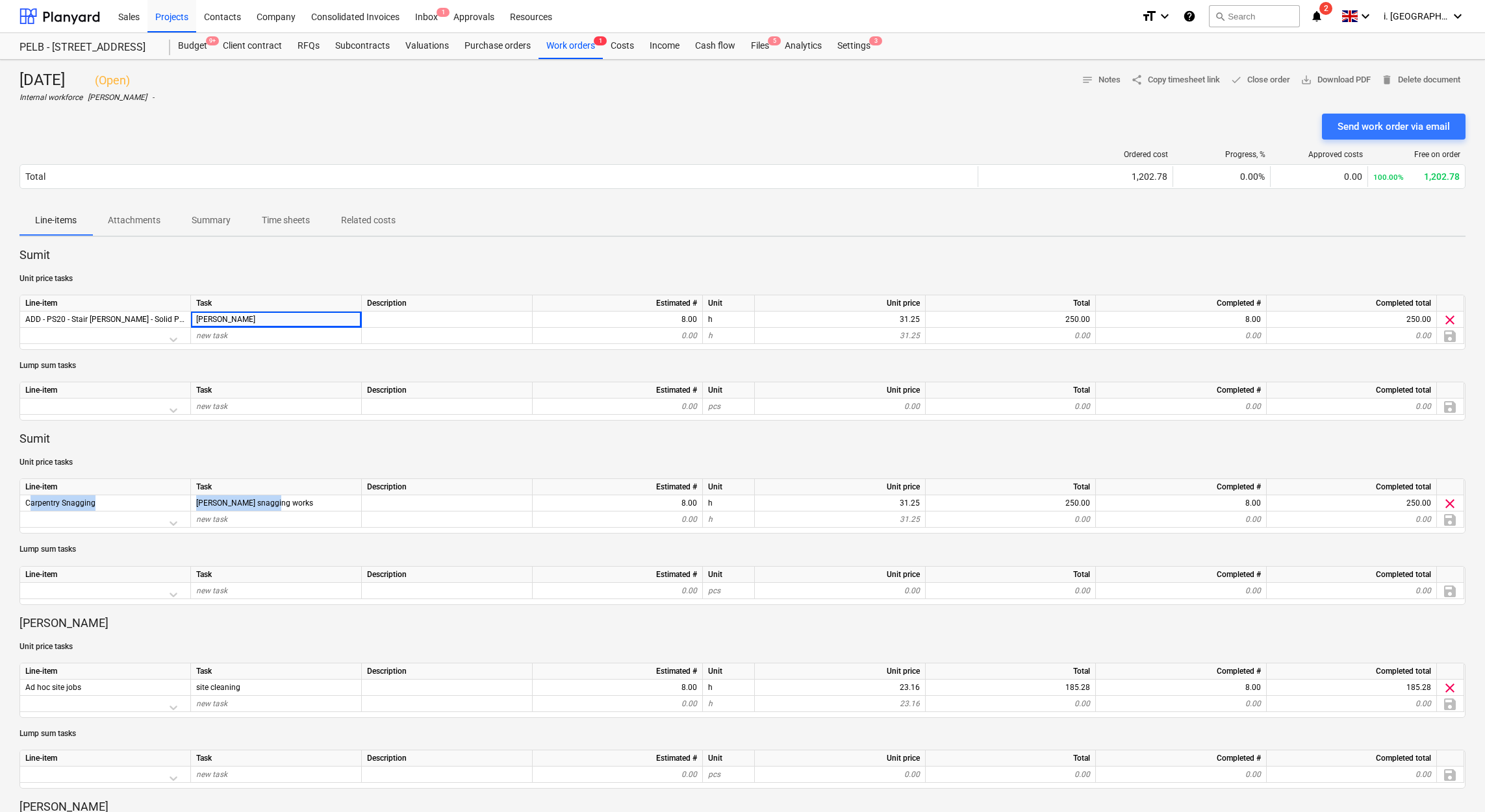
click at [191, 78] on div "Wednesday 8th Oct 2025 ( Open ) Internal workforce Harry Ford - notes Notes sha…" at bounding box center [742, 795] width 1485 height 1473
copy div "Wednesday 8th Oct 2025"
click at [676, 218] on div "Line-items Attachments Summary Time sheets Related costs" at bounding box center [742, 220] width 1446 height 31
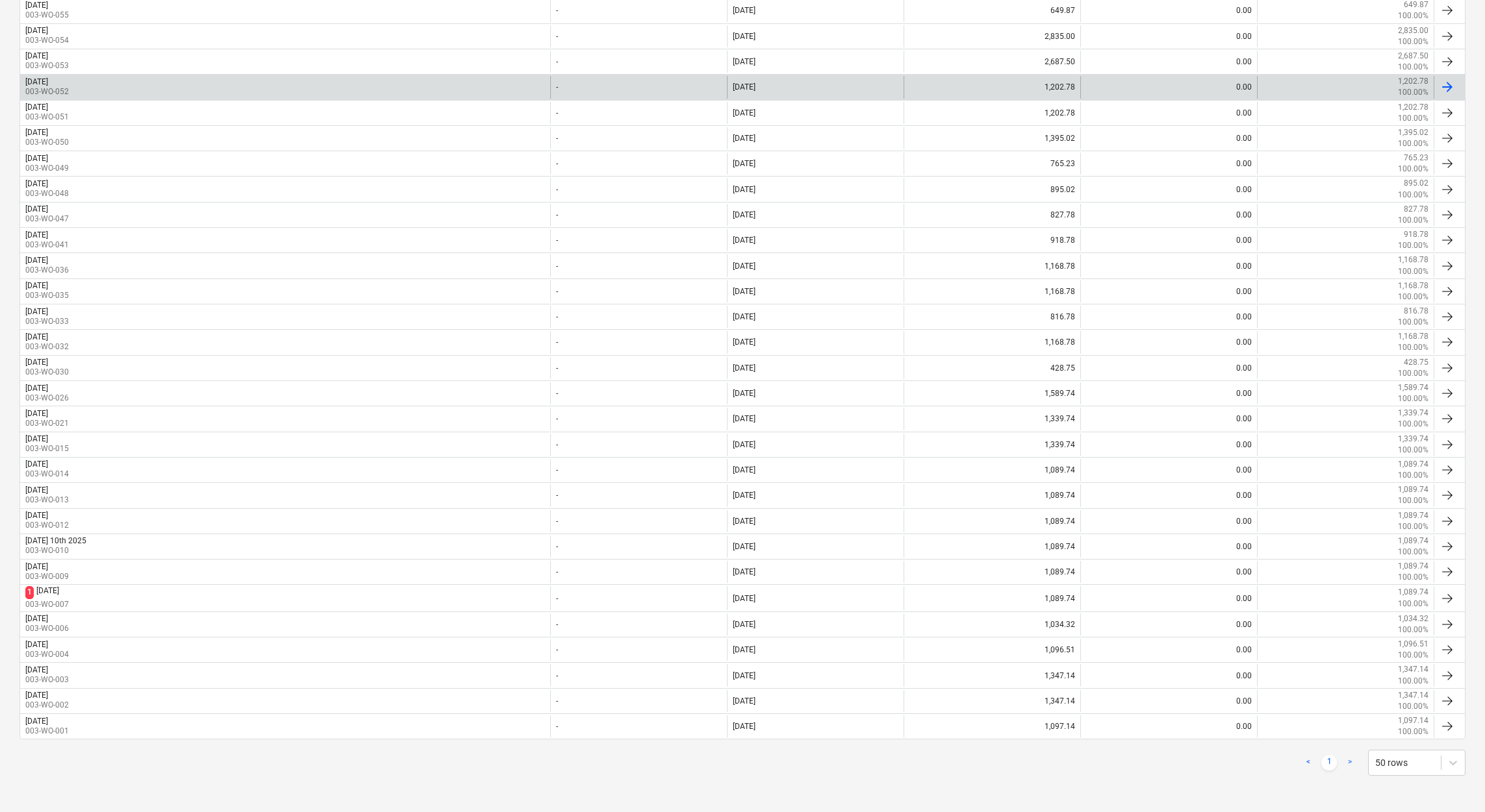
click at [153, 83] on div "Wednesday 8th Oct 2025 003-WO-052" at bounding box center [285, 87] width 530 height 22
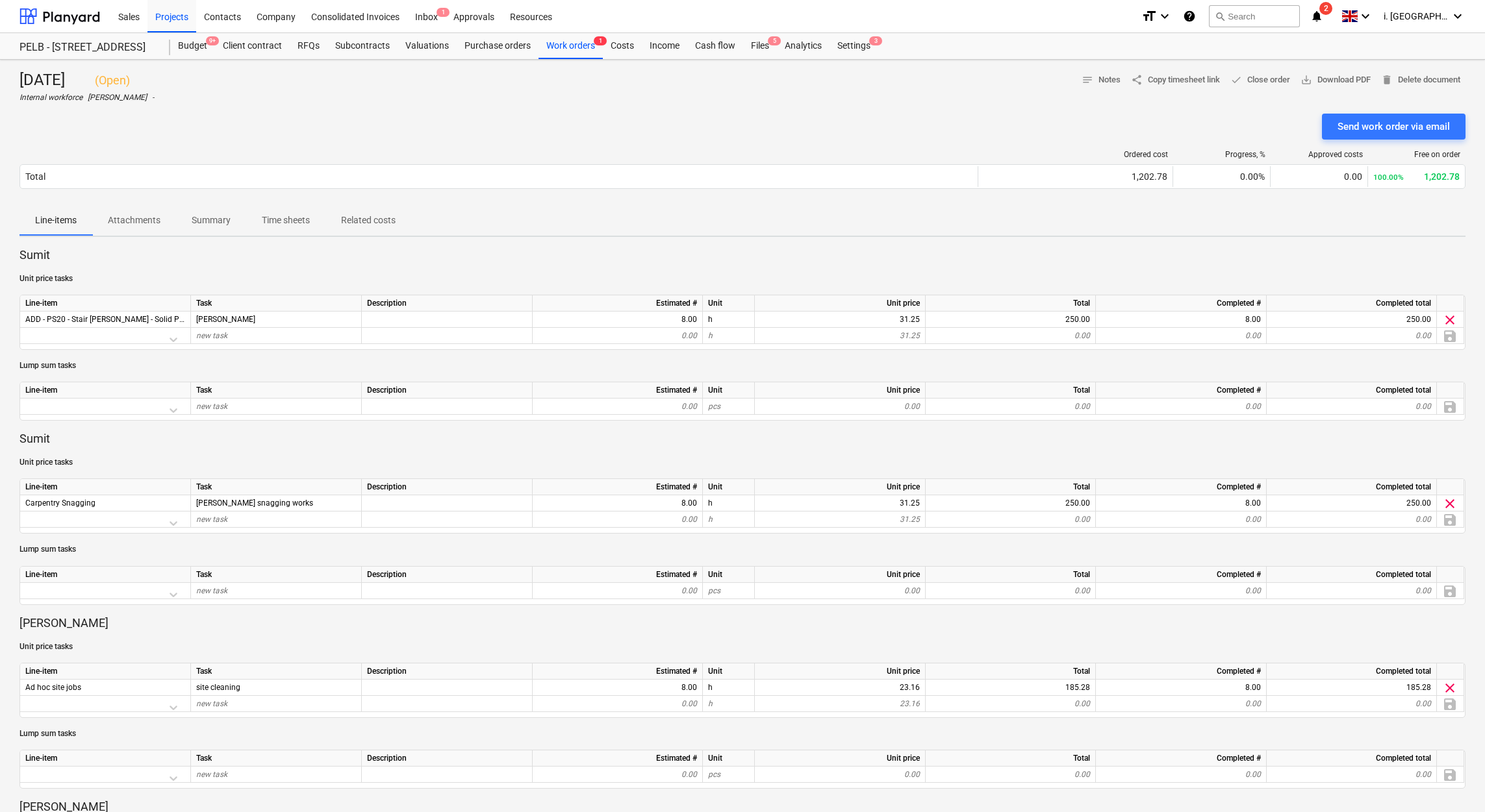
drag, startPoint x: 193, startPoint y: 82, endPoint x: 19, endPoint y: 91, distance: 174.2
click at [19, 91] on div "Wednesday 8th Oct 2025 ( Open ) Internal workforce Harry Ford - notes Notes sha…" at bounding box center [742, 795] width 1485 height 1473
copy div "Wednesday 8th Oct 2025"
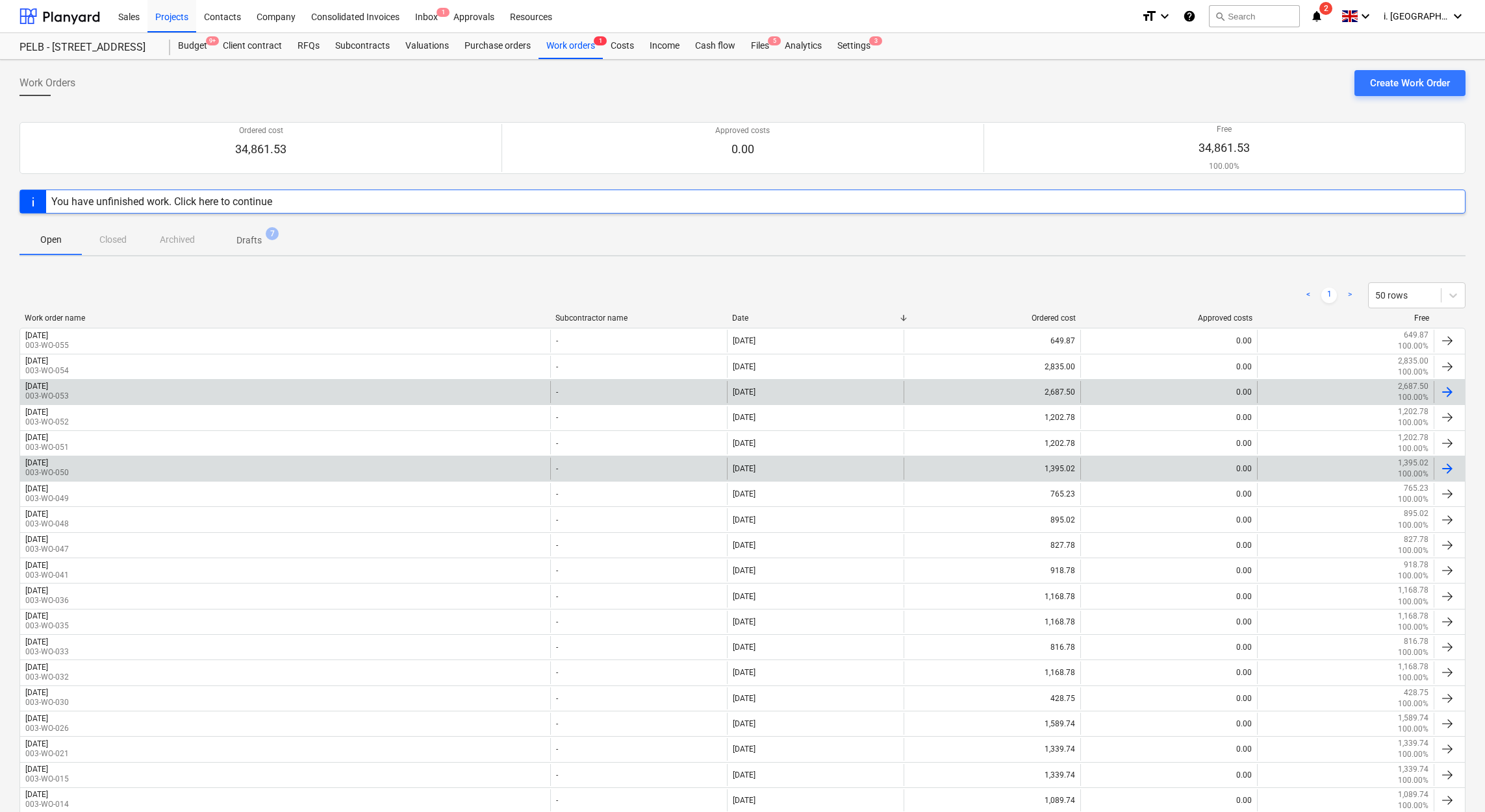
click at [111, 394] on div "Thursday 9th Oct 2025 003-WO-053" at bounding box center [285, 391] width 530 height 22
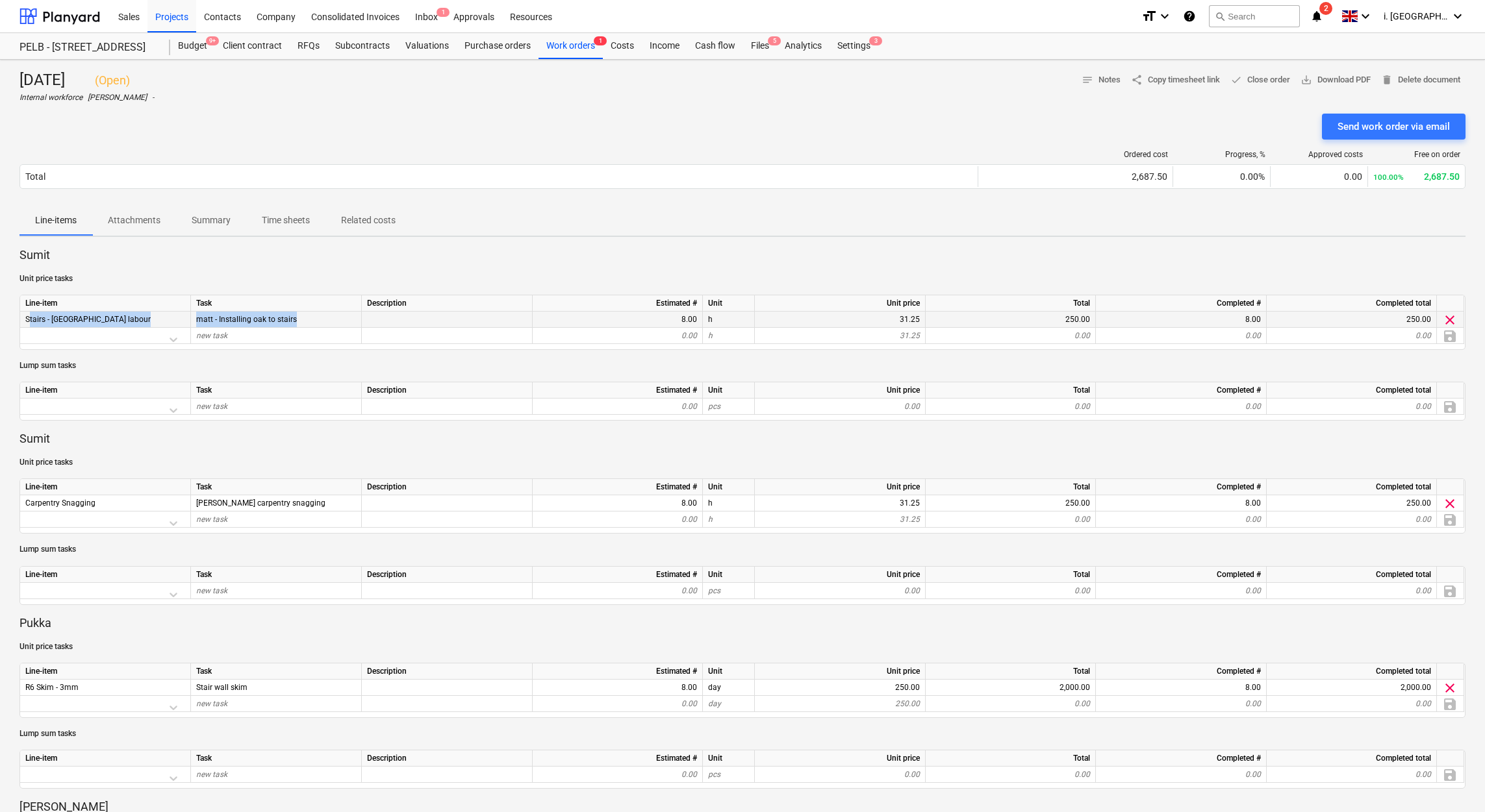
drag, startPoint x: 310, startPoint y: 314, endPoint x: 20, endPoint y: 322, distance: 290.1
click at [0, 0] on div "Stairs - South Barn labour matt - Installing oak to stairs 8.00 h 31.25 250.00 …" at bounding box center [0, 0] width 0 height 0
copy div "Stairs - South Barn labour matt - Installing oak to stairs"
click at [123, 438] on div "Line-item" at bounding box center [105, 487] width 171 height 16
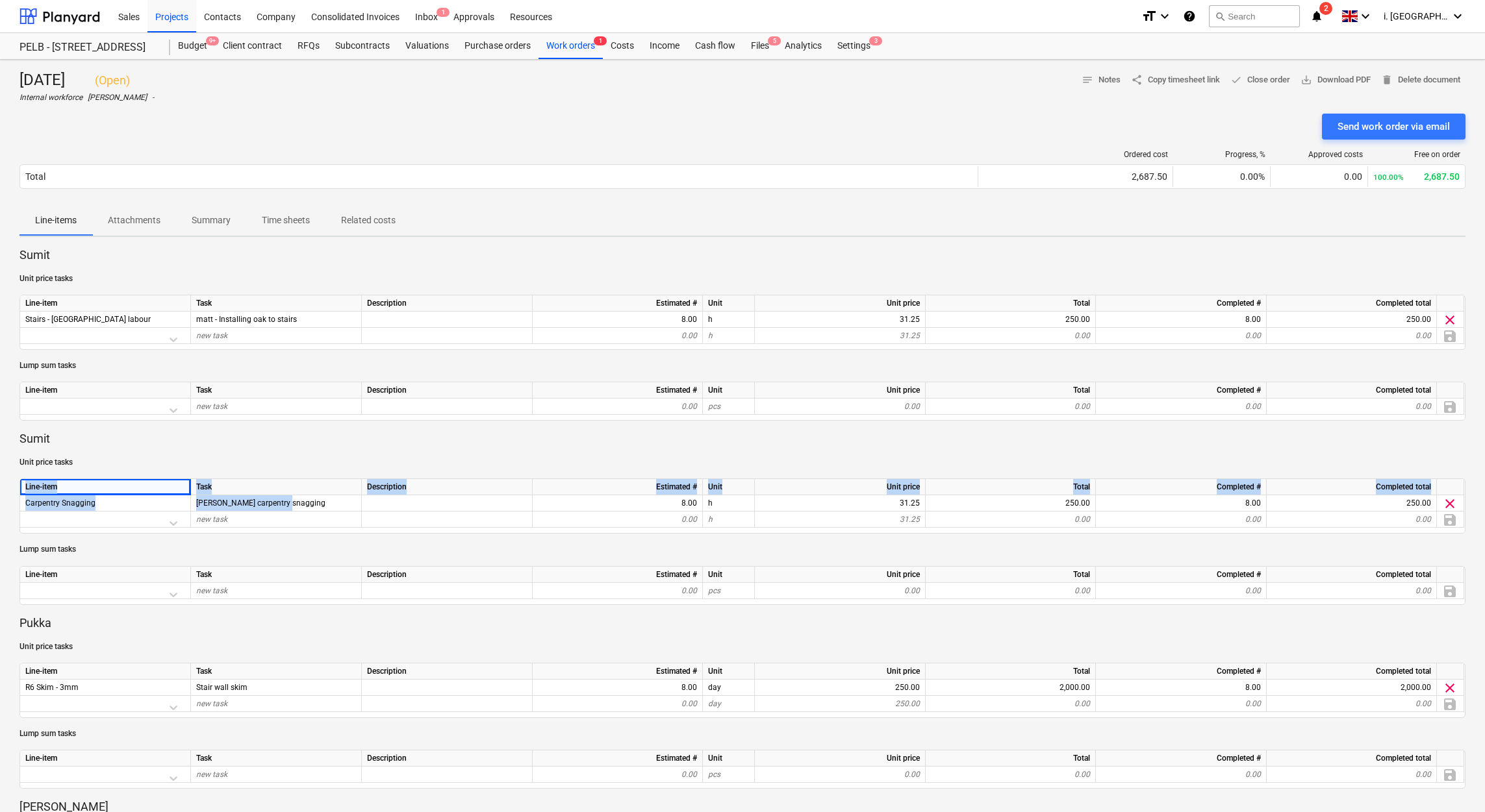
drag, startPoint x: 290, startPoint y: 501, endPoint x: 13, endPoint y: 499, distance: 277.0
click at [13, 438] on div "Thursday 9th Oct 2025 ( Open ) Internal workforce Harry Ford - notes Notes shar…" at bounding box center [742, 612] width 1485 height 1105
drag, startPoint x: 13, startPoint y: 499, endPoint x: 92, endPoint y: 509, distance: 79.6
click at [69, 438] on div "Carpentry Snagging" at bounding box center [105, 503] width 171 height 16
click at [298, 438] on div "Ellis carpentry snagging" at bounding box center [276, 503] width 171 height 16
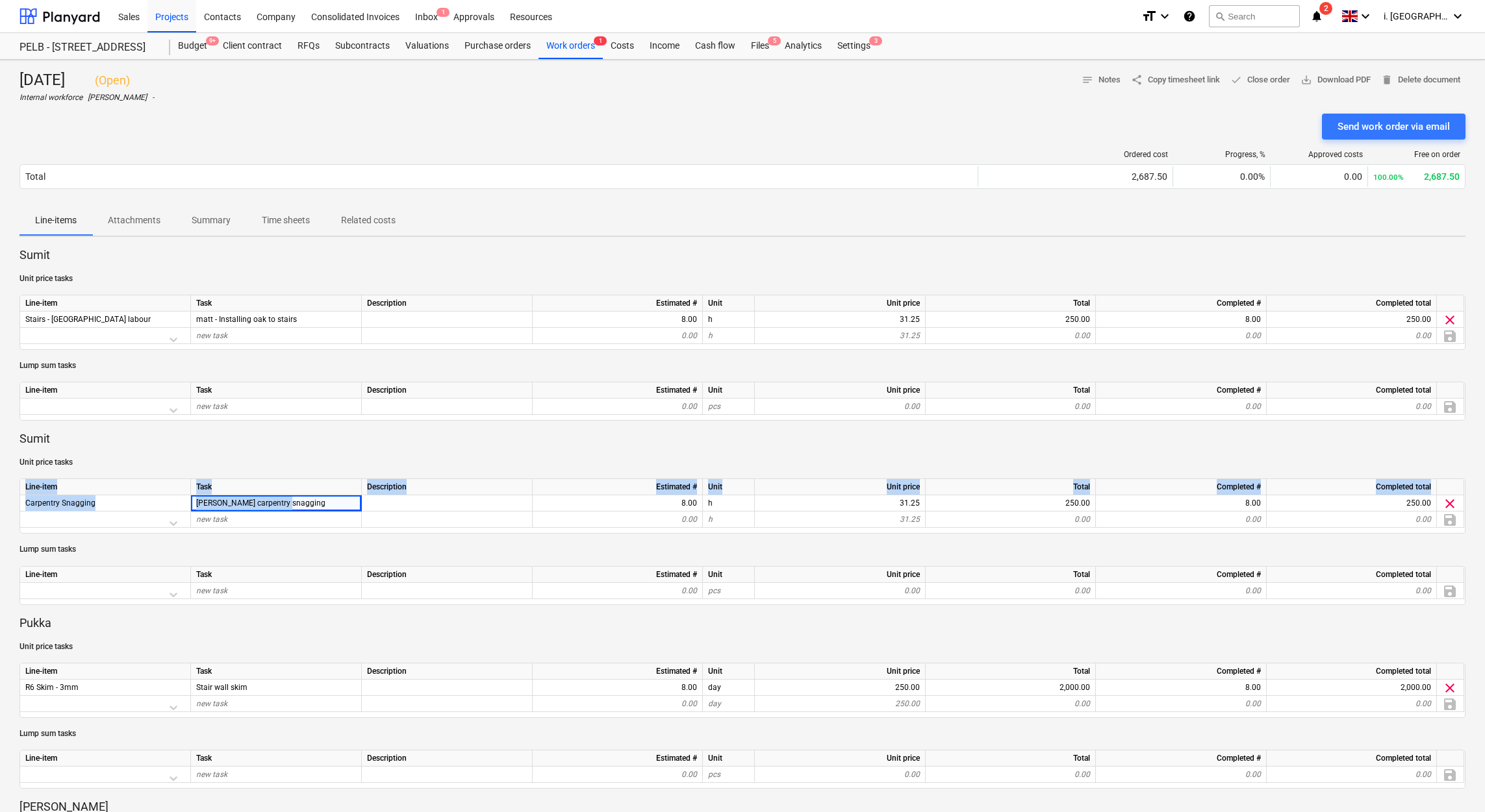
drag, startPoint x: 311, startPoint y: 503, endPoint x: 19, endPoint y: 499, distance: 292.0
click at [19, 438] on div "Thursday 9th Oct 2025 ( Open ) Internal workforce Harry Ford - notes Notes shar…" at bounding box center [742, 612] width 1485 height 1105
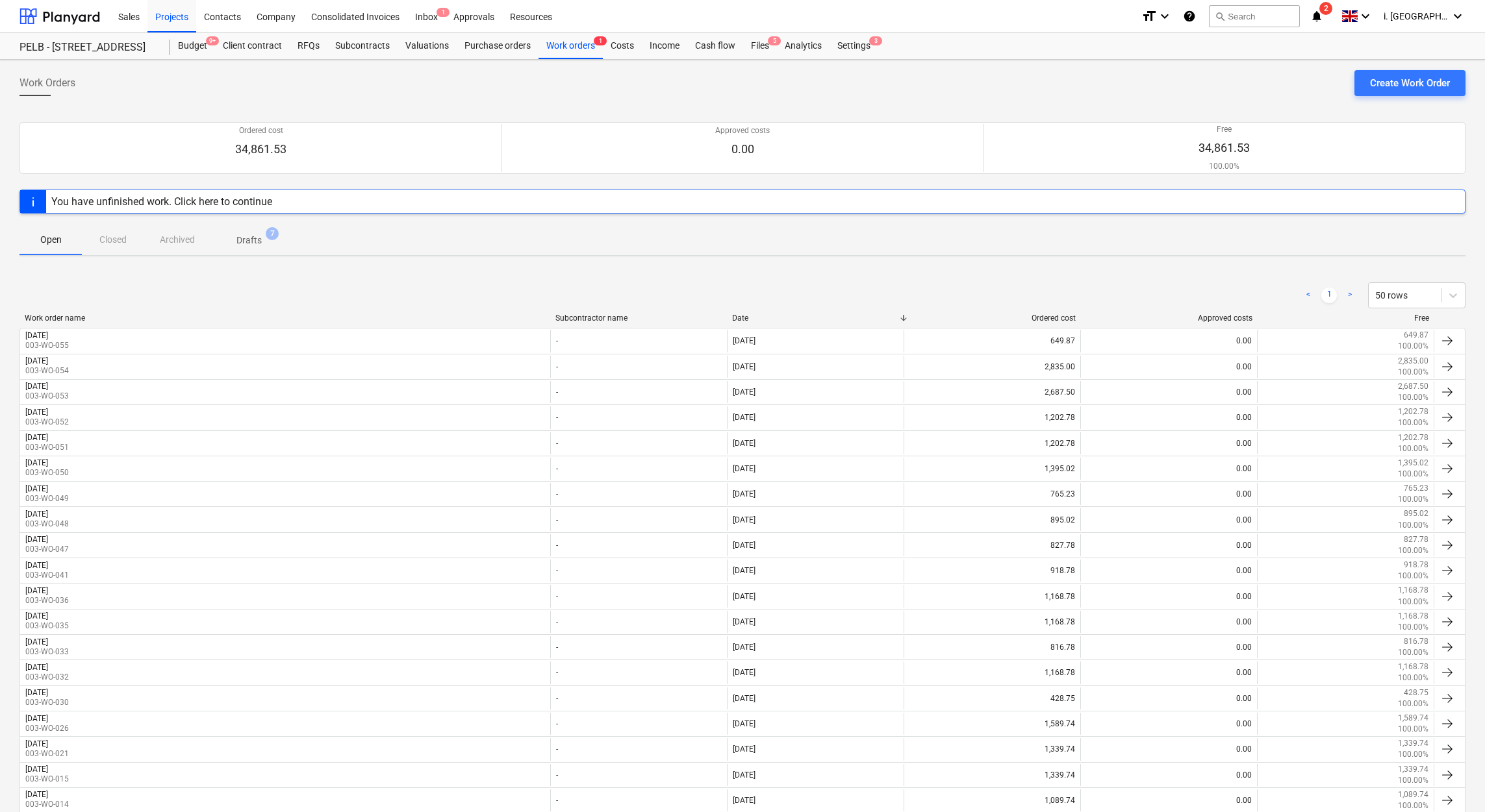
drag, startPoint x: 113, startPoint y: 383, endPoint x: 16, endPoint y: 383, distance: 97.0
click at [16, 383] on div "Work Orders Create Work Order Ordered cost 34,861.53 Approved costs 0.00 Free 3…" at bounding box center [742, 600] width 1485 height 1083
drag, startPoint x: 128, startPoint y: 360, endPoint x: 13, endPoint y: 360, distance: 115.0
click at [13, 360] on div "Work Orders Create Work Order Ordered cost 34,861.53 Approved costs 0.00 Free 3…" at bounding box center [742, 600] width 1485 height 1083
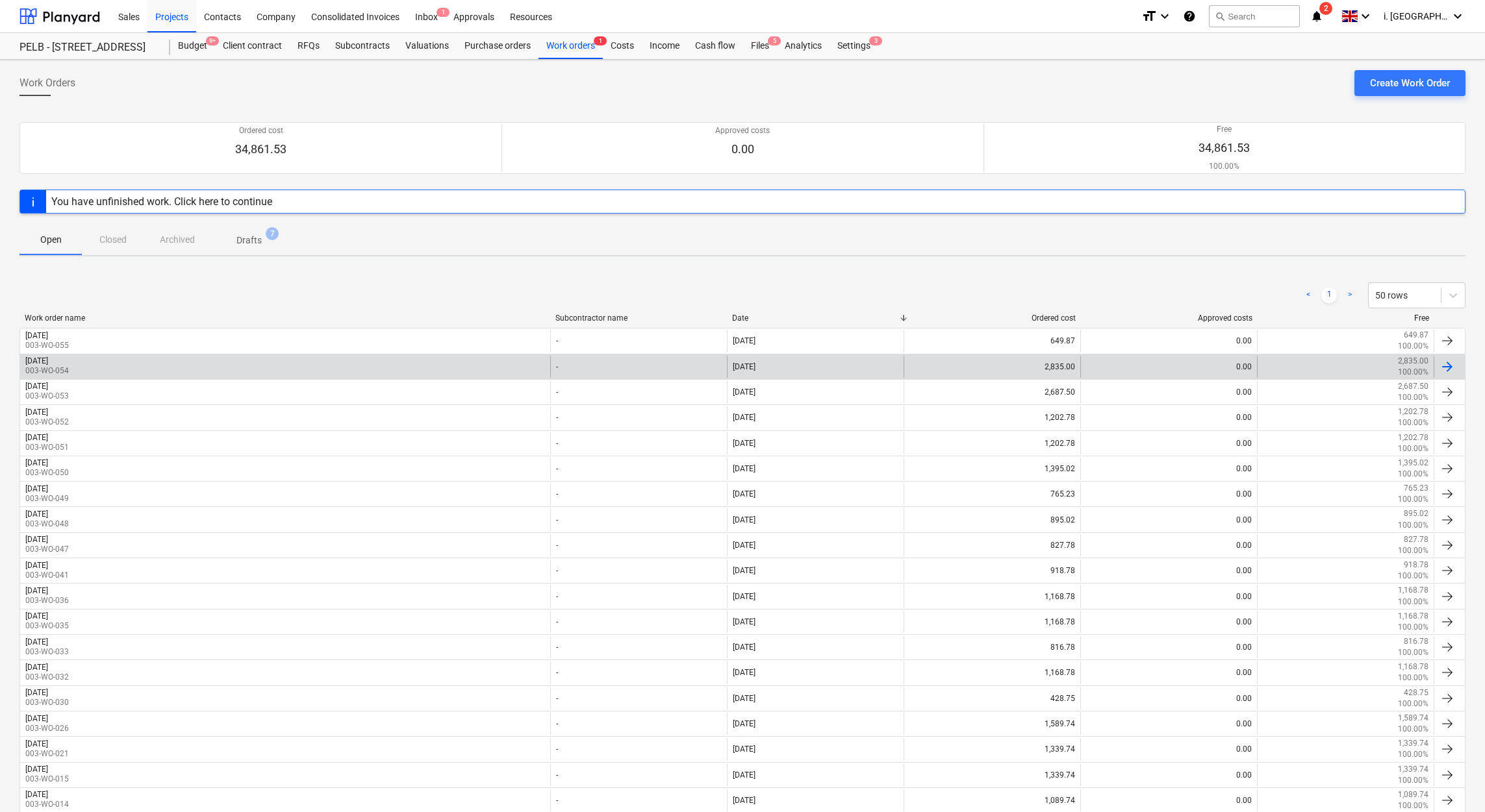
click at [48, 362] on div "Friday 10th October 2025" at bounding box center [37, 360] width 23 height 9
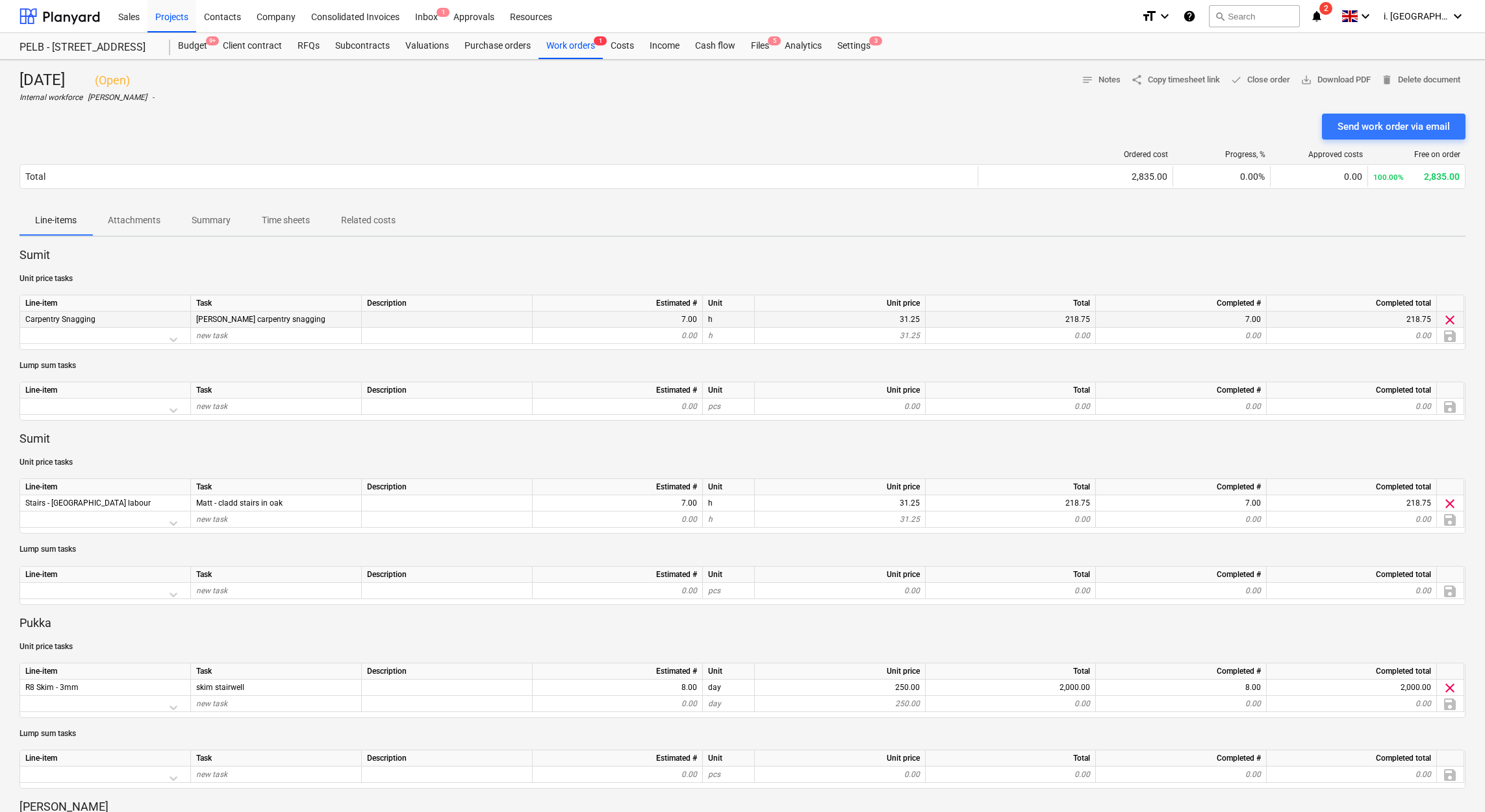
drag, startPoint x: 310, startPoint y: 319, endPoint x: 186, endPoint y: 322, distance: 124.0
click at [0, 0] on div "Carpentry Snagging Ellis carpentry snagging 7.00 h 31.25 218.75 7.00 218.75 cle…" at bounding box center [0, 0] width 0 height 0
drag, startPoint x: 301, startPoint y: 504, endPoint x: 200, endPoint y: 499, distance: 101.1
click at [200, 438] on div "Matt - cladd stairs in oak" at bounding box center [276, 503] width 171 height 16
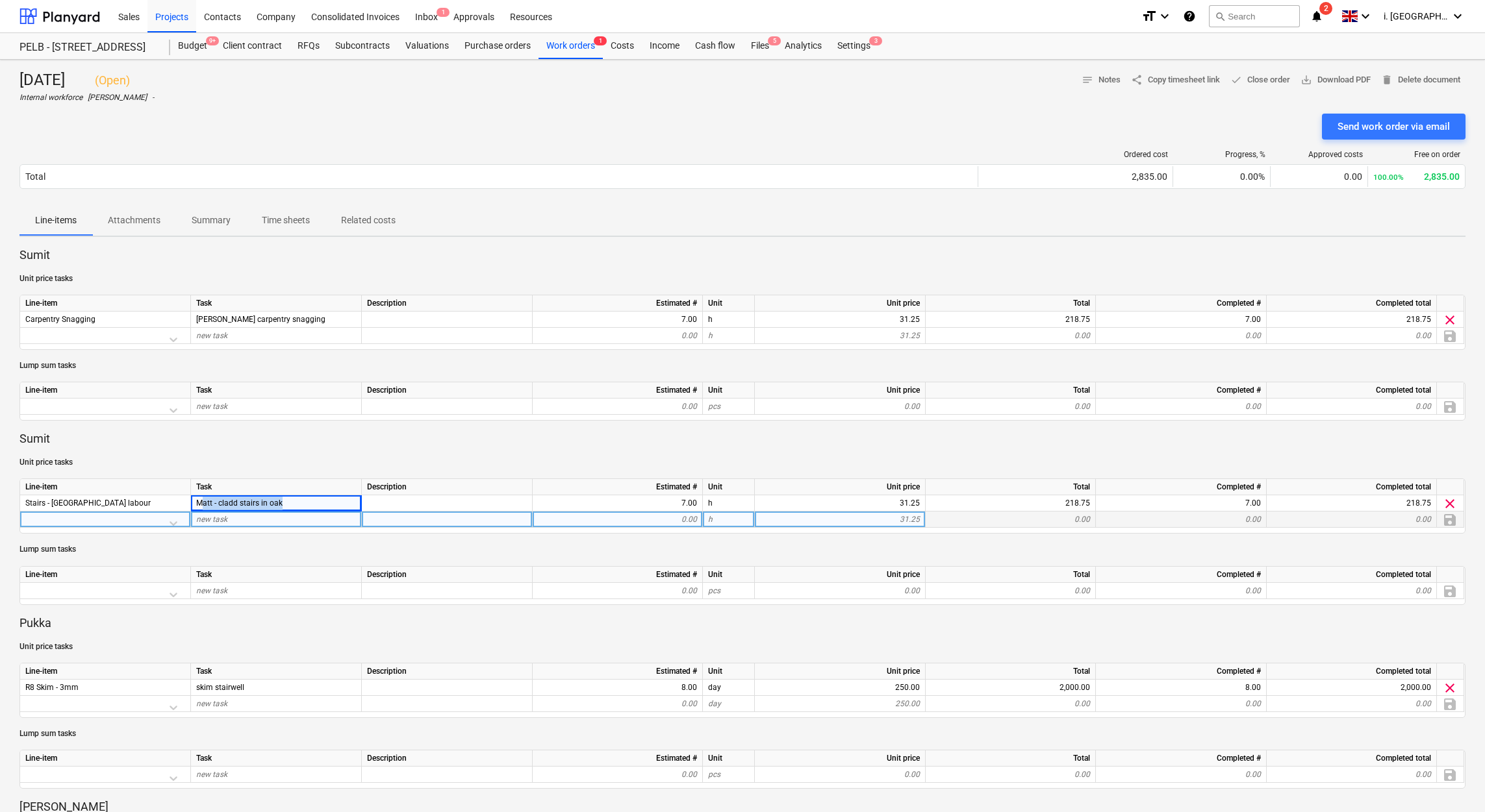
drag, startPoint x: 200, startPoint y: 499, endPoint x: 274, endPoint y: 513, distance: 75.3
click at [225, 438] on span "Matt - cladd stairs in oak" at bounding box center [238, 503] width 86 height 9
click at [235, 438] on div "new task" at bounding box center [276, 520] width 171 height 16
click at [192, 438] on div "Matt - cladd stairs in oak" at bounding box center [276, 503] width 171 height 16
click at [305, 438] on div "Matt - cladd stairs in oak" at bounding box center [276, 503] width 171 height 16
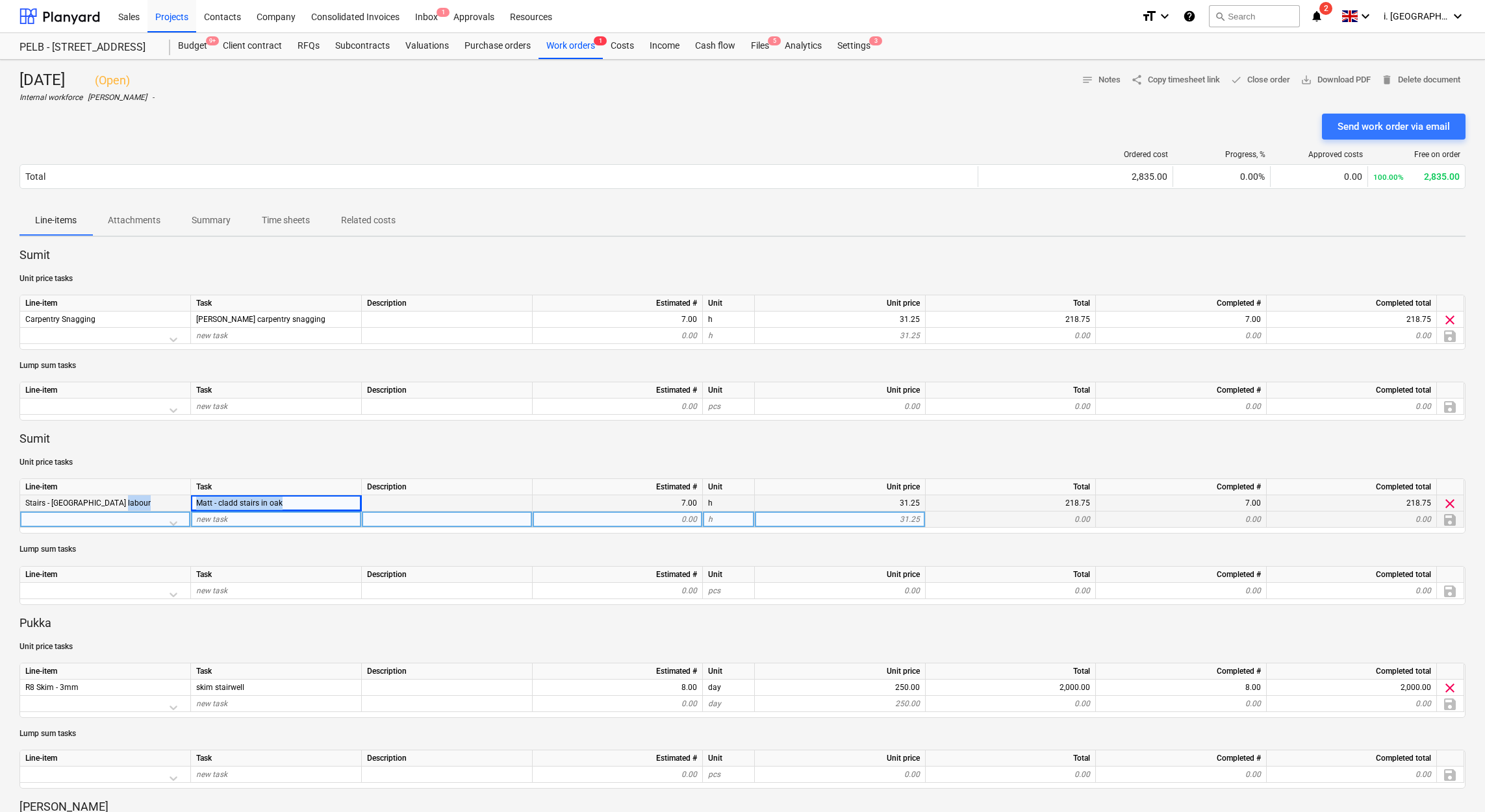
drag, startPoint x: 311, startPoint y: 497, endPoint x: 189, endPoint y: 497, distance: 122.0
click at [0, 0] on div "Stairs - South Barn labour Matt - cladd stairs in oak 7.00 h 31.25 218.75 7.00 …" at bounding box center [0, 0] width 0 height 0
drag, startPoint x: 190, startPoint y: 79, endPoint x: -1, endPoint y: 89, distance: 191.3
click at [0, 89] on html "Sales Projects Contacts Company Consolidated Invoices Inbox 1 Approvals Resourc…" at bounding box center [742, 406] width 1485 height 812
drag, startPoint x: 278, startPoint y: 498, endPoint x: 301, endPoint y: 510, distance: 25.9
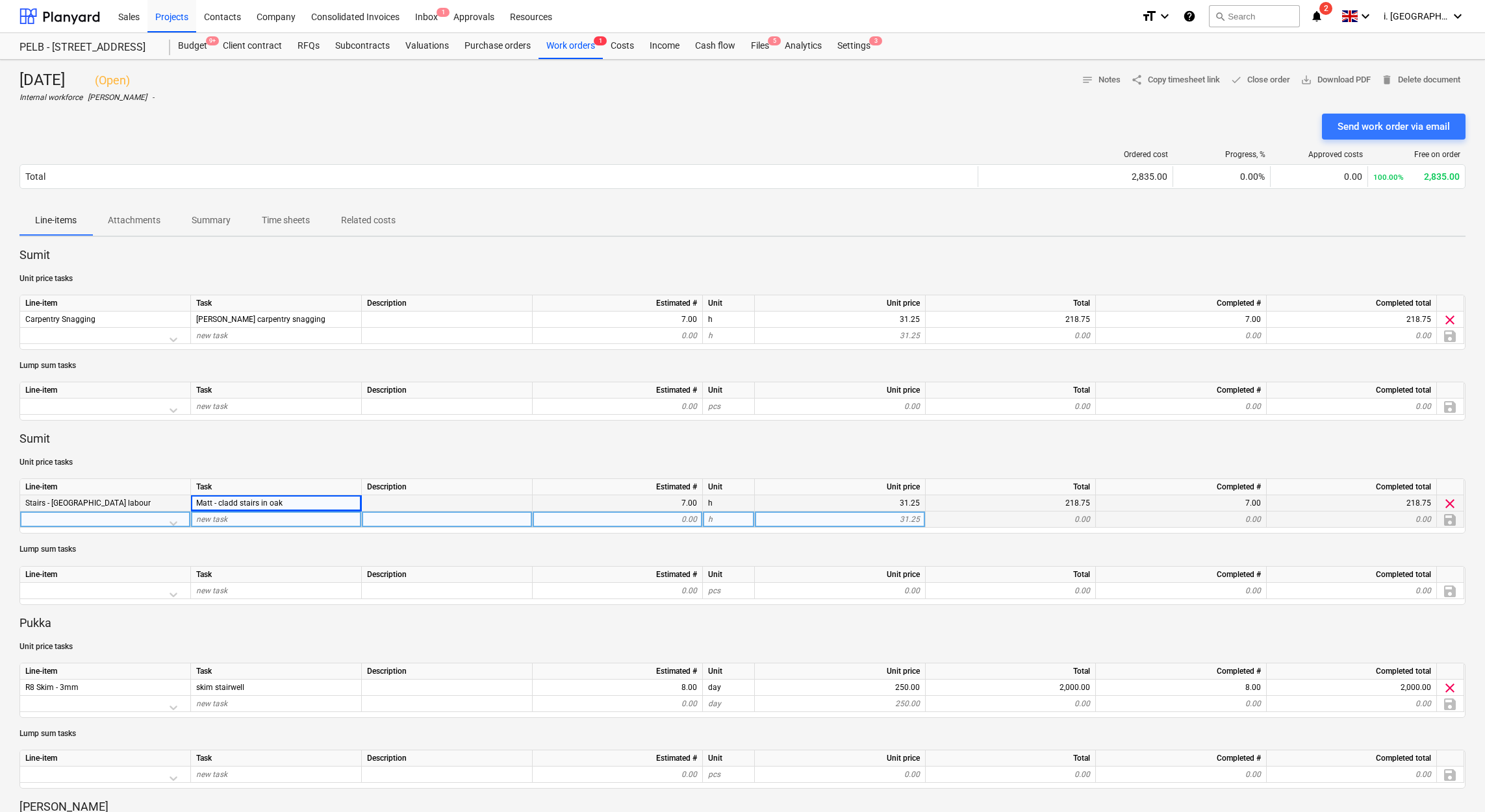
click at [278, 438] on div "Matt - cladd stairs in oak" at bounding box center [276, 503] width 171 height 16
drag, startPoint x: 307, startPoint y: 495, endPoint x: 239, endPoint y: 506, distance: 68.9
click at [239, 438] on div "Line-item Task Description Estimated # Unit Unit price Total Completed # Comple…" at bounding box center [742, 506] width 1446 height 55
drag, startPoint x: 239, startPoint y: 506, endPoint x: 259, endPoint y: 507, distance: 20.0
click at [259, 438] on span "Matt - cladd stairs in oak" at bounding box center [238, 503] width 86 height 9
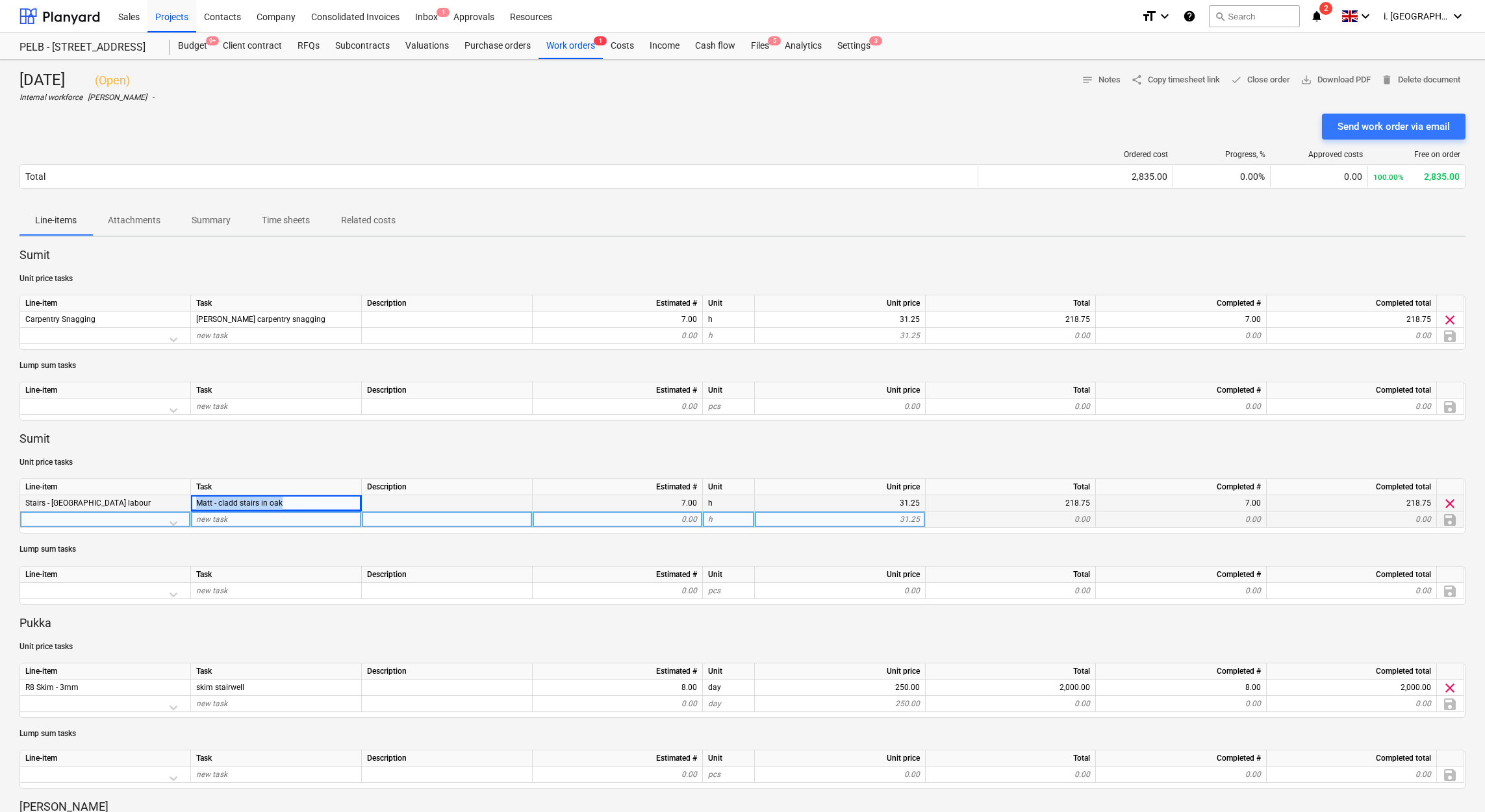
drag, startPoint x: 258, startPoint y: 511, endPoint x: 197, endPoint y: 501, distance: 61.8
click at [197, 438] on div "Matt - cladd stairs in oak" at bounding box center [276, 503] width 171 height 16
click at [295, 438] on div "Sumit Unit price tasks Line-item Task Description Estimated # Unit Unit price T…" at bounding box center [742, 701] width 1446 height 909
click at [317, 438] on p "Sumit" at bounding box center [742, 439] width 1446 height 16
click at [761, 438] on p "Sumit" at bounding box center [742, 439] width 1446 height 16
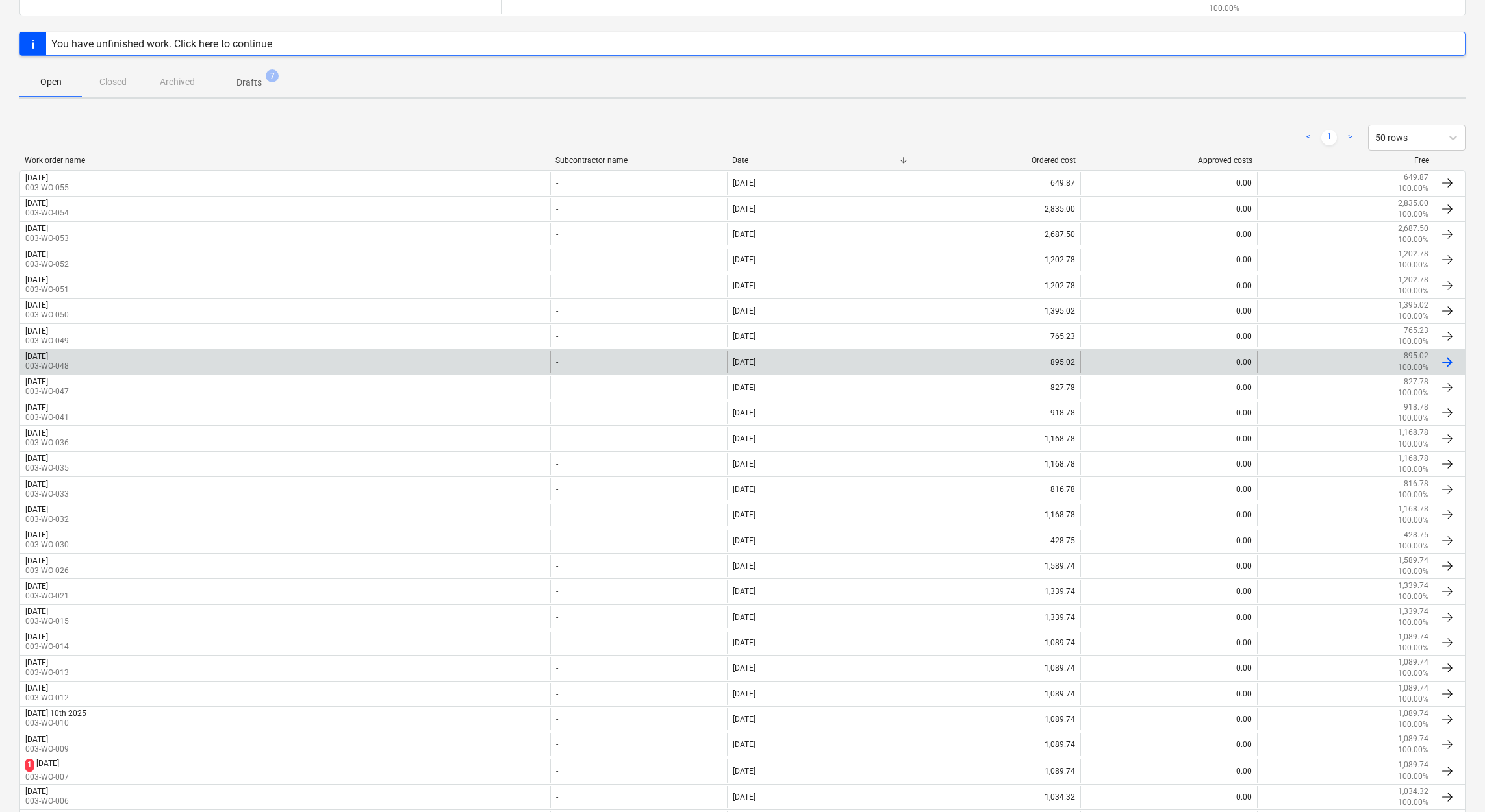
scroll to position [335, 0]
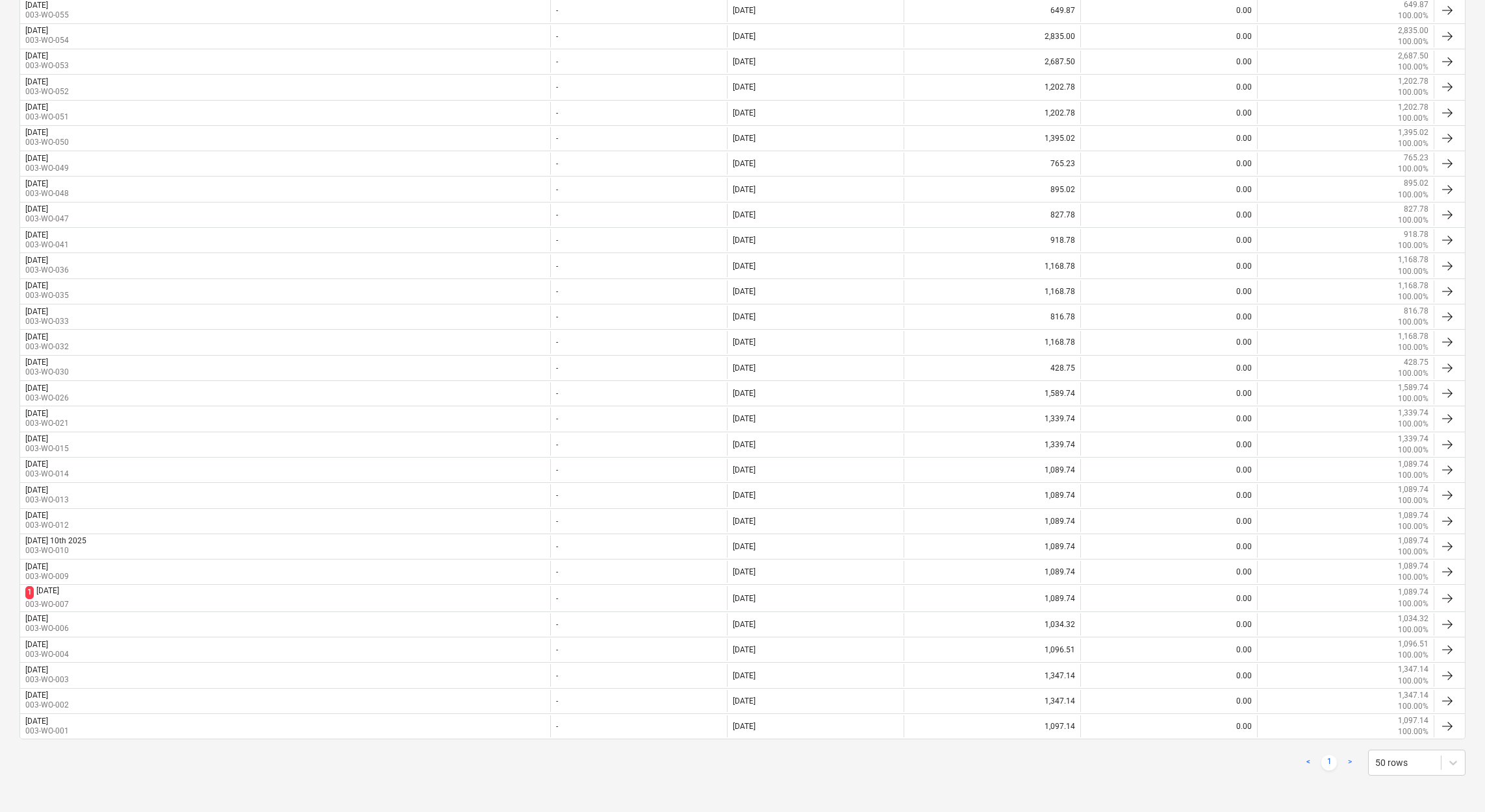
click at [317, 438] on div "< 1 > 50 rows Work order name Subcontractor name Date Ordered cost Approved cos…" at bounding box center [742, 363] width 1446 height 855
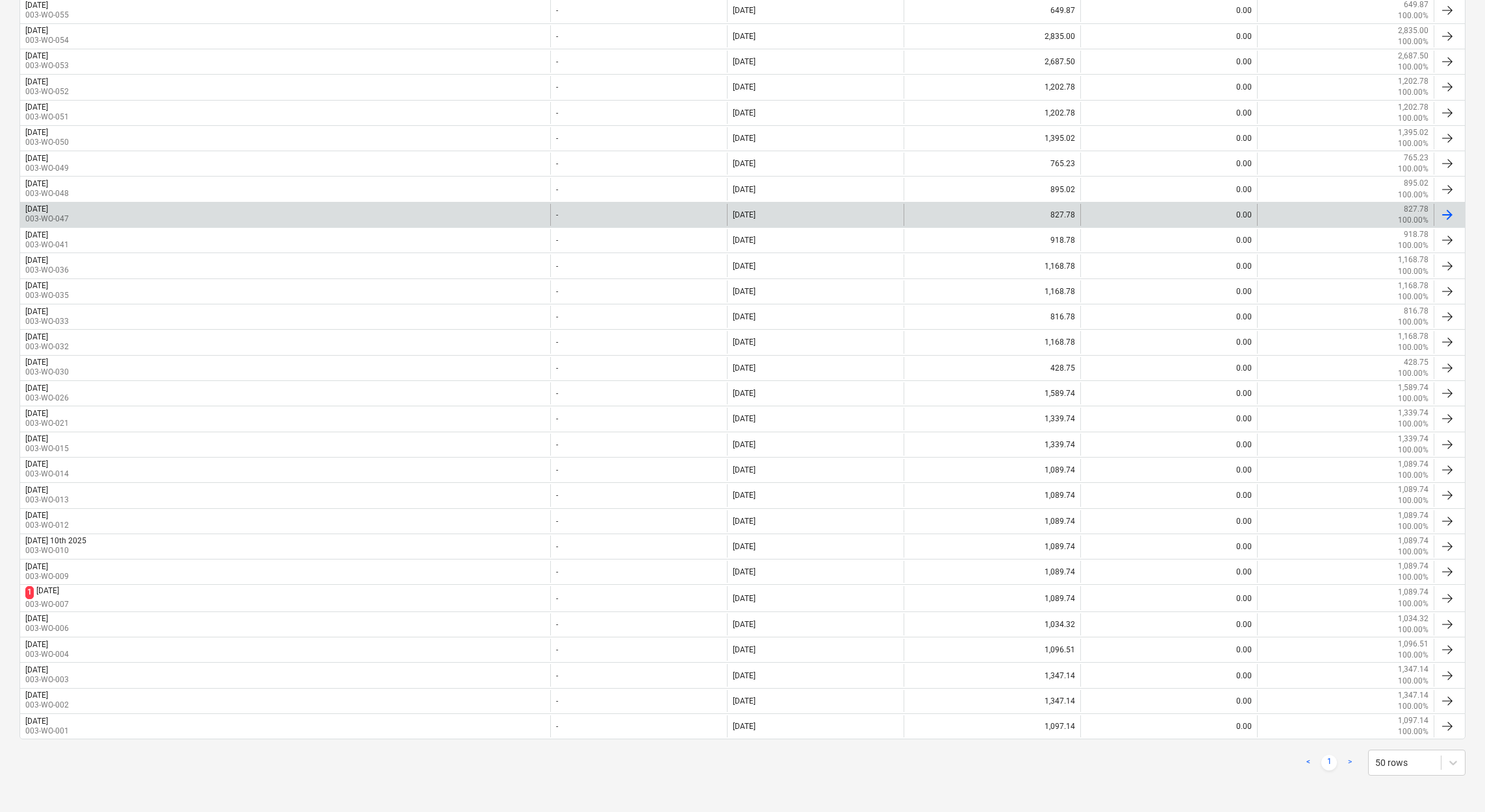
click at [174, 208] on div "Wednesday 1st Oct 2025 003-WO-047" at bounding box center [285, 214] width 530 height 22
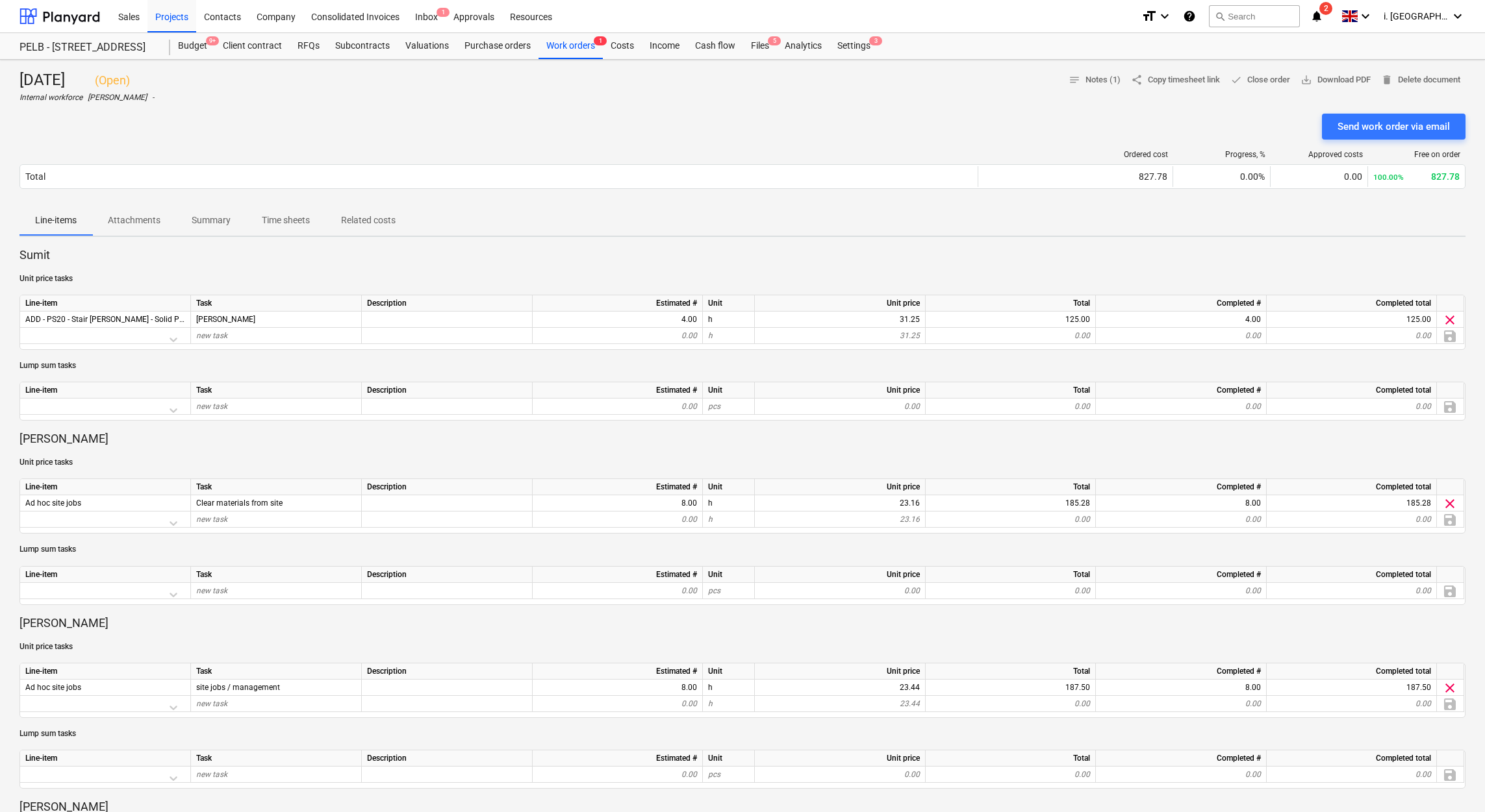
click at [327, 438] on div "Task" at bounding box center [276, 575] width 171 height 16
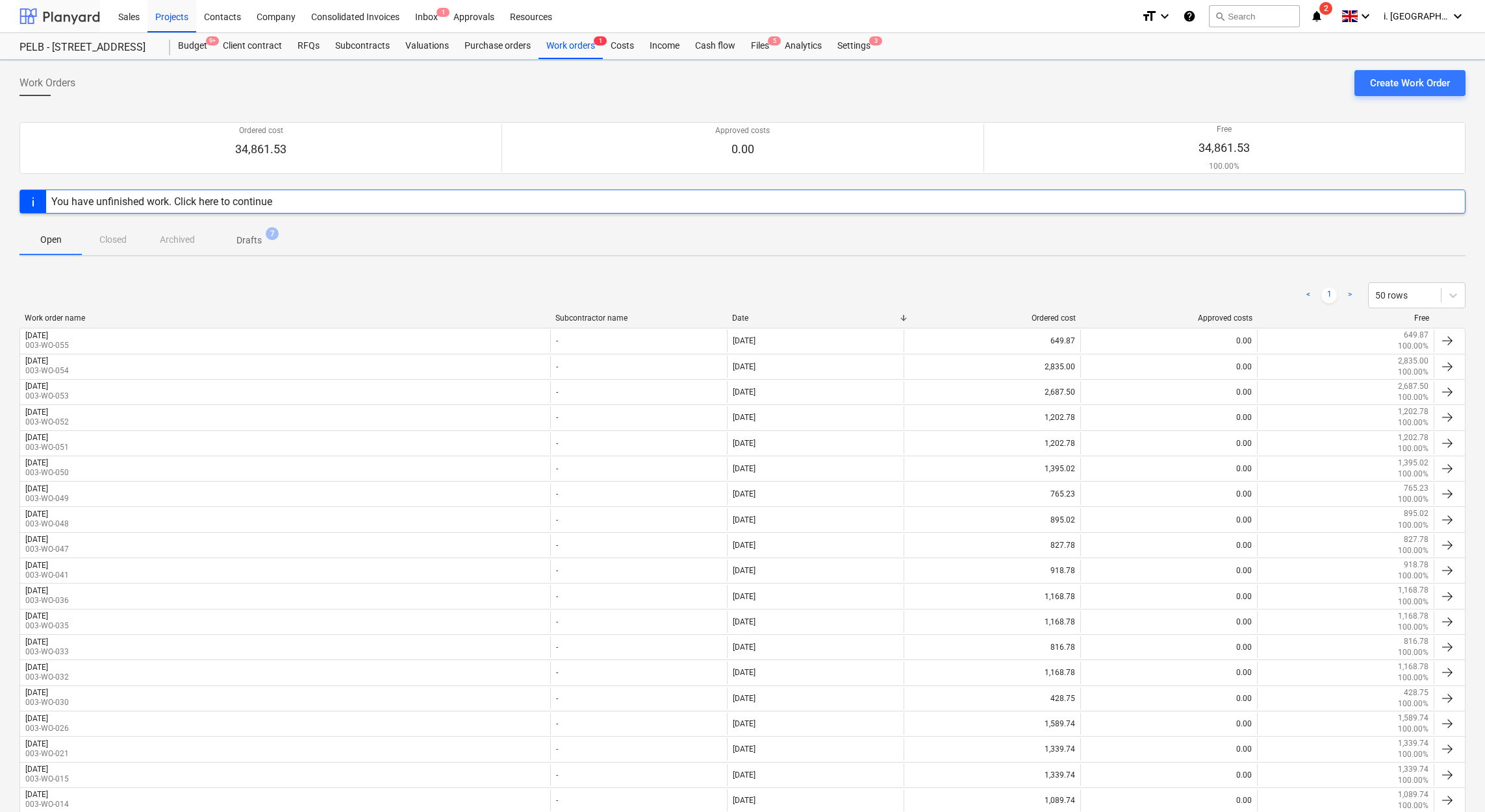
scroll to position [335, 0]
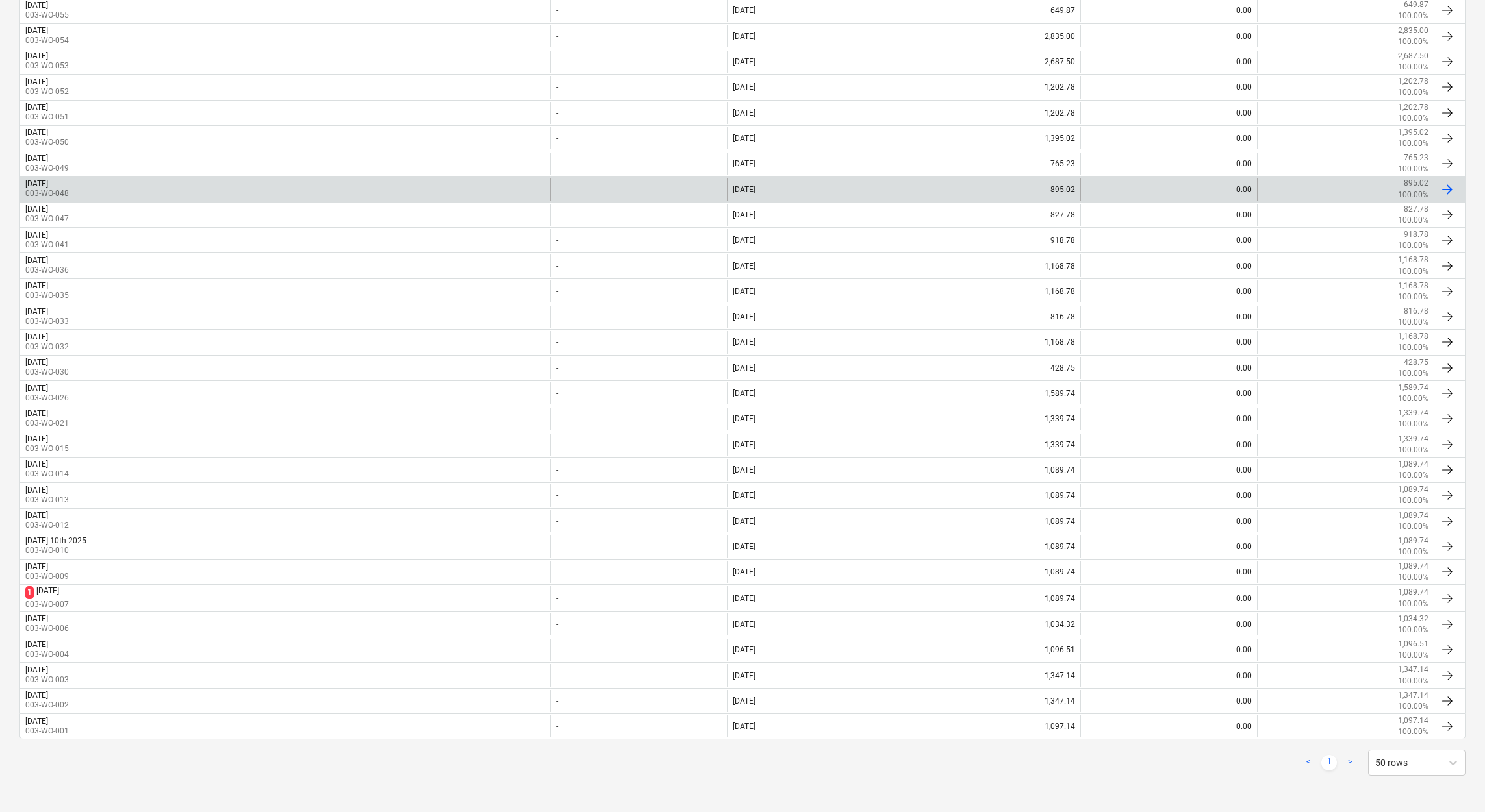
click at [69, 189] on p "003-WO-048" at bounding box center [47, 194] width 43 height 11
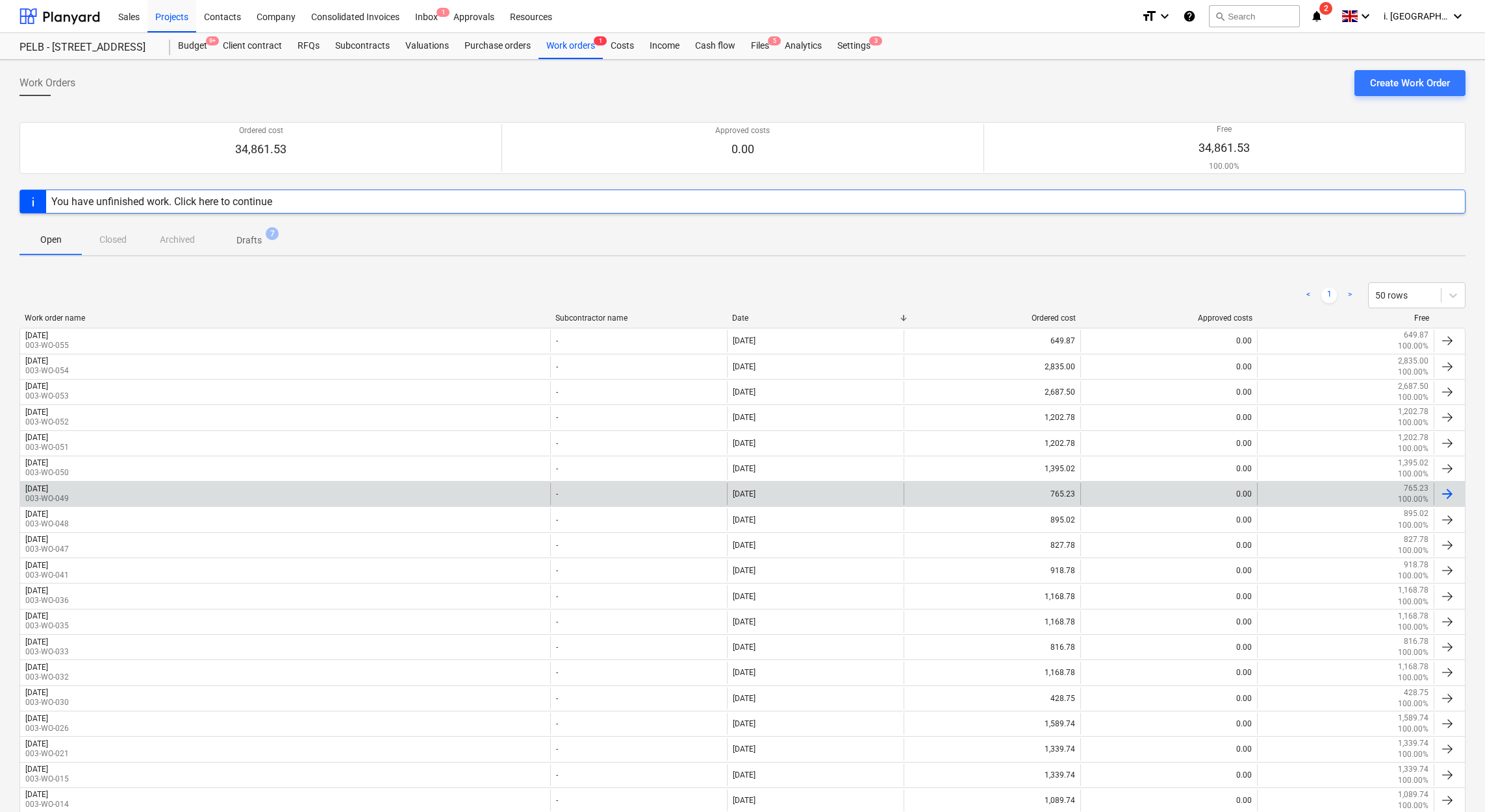
click at [105, 438] on div "Friday 3rd Oct 2025 003-WO-049" at bounding box center [285, 493] width 530 height 22
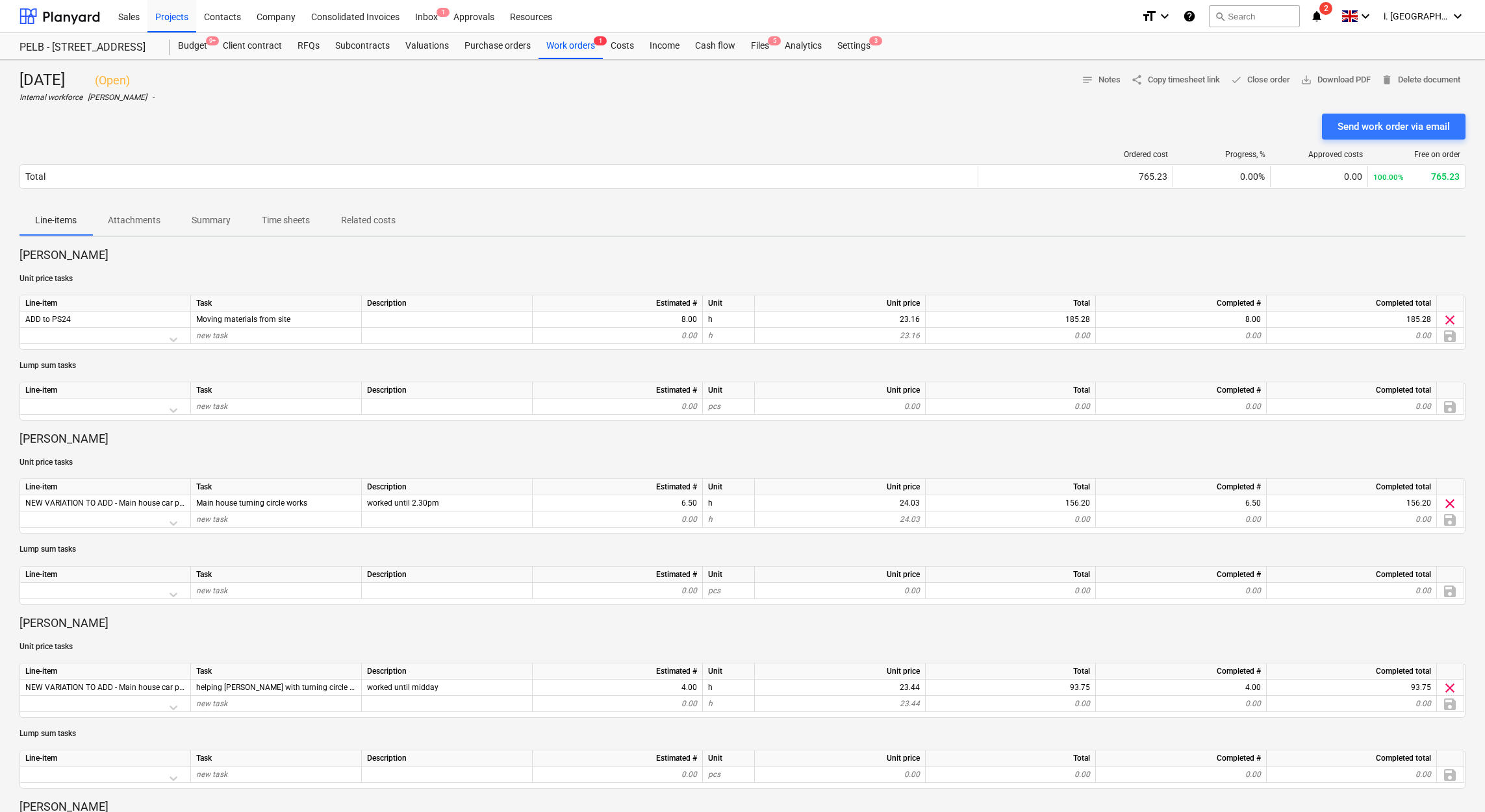
scroll to position [537, 0]
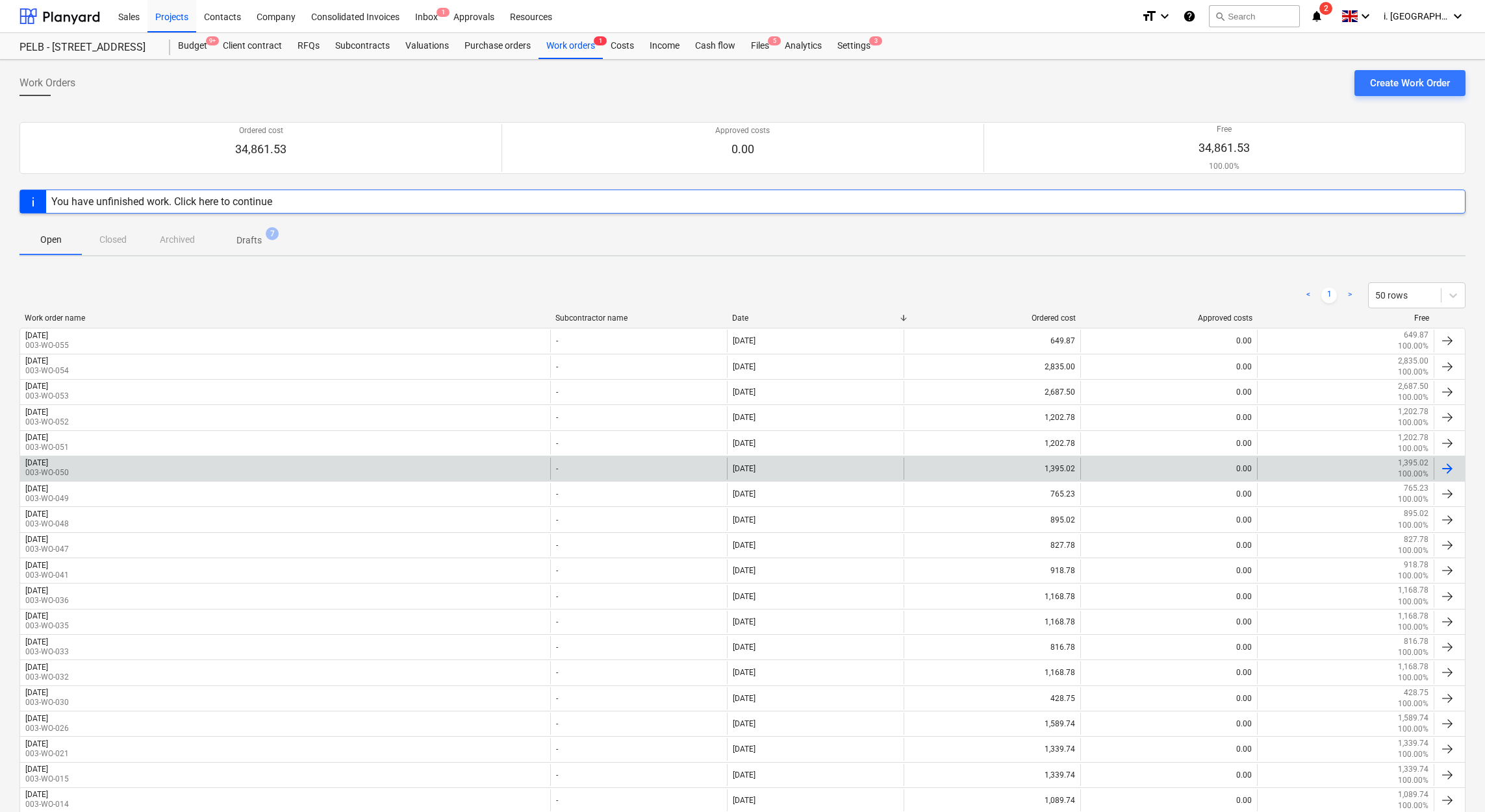
click at [123, 438] on div "Monday 6th Oct 2025 003-WO-050" at bounding box center [285, 468] width 530 height 22
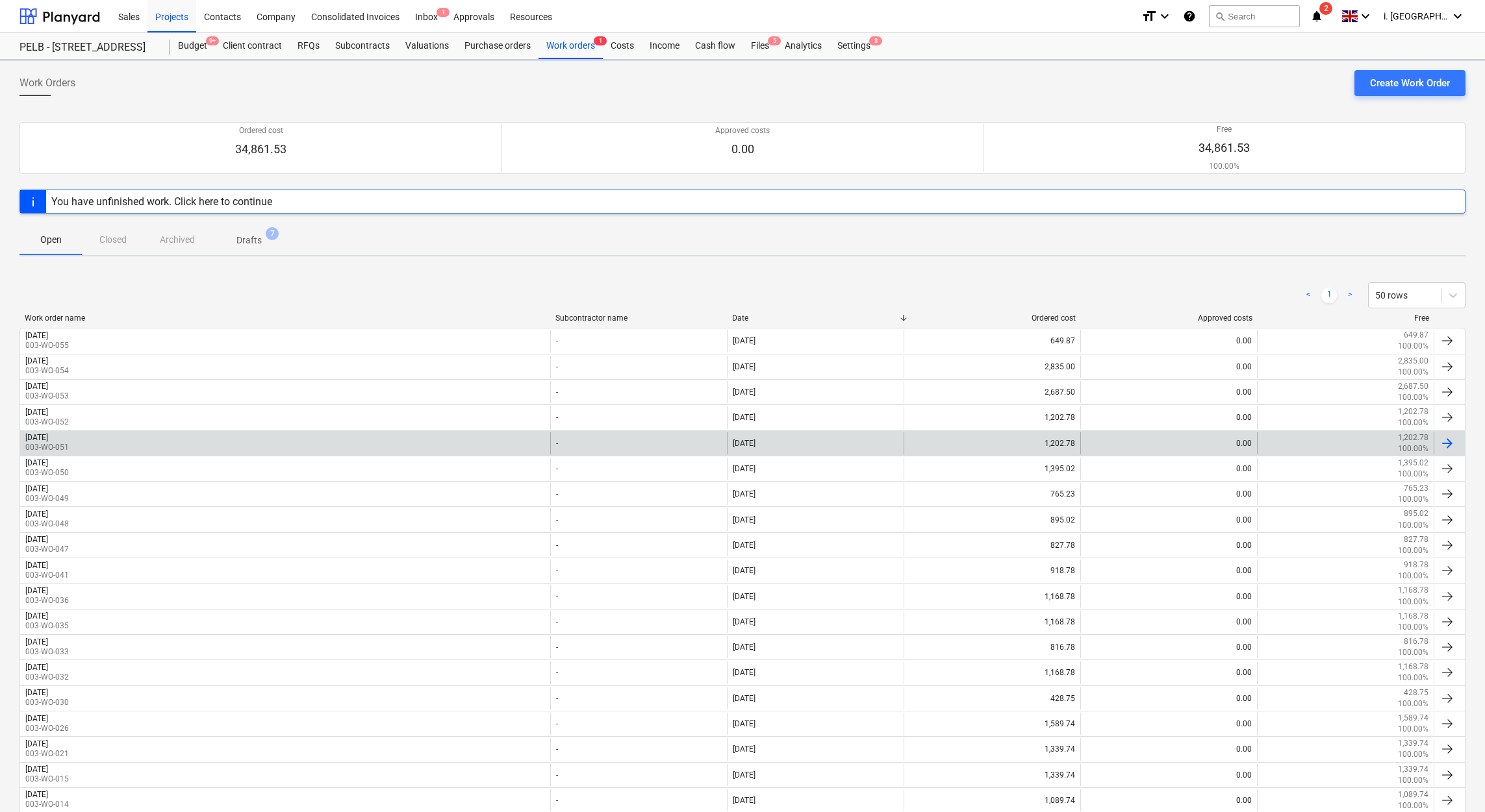
click at [267, 438] on div "Tuesday 7th Oct 2025 003-WO-051" at bounding box center [285, 443] width 530 height 22
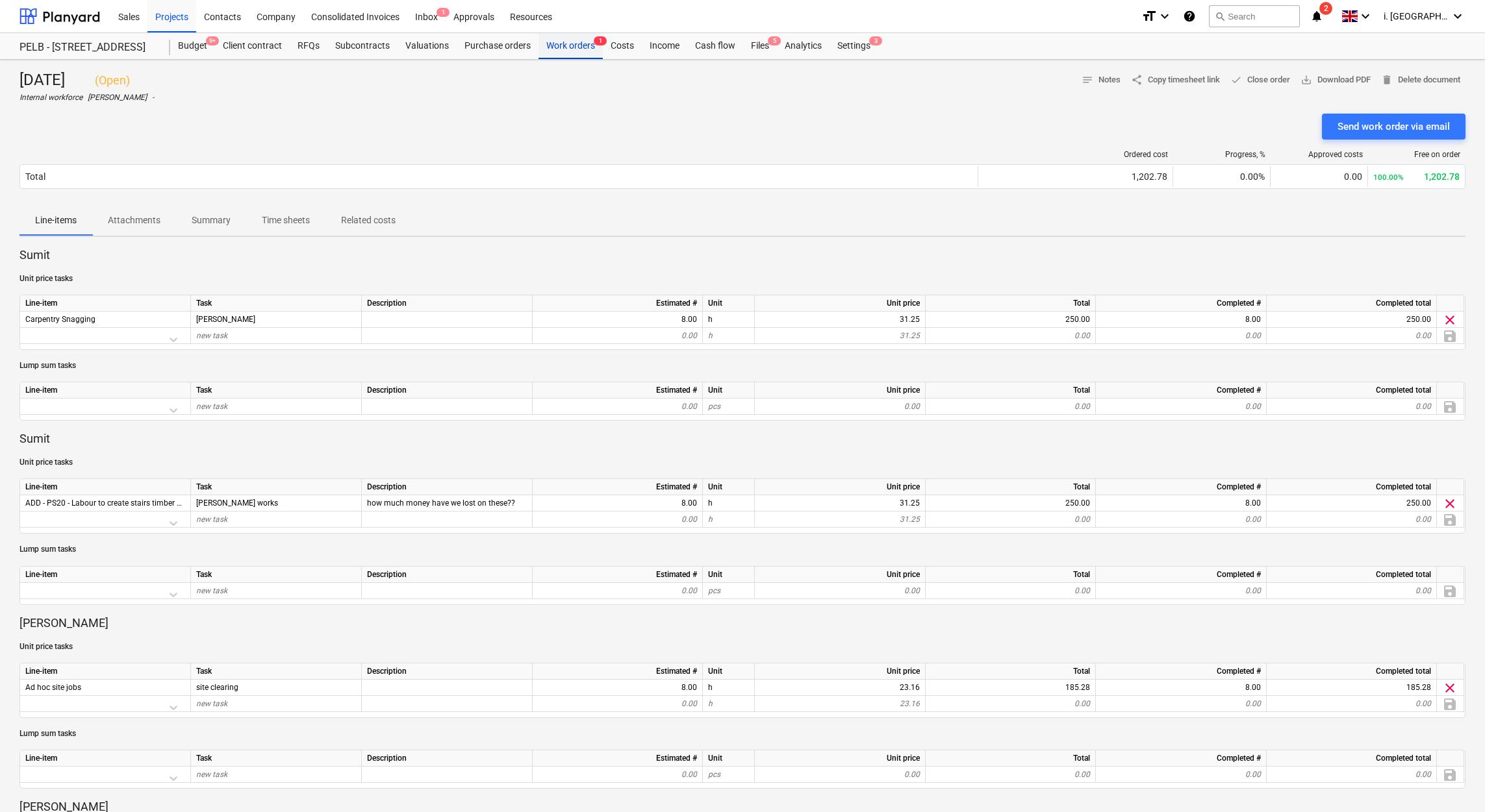
drag, startPoint x: 571, startPoint y: 44, endPoint x: 572, endPoint y: 53, distance: 9.1
click at [571, 44] on div "Work orders 1" at bounding box center [571, 45] width 65 height 26
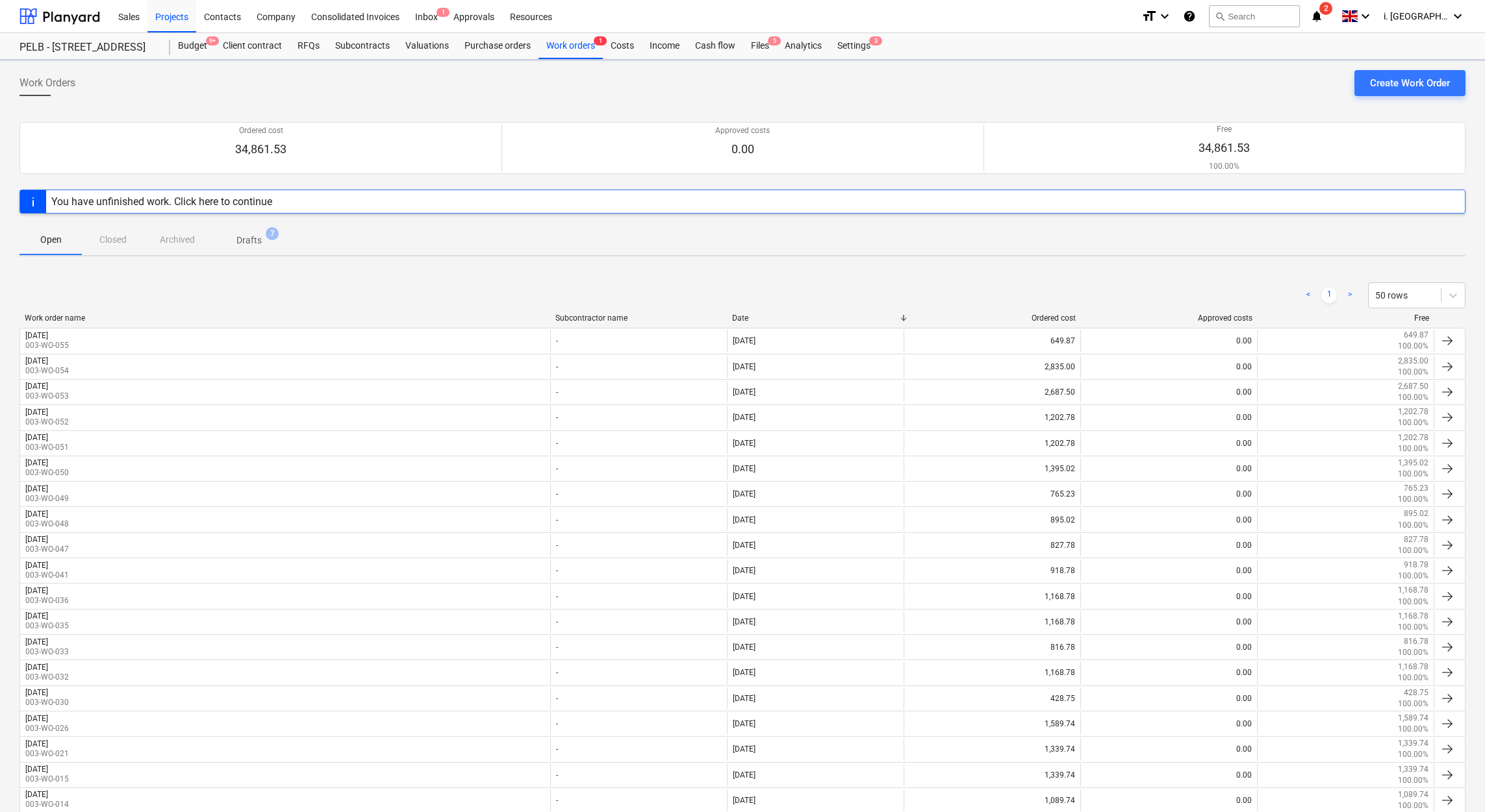
scroll to position [335, 0]
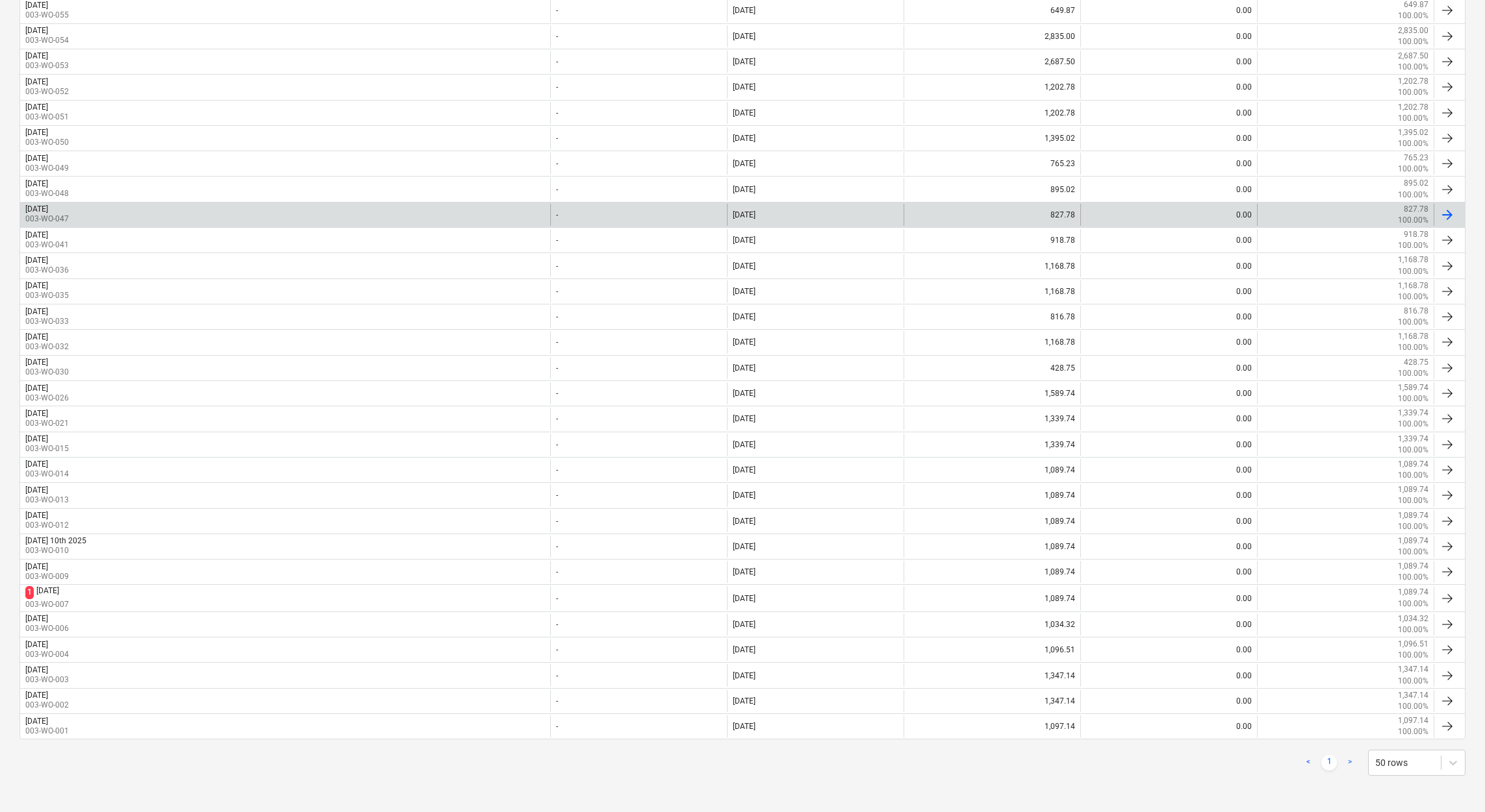
click at [24, 205] on div "Wednesday 1st Oct 2025 003-WO-047" at bounding box center [285, 214] width 530 height 22
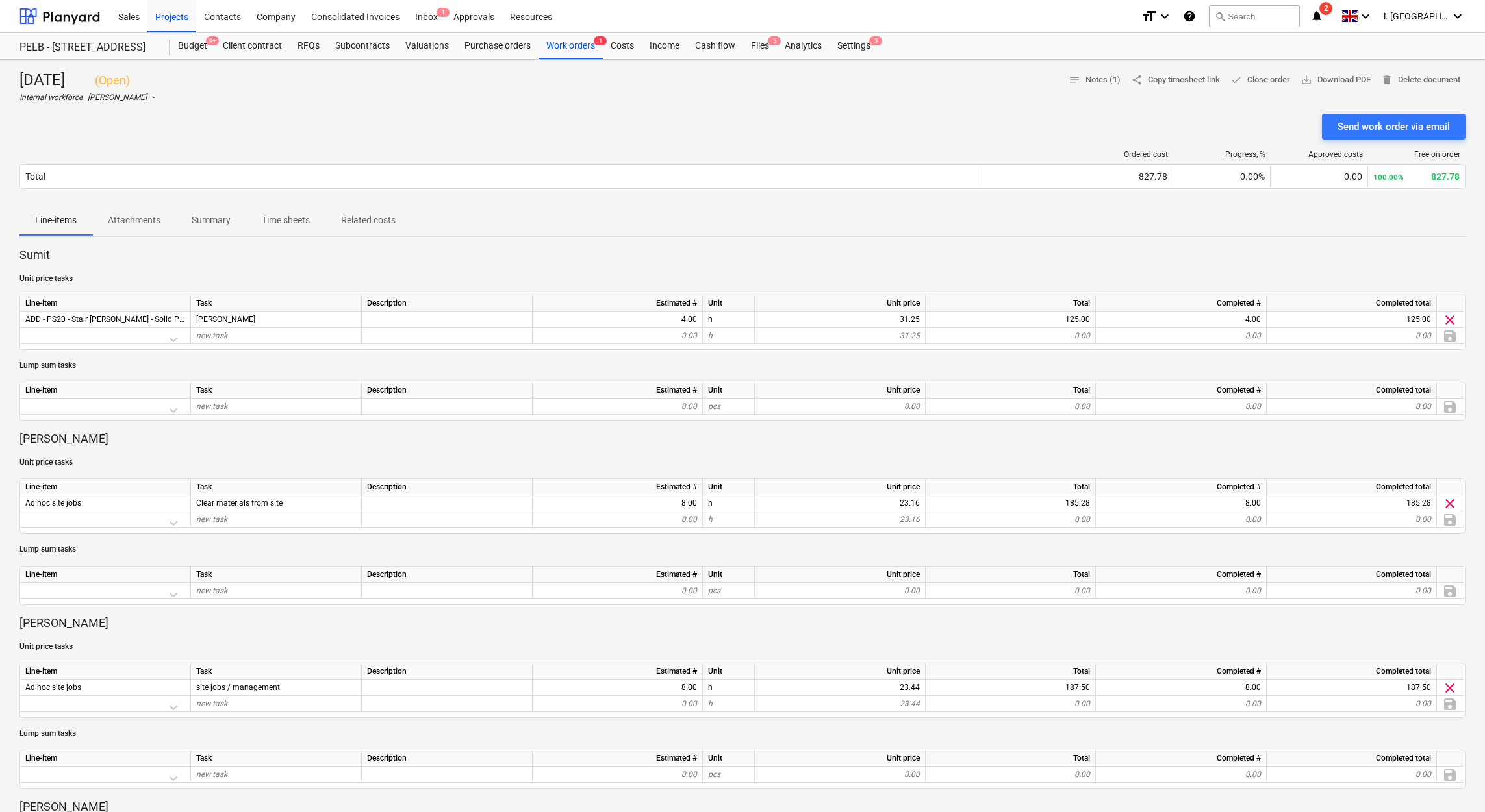
scroll to position [669, 0]
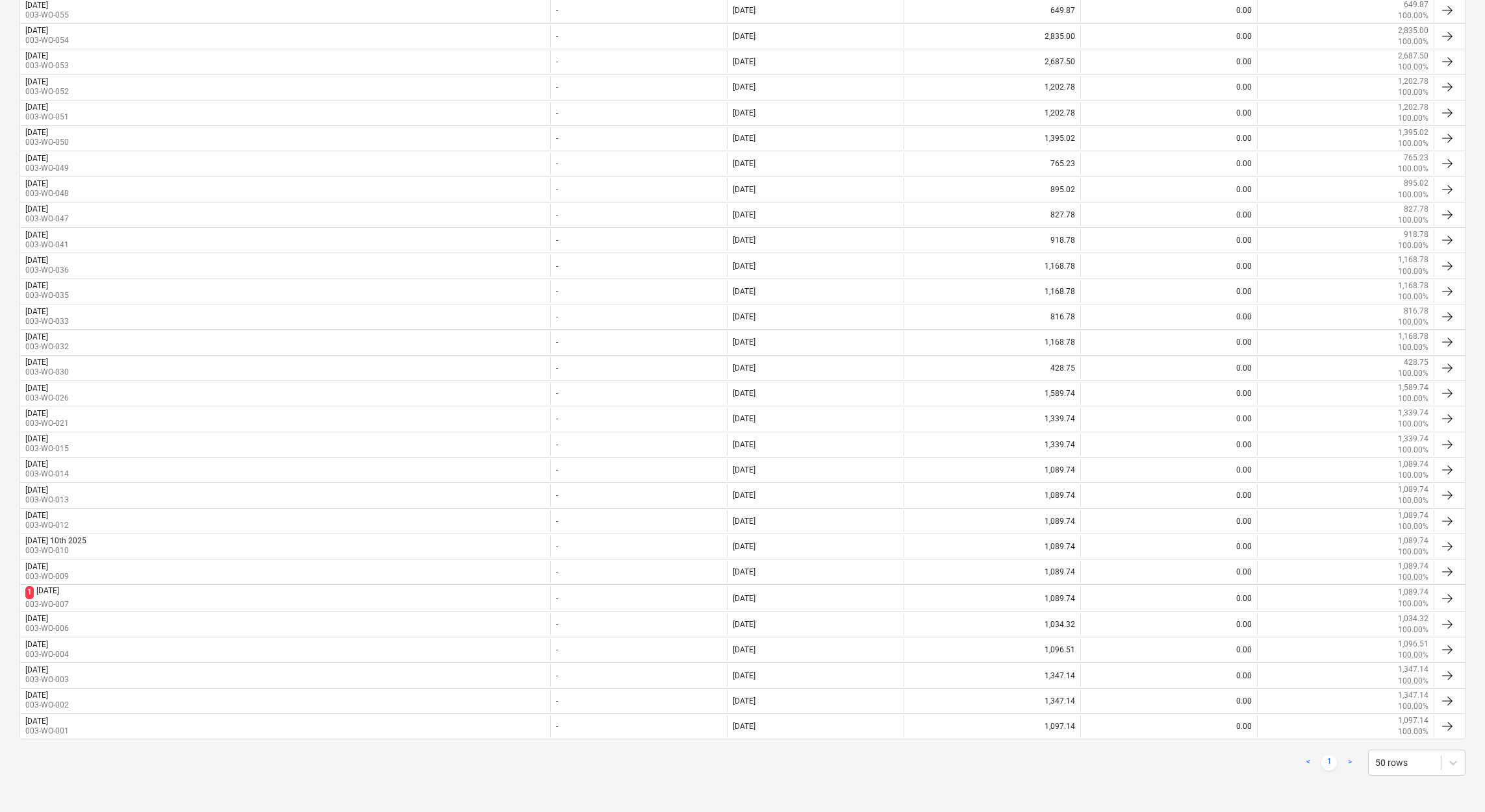
scroll to position [335, 0]
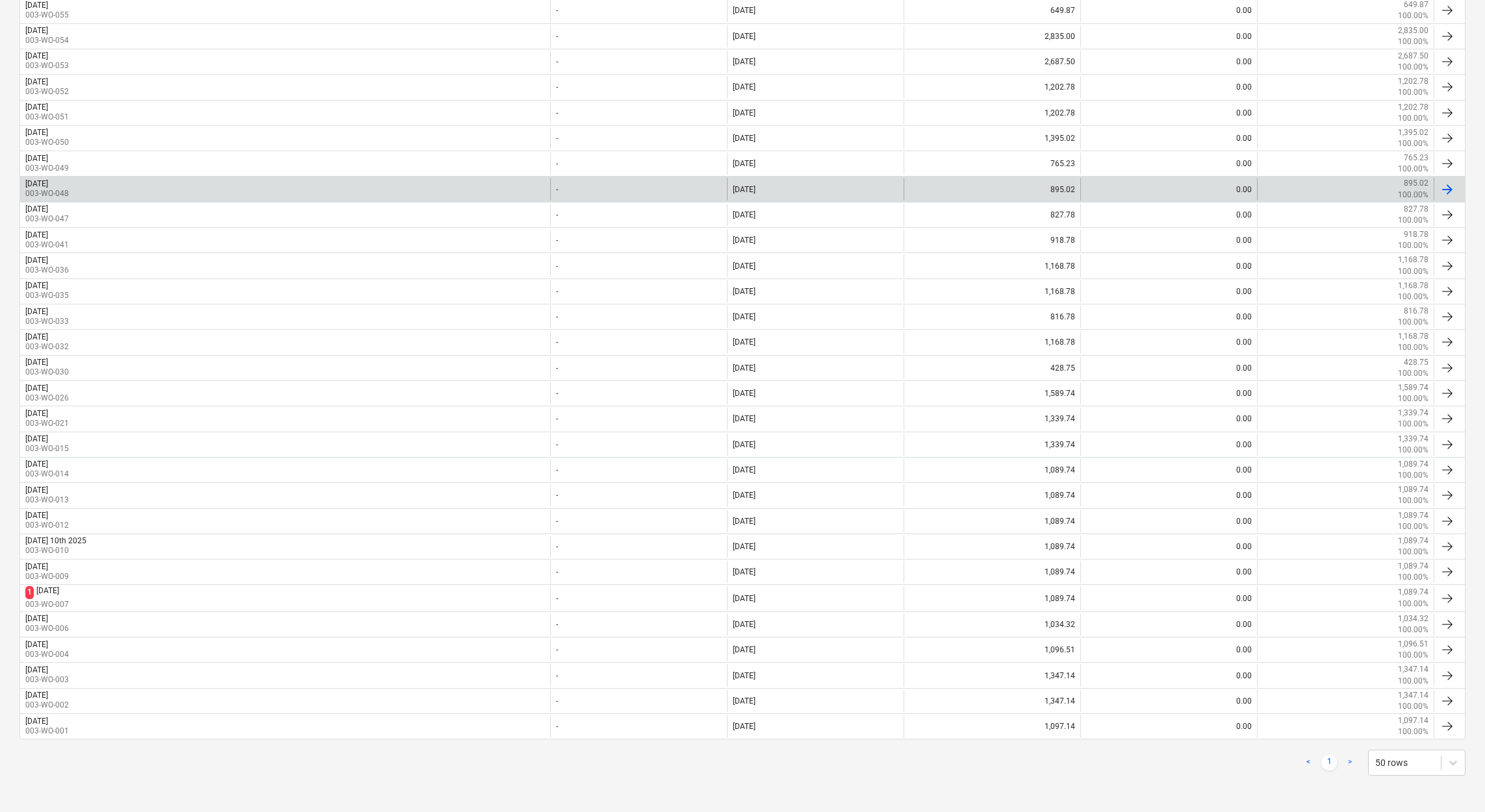
click at [115, 186] on div "Thursday 2nd Oct 2025 003-WO-048" at bounding box center [285, 189] width 530 height 22
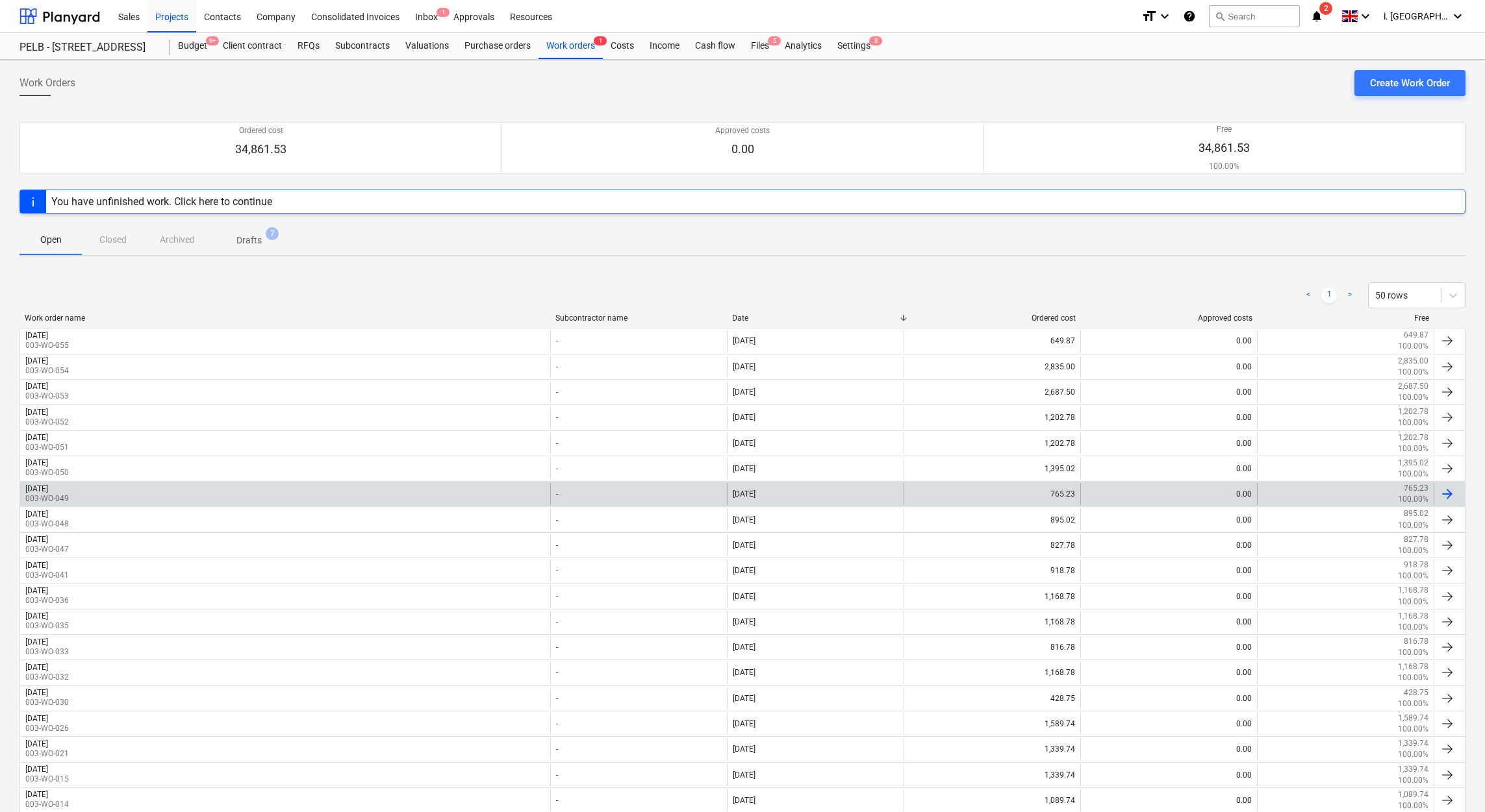
click at [112, 438] on div "Friday 3rd Oct 2025 003-WO-049" at bounding box center [285, 493] width 530 height 22
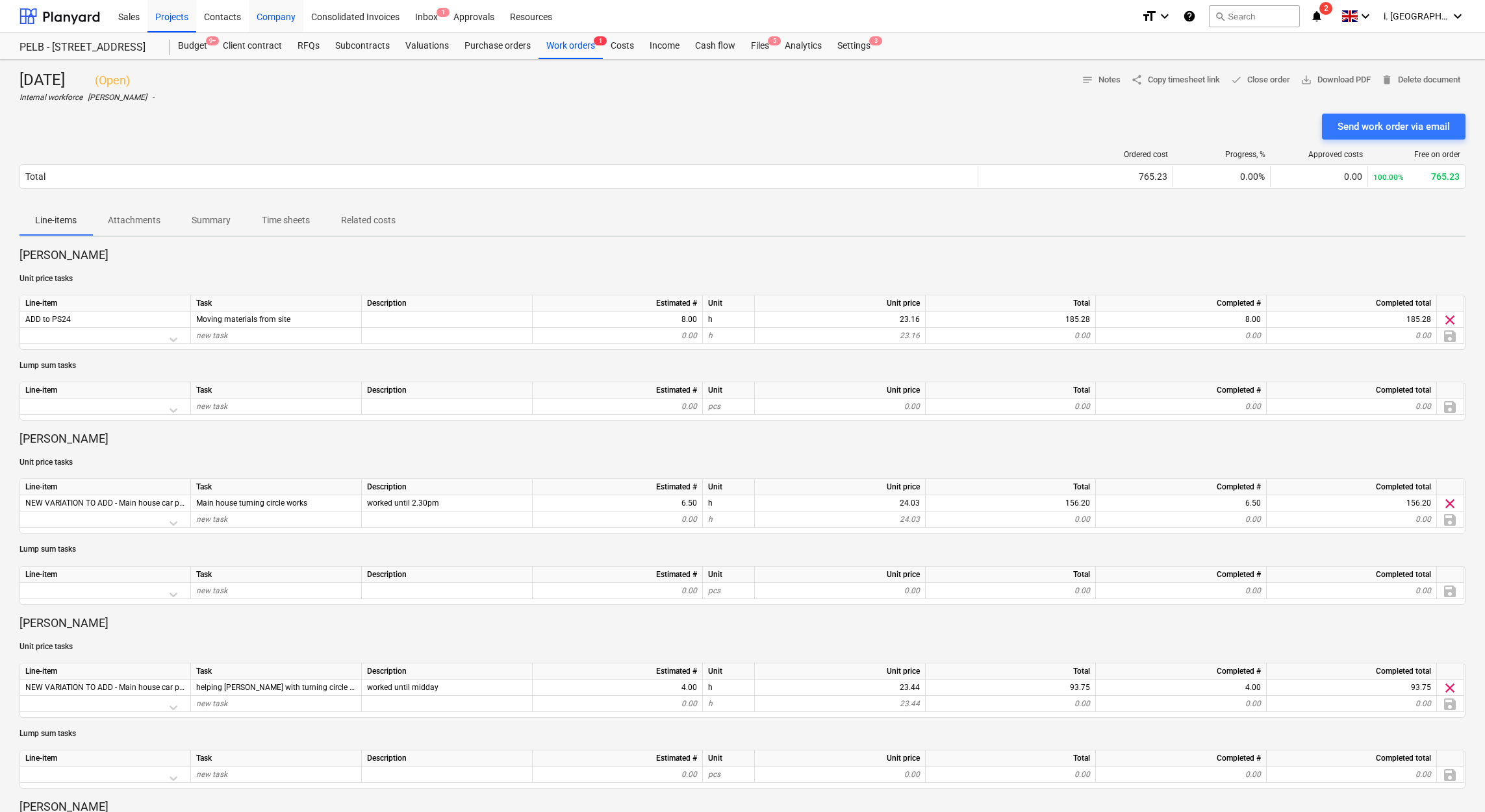
click at [270, 16] on div "Company" at bounding box center [276, 15] width 55 height 33
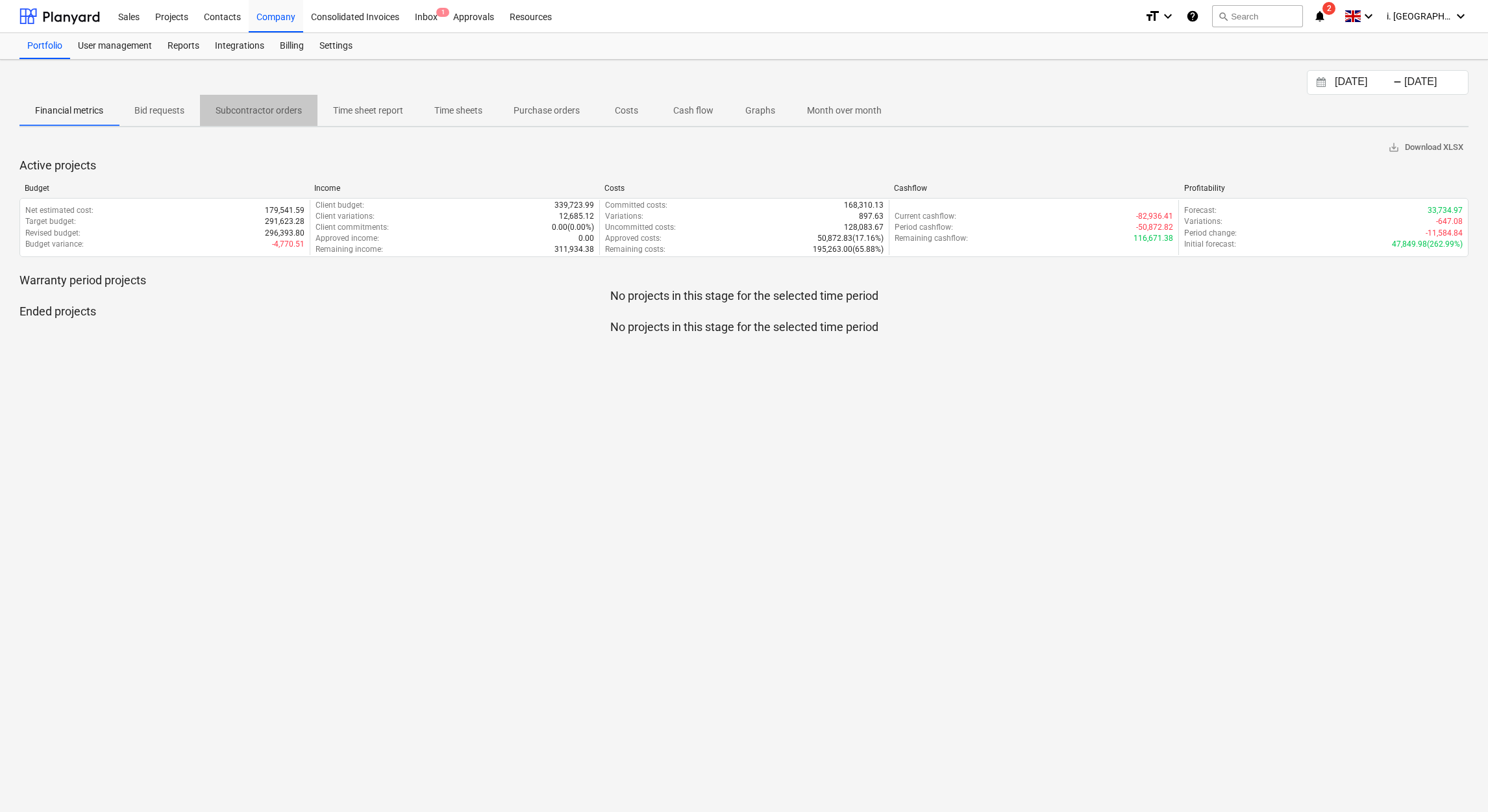
click at [268, 118] on span "Subcontractor orders" at bounding box center [259, 111] width 118 height 21
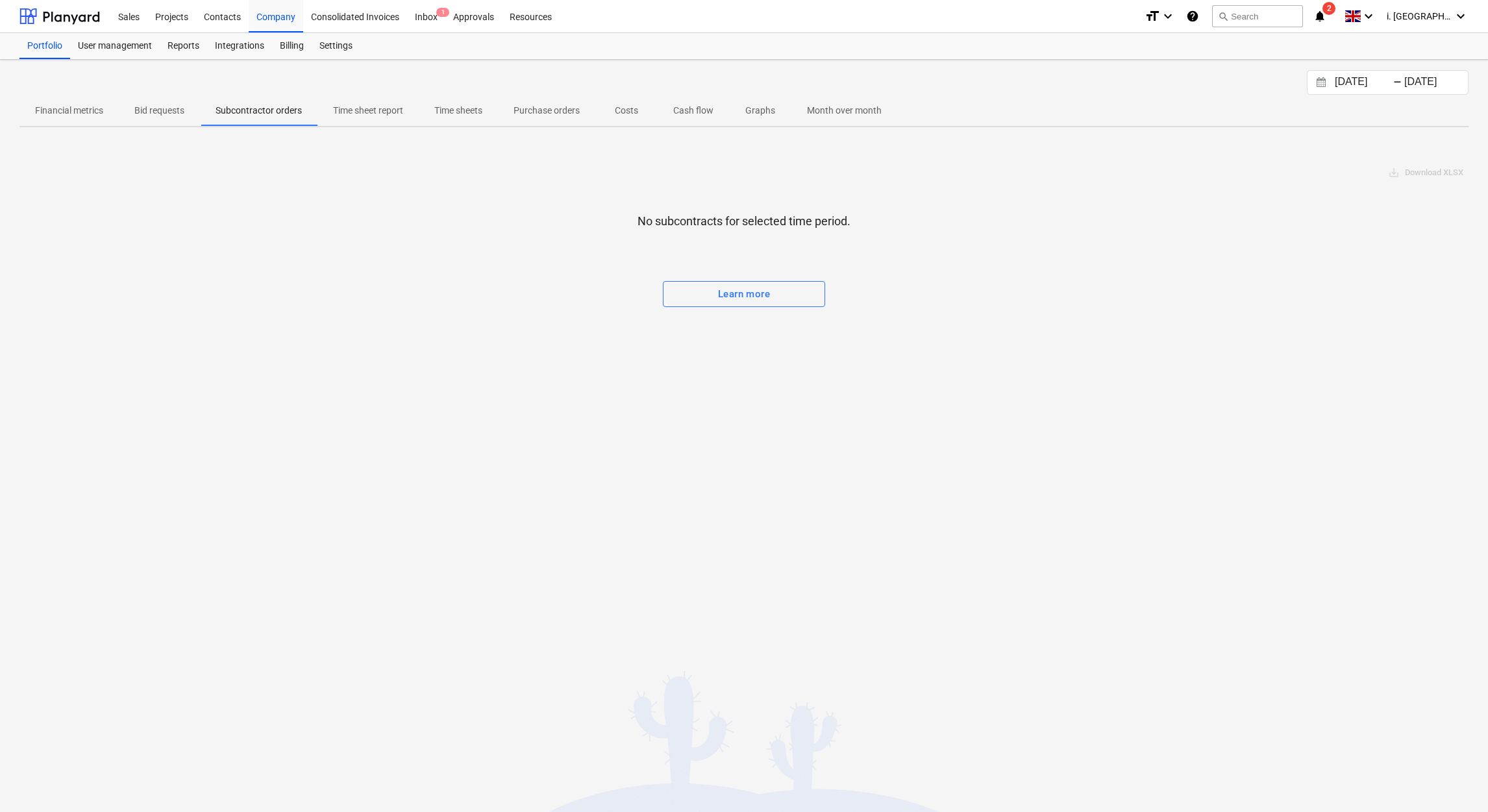
click at [350, 105] on p "Time sheet report" at bounding box center [368, 110] width 70 height 13
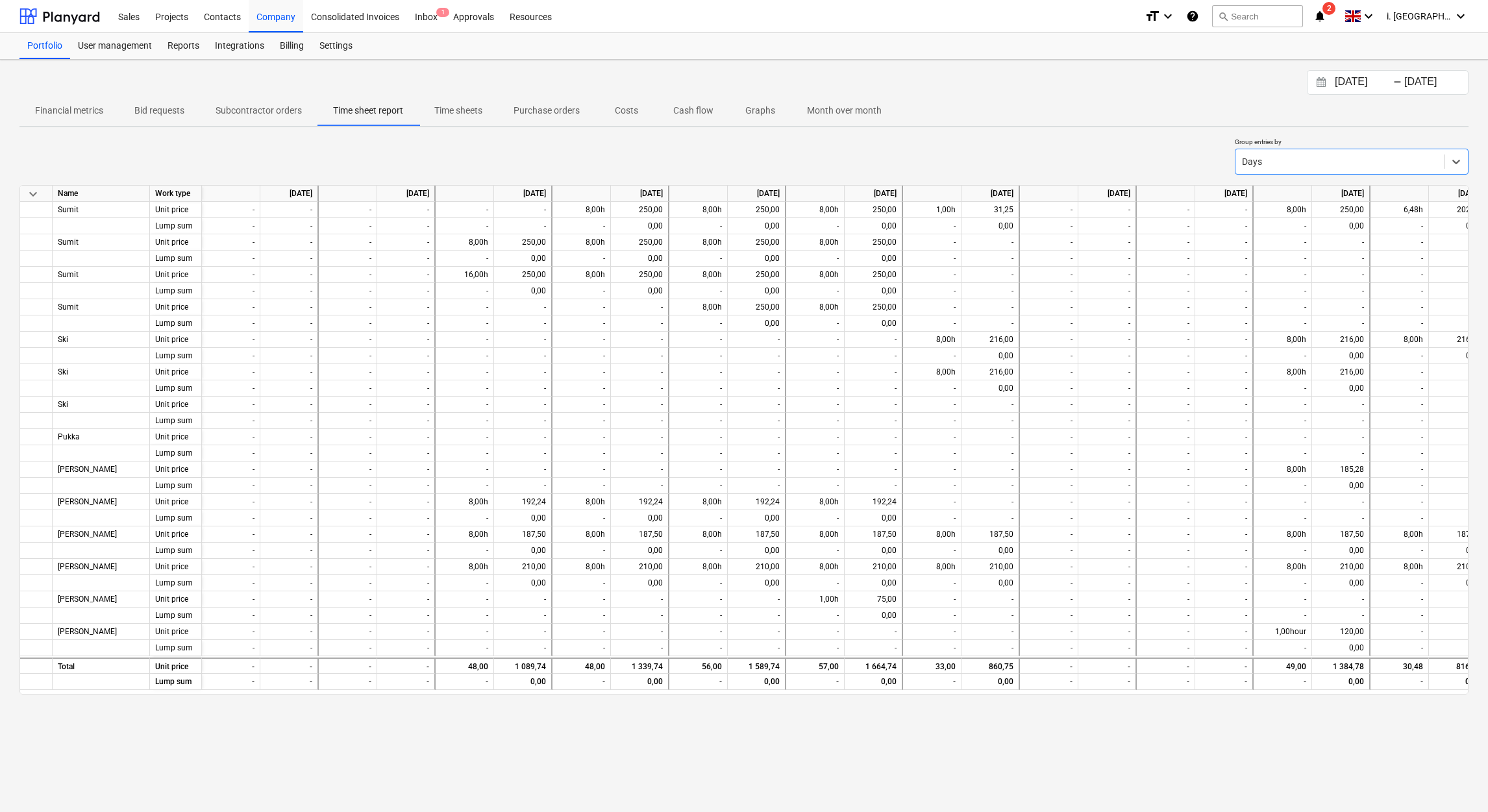
click at [933, 86] on input "13.09.2025" at bounding box center [1365, 82] width 66 height 19
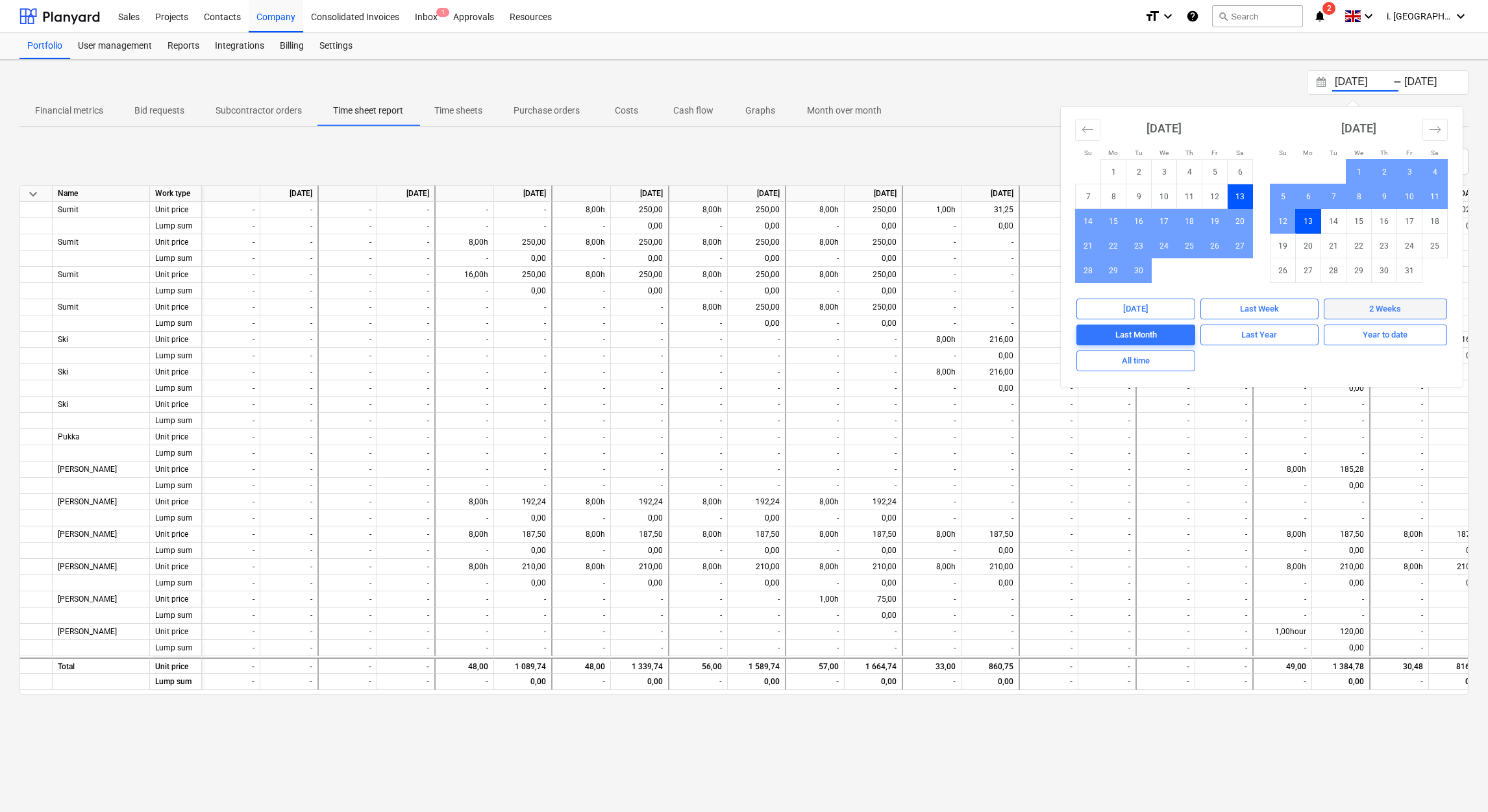
click at [933, 313] on div "2 Weeks" at bounding box center [1385, 309] width 32 height 15
type input "29.09.2025"
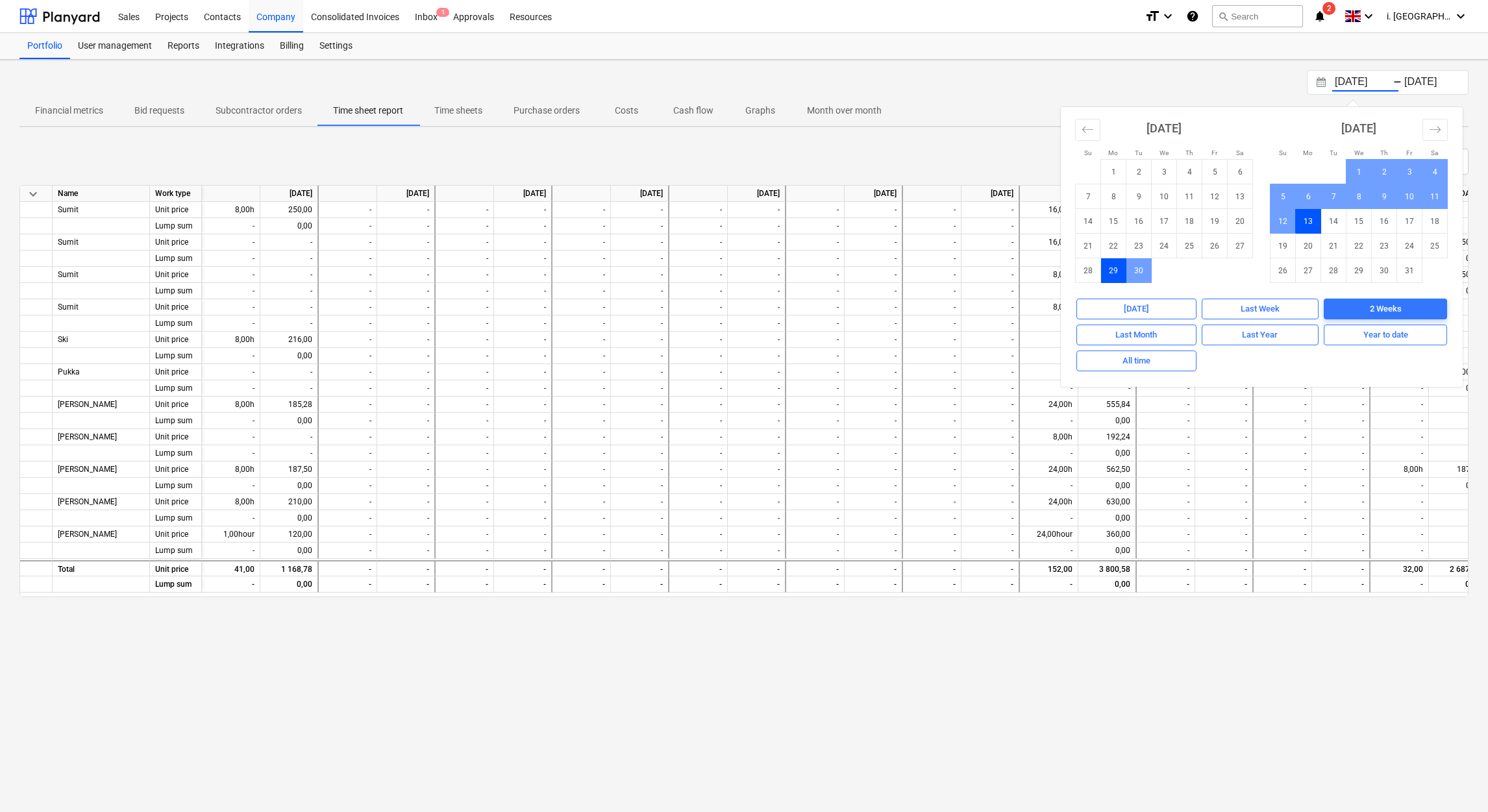
click at [619, 438] on div "29.09.2025 Press the down arrow key to interact with the calendar and select a …" at bounding box center [744, 436] width 1488 height 753
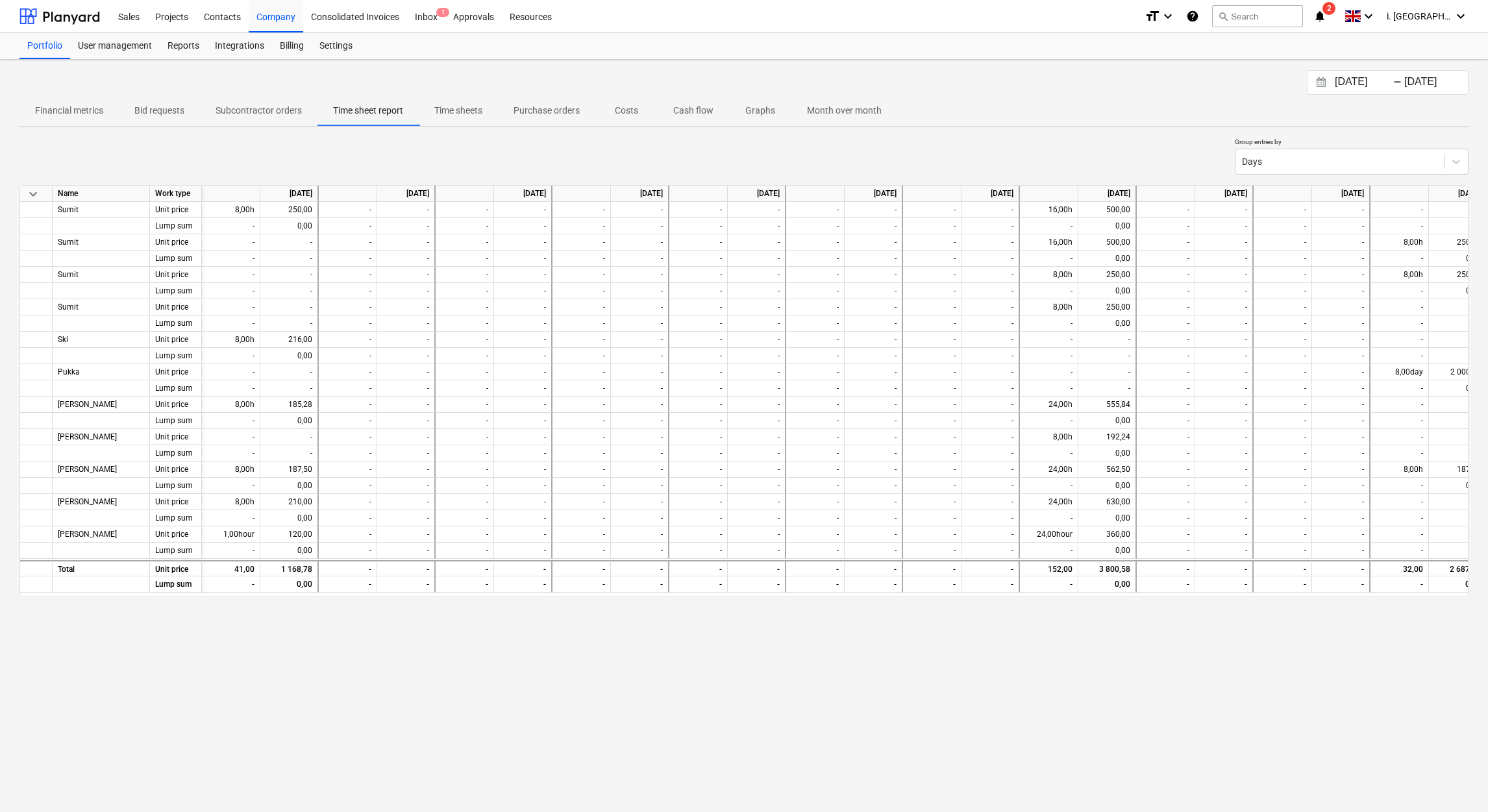
drag, startPoint x: 1022, startPoint y: 596, endPoint x: 1244, endPoint y: 596, distance: 222.0
click at [933, 438] on div "29.09.2025 Press the down arrow key to interact with the calendar and select a …" at bounding box center [744, 436] width 1488 height 753
drag, startPoint x: 1011, startPoint y: 595, endPoint x: 1376, endPoint y: 595, distance: 365.0
click at [933, 438] on div "keyboard_arrow_down Name Work type 2025-09-29 2025-09-30 2025-10-01 2025-10-02 …" at bounding box center [744, 391] width 1449 height 412
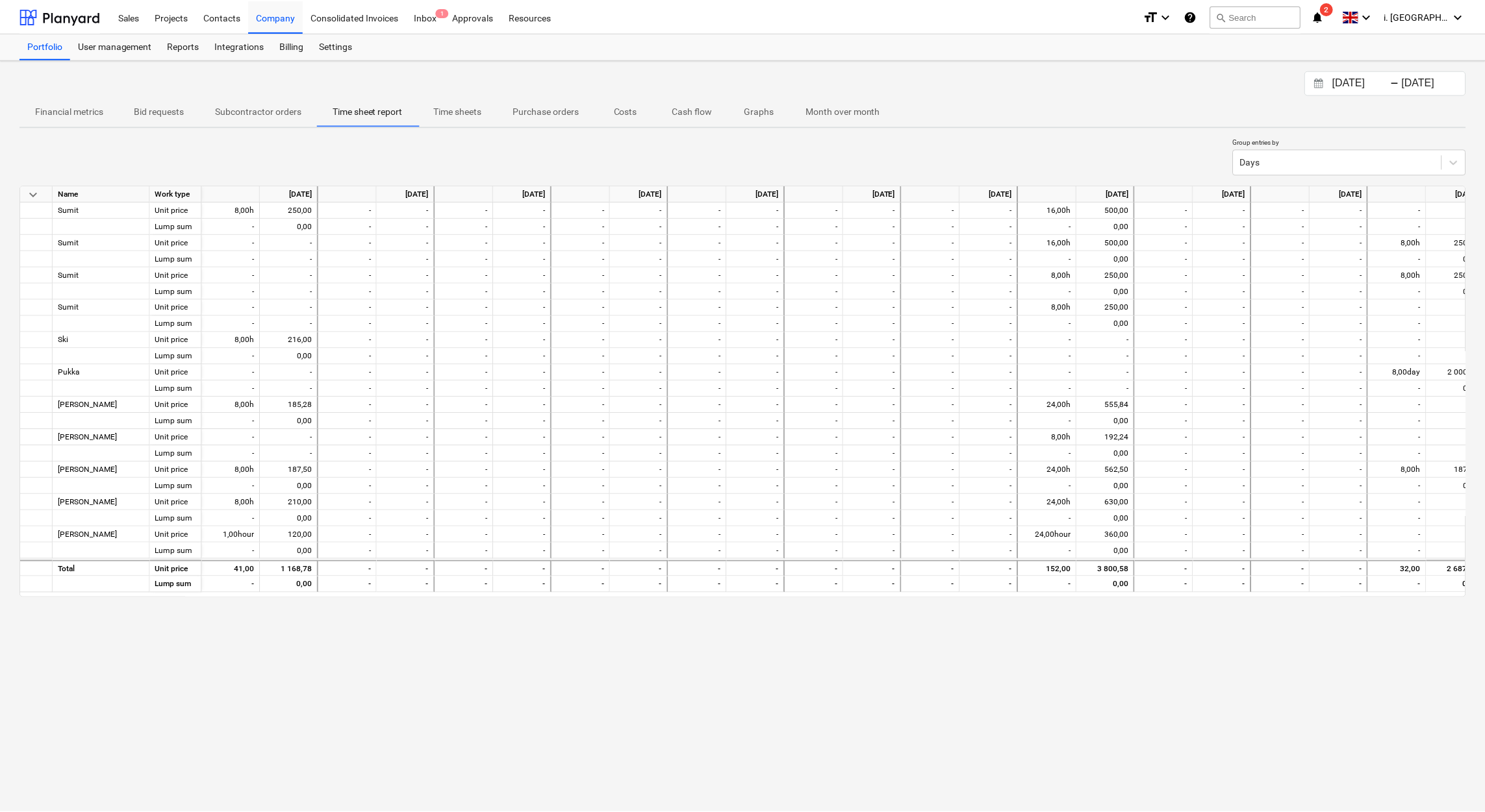
scroll to position [0, 591]
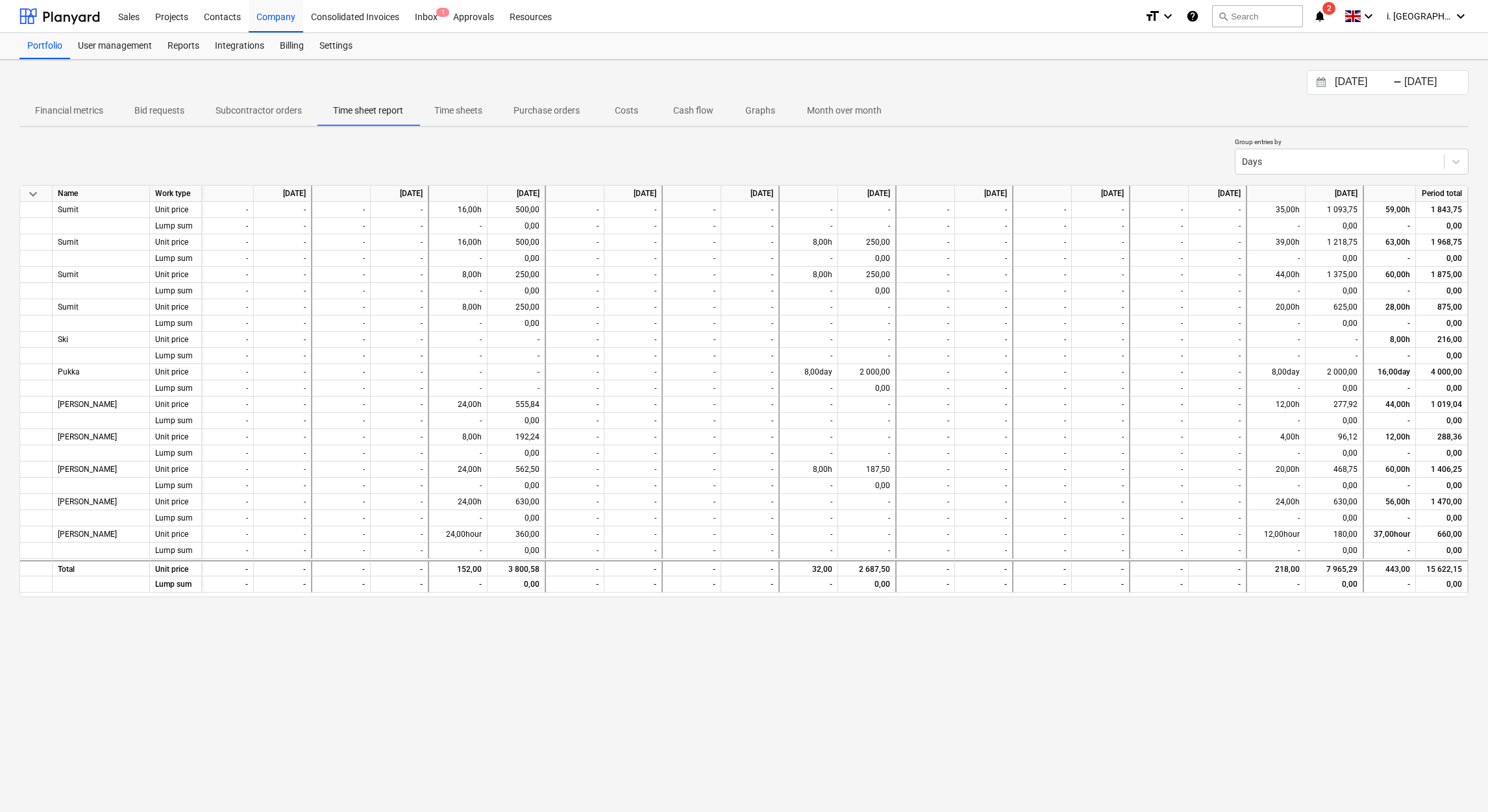
click at [462, 114] on p "Time sheets" at bounding box center [458, 110] width 48 height 13
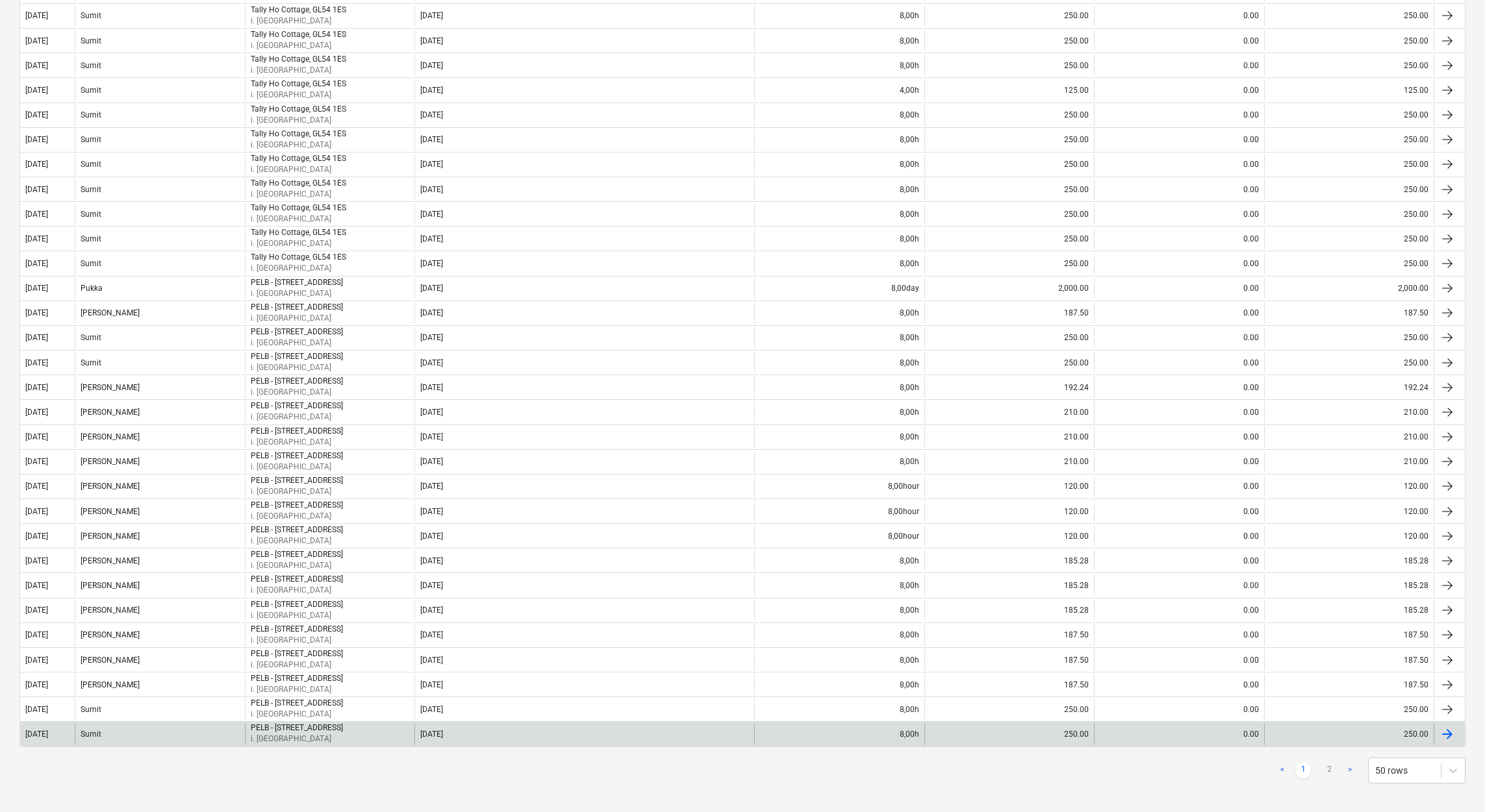
scroll to position [775, 0]
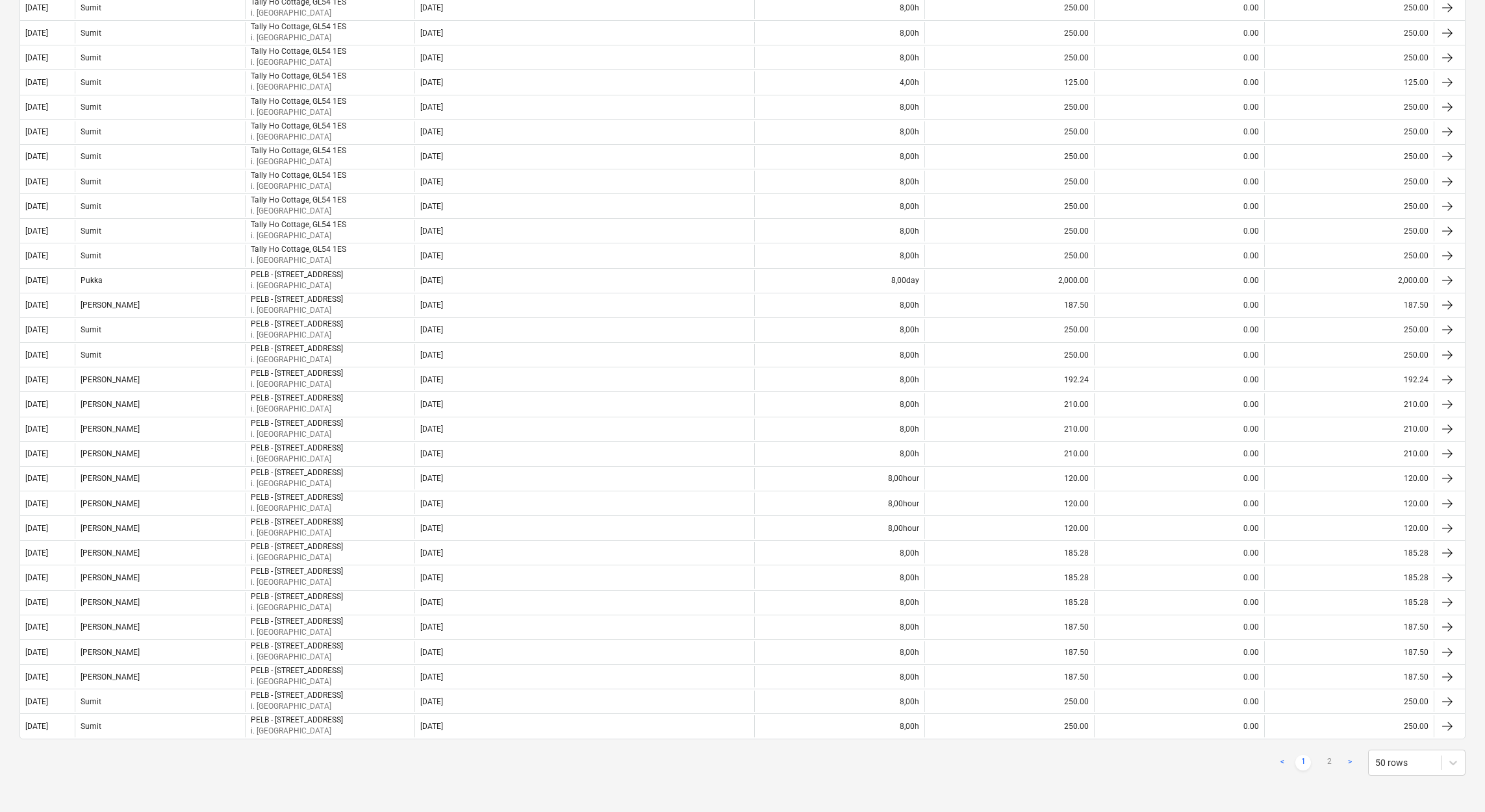
click at [933, 438] on link "2" at bounding box center [1329, 762] width 16 height 16
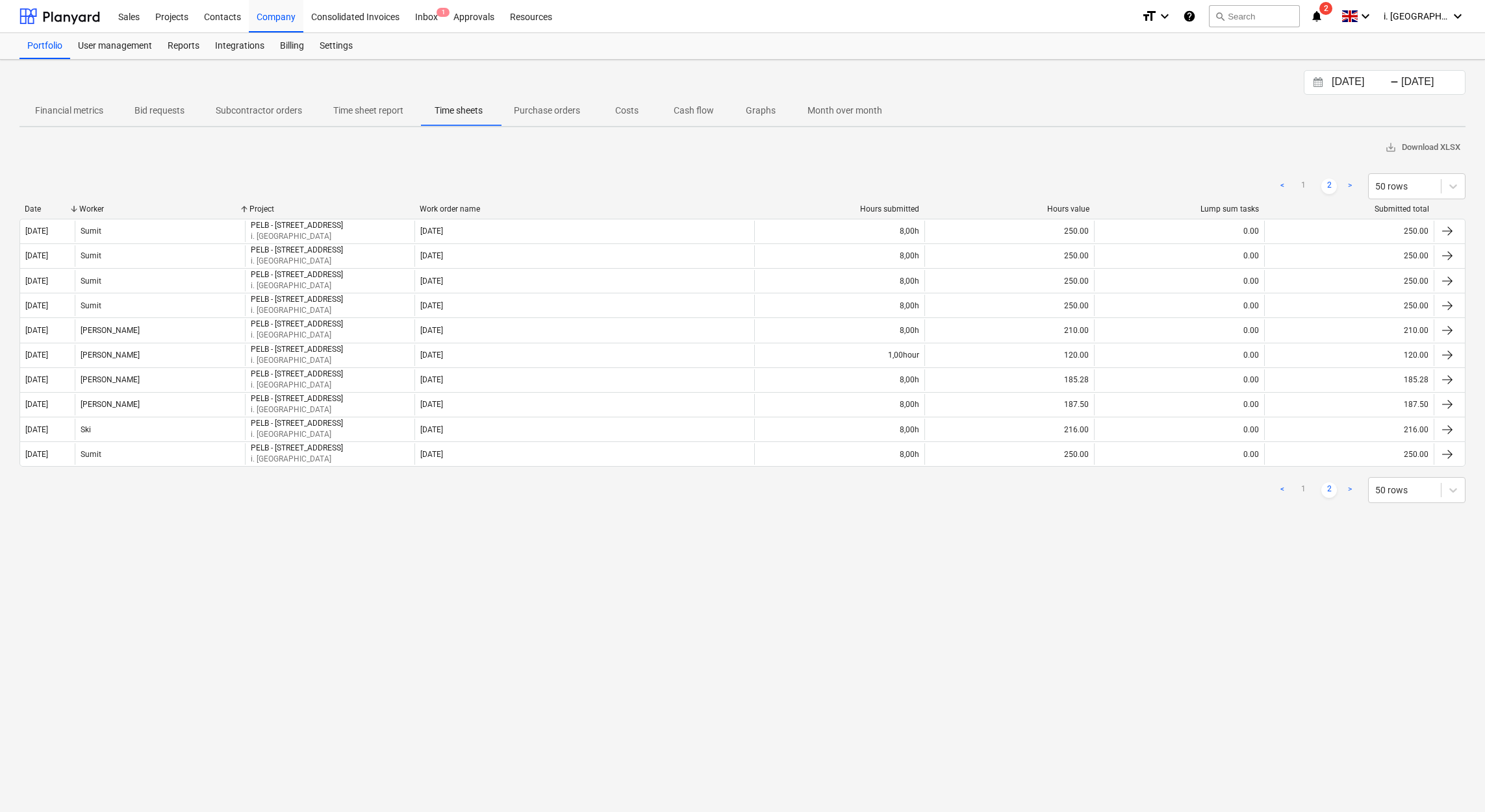
scroll to position [0, 0]
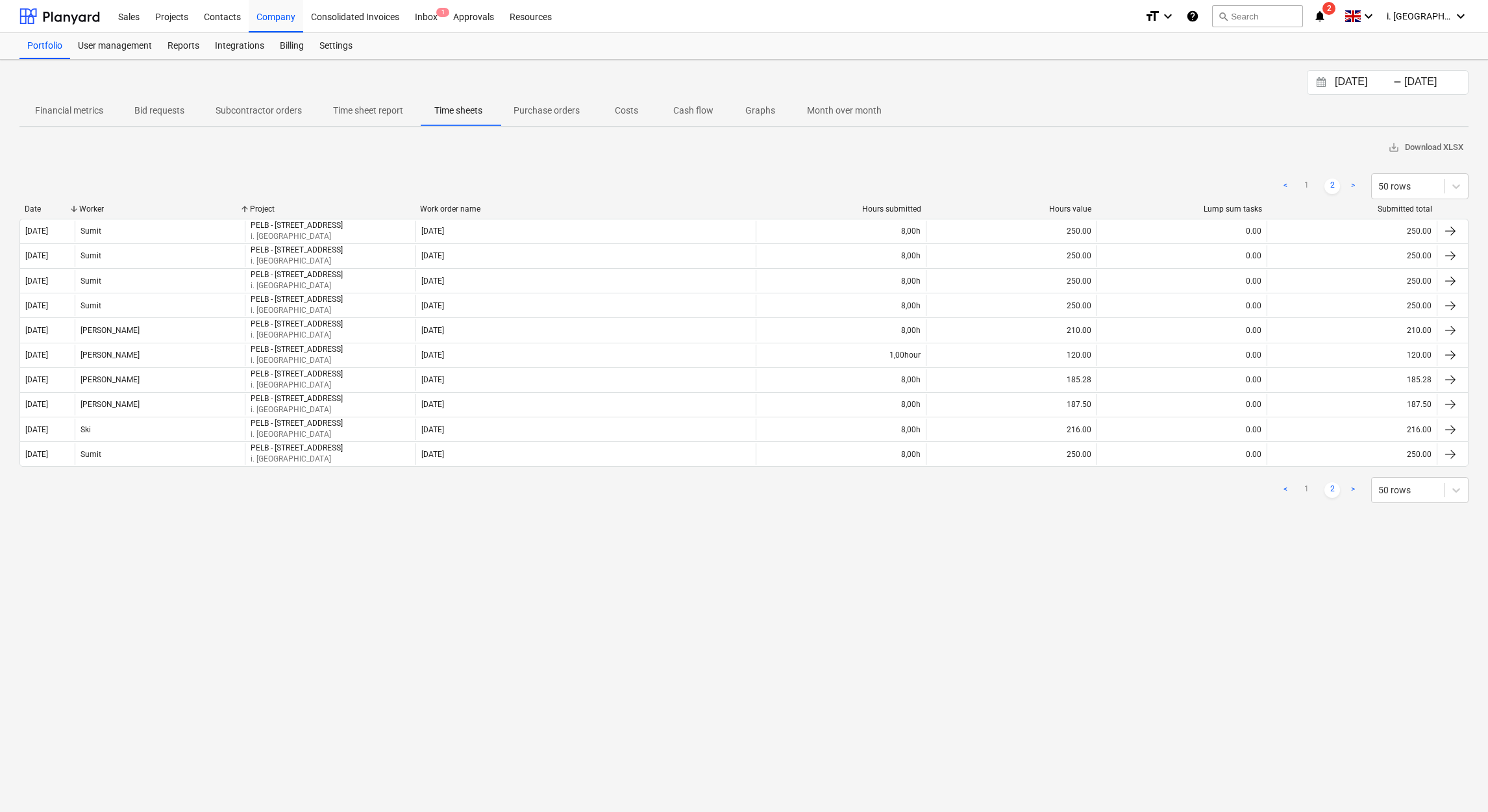
click at [582, 438] on div "29.09.2025 Press the down arrow key to interact with the calendar and select a …" at bounding box center [744, 436] width 1488 height 753
click at [933, 438] on link "1" at bounding box center [1306, 491] width 16 height 16
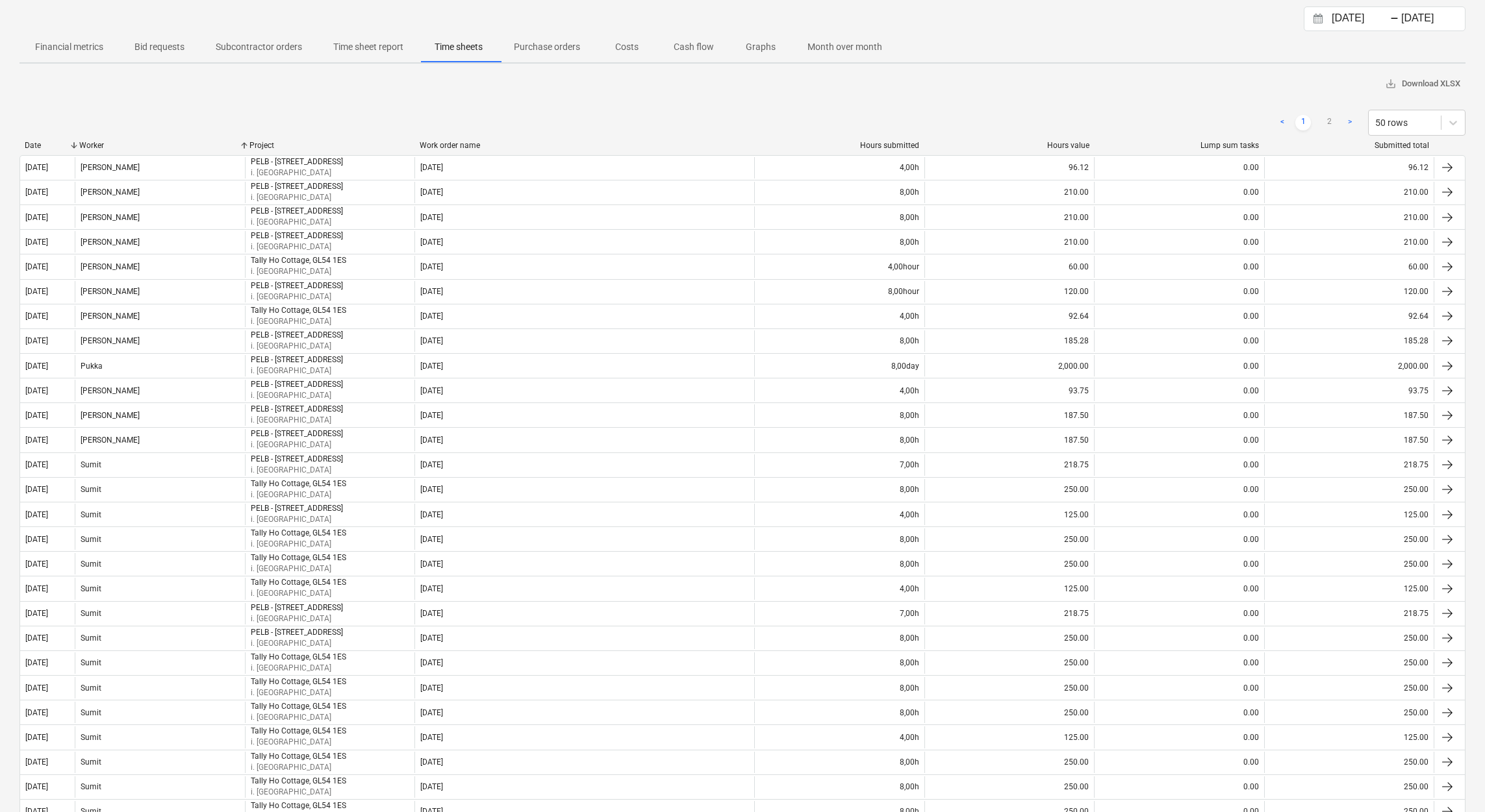
scroll to position [775, 0]
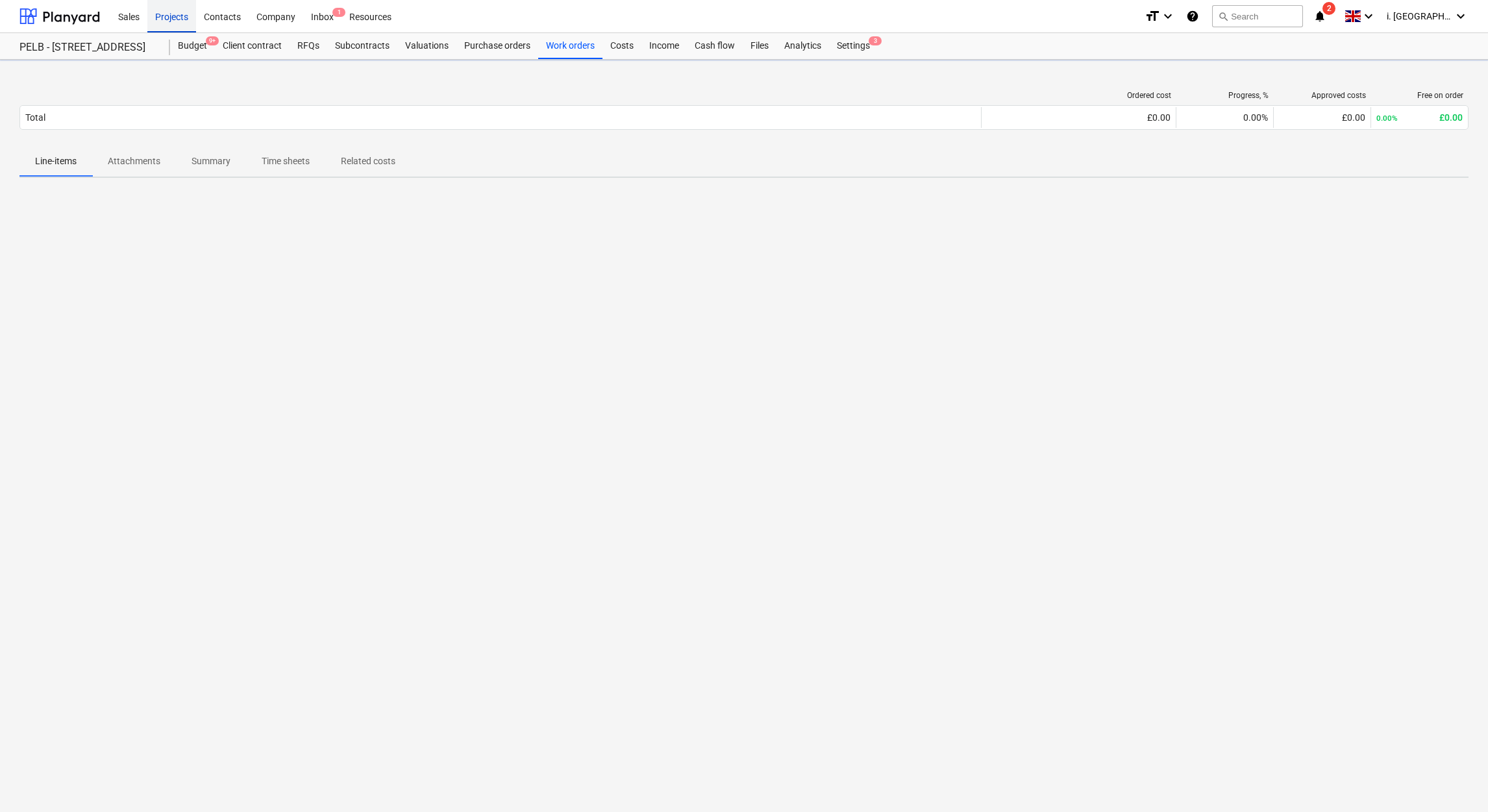
click at [165, 25] on div "Projects" at bounding box center [171, 15] width 49 height 33
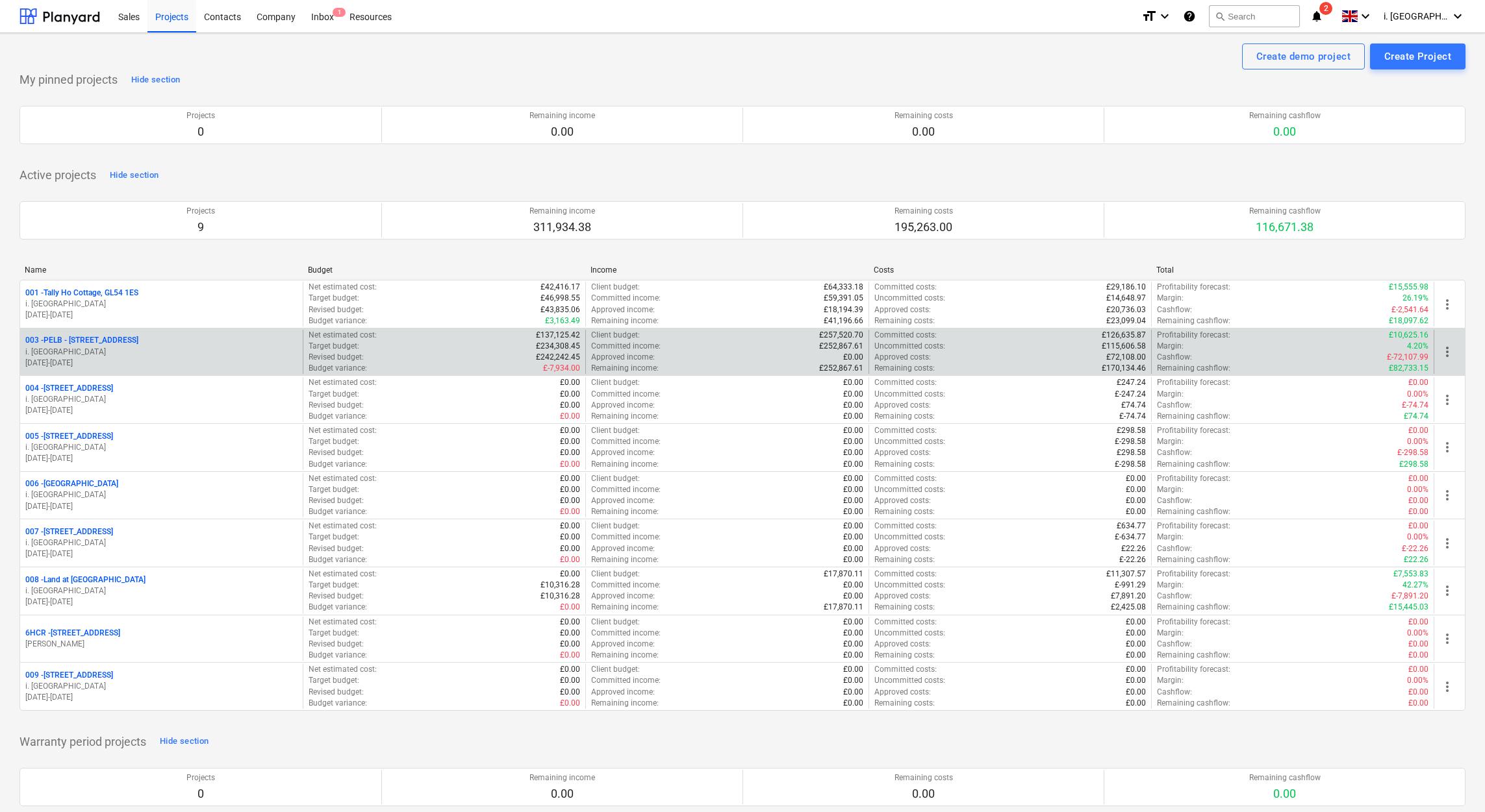
click at [130, 346] on p "003 - PELB - [GEOGRAPHIC_DATA], [GEOGRAPHIC_DATA], GL2 7NE" at bounding box center [82, 340] width 113 height 11
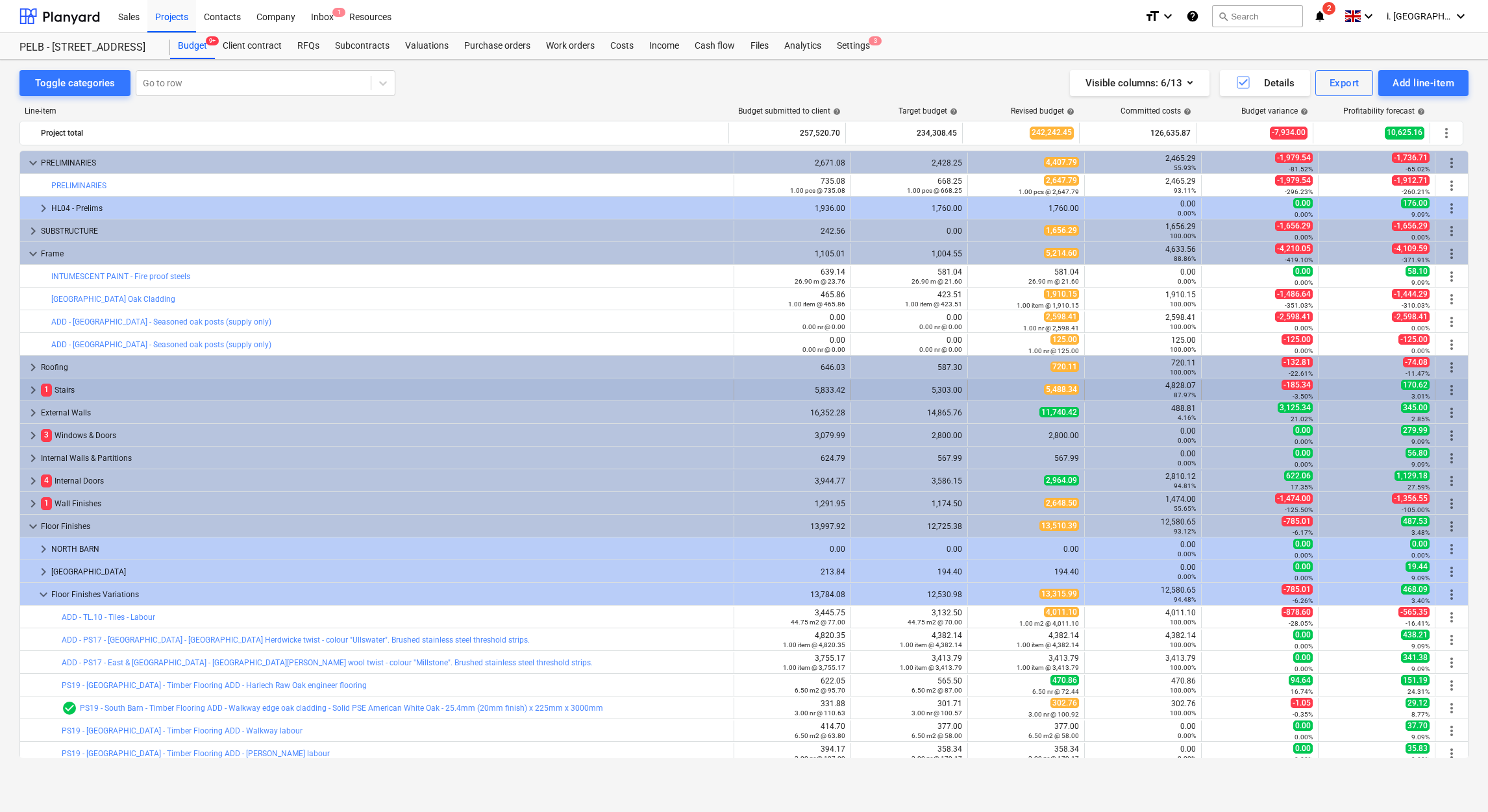
click at [110, 393] on div "1 Stairs" at bounding box center [384, 390] width 687 height 20
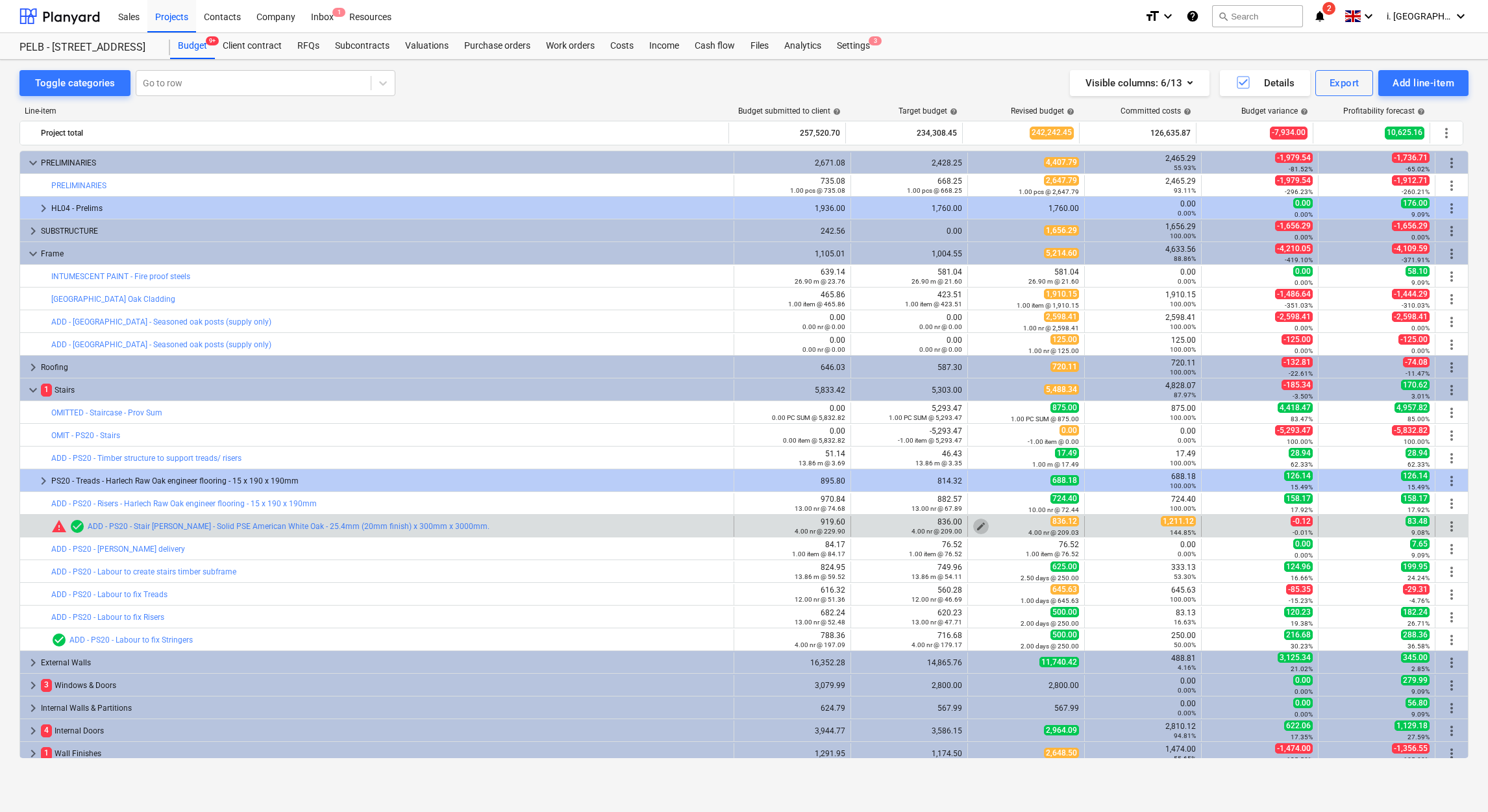
click at [979, 522] on span "edit" at bounding box center [981, 527] width 11 height 11
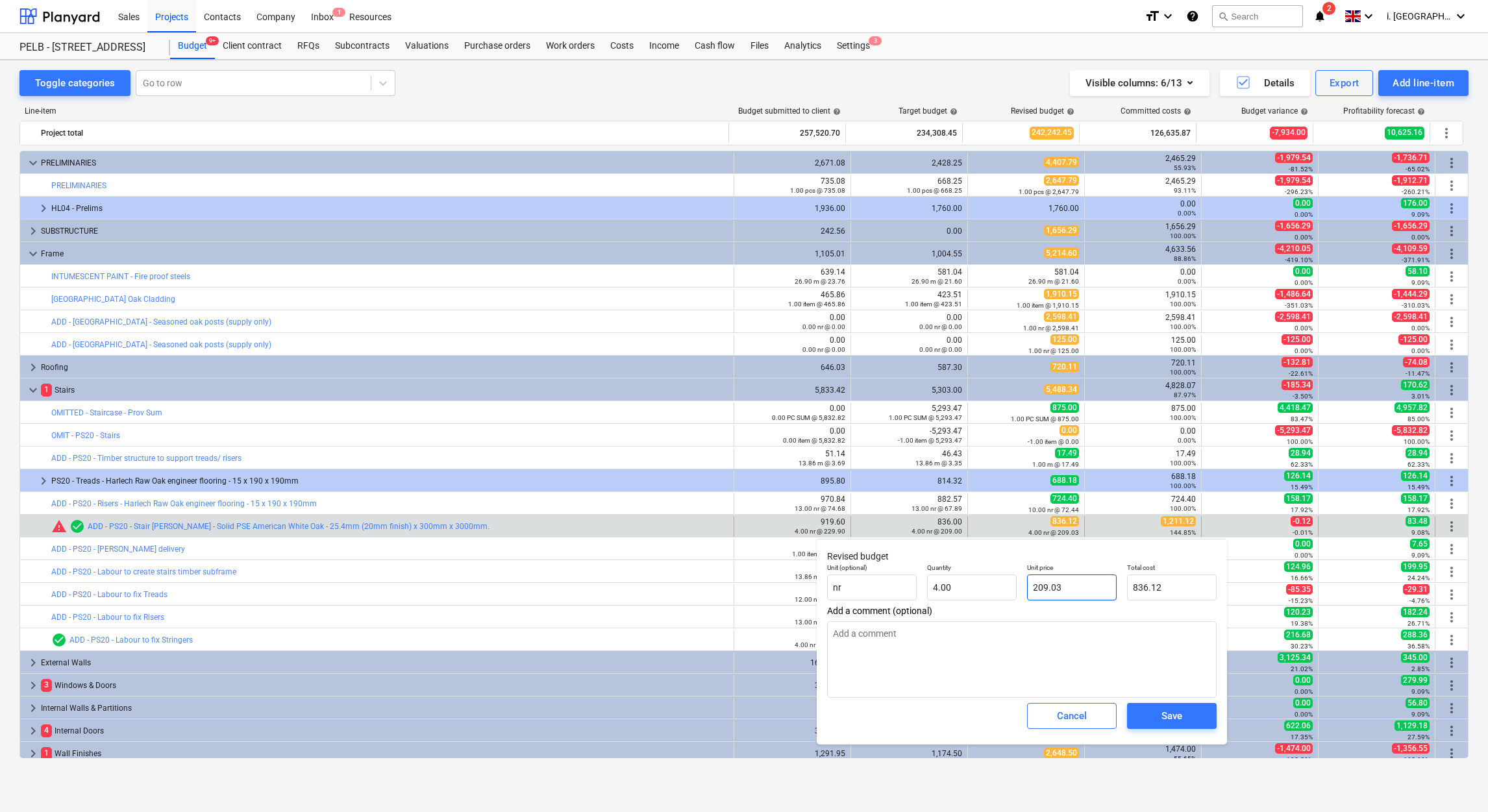
click at [1083, 592] on input "209.03" at bounding box center [1072, 587] width 89 height 26
type textarea "x"
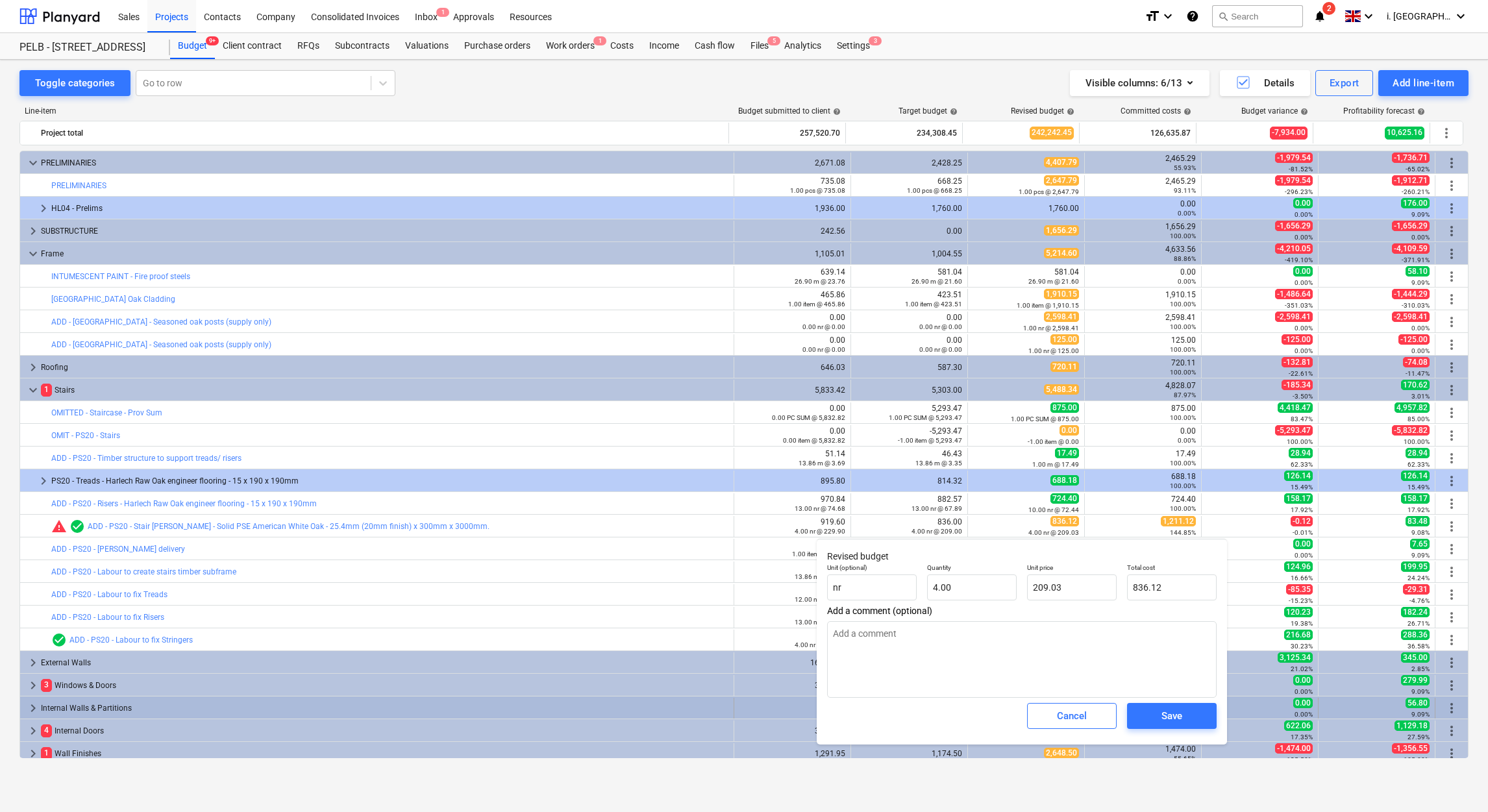
click at [1084, 708] on div "Cancel" at bounding box center [1072, 715] width 30 height 17
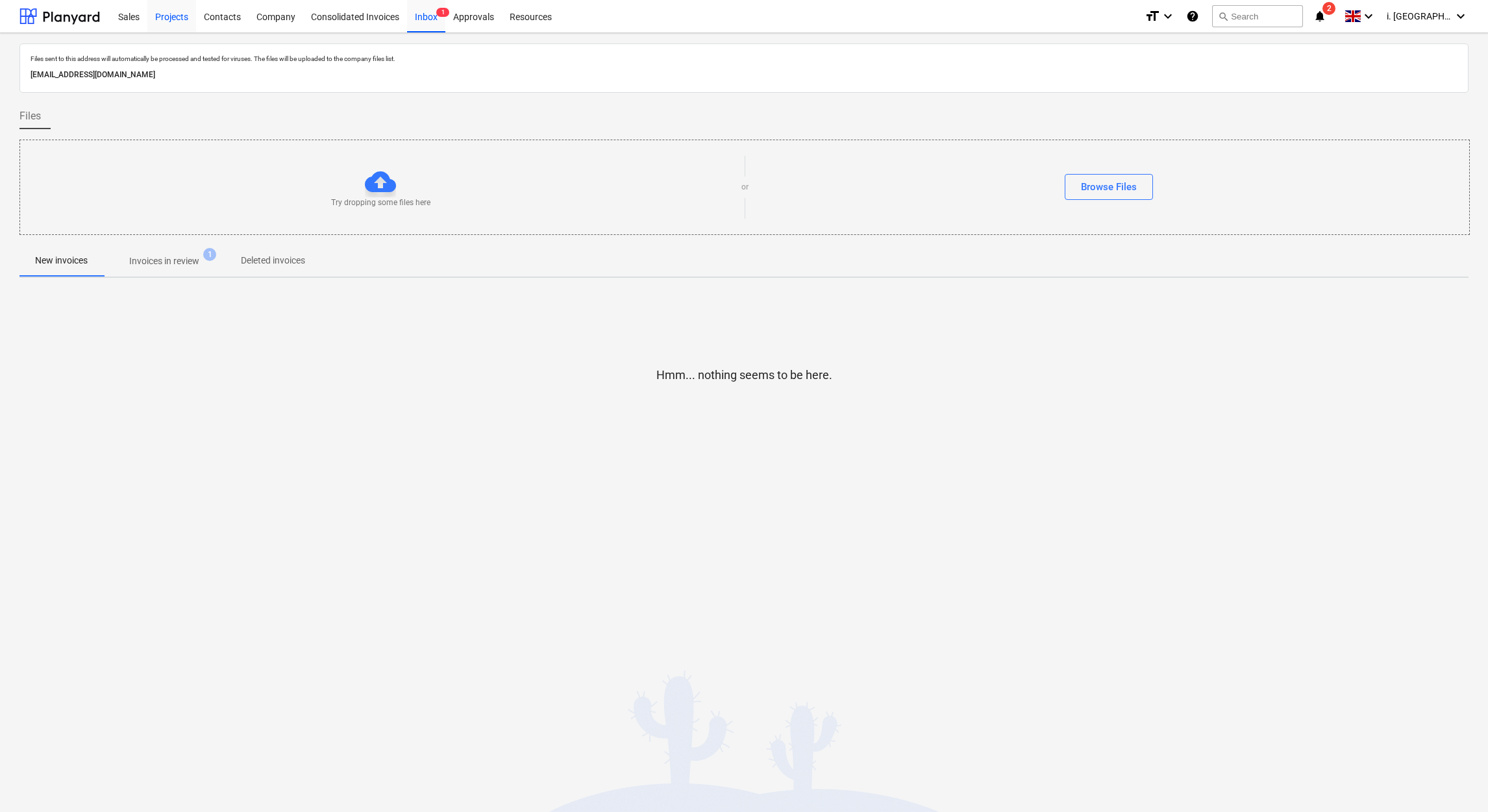
click at [174, 24] on div "Projects" at bounding box center [171, 15] width 49 height 33
